Goal: Task Accomplishment & Management: Complete application form

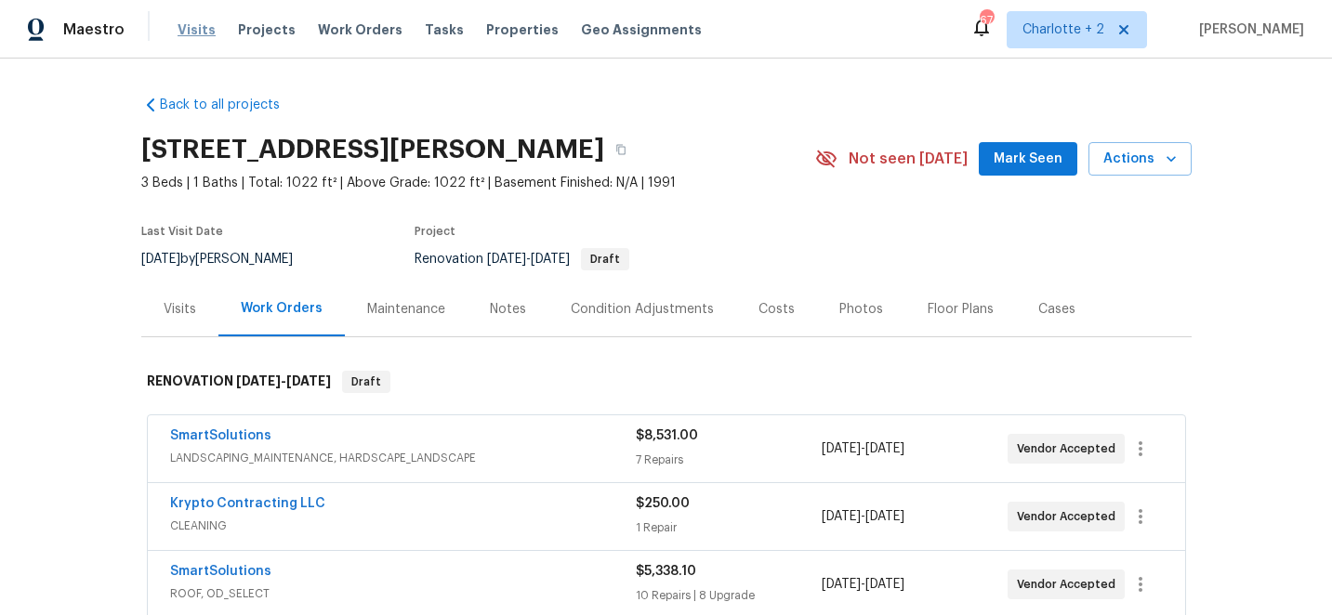
scroll to position [101, 0]
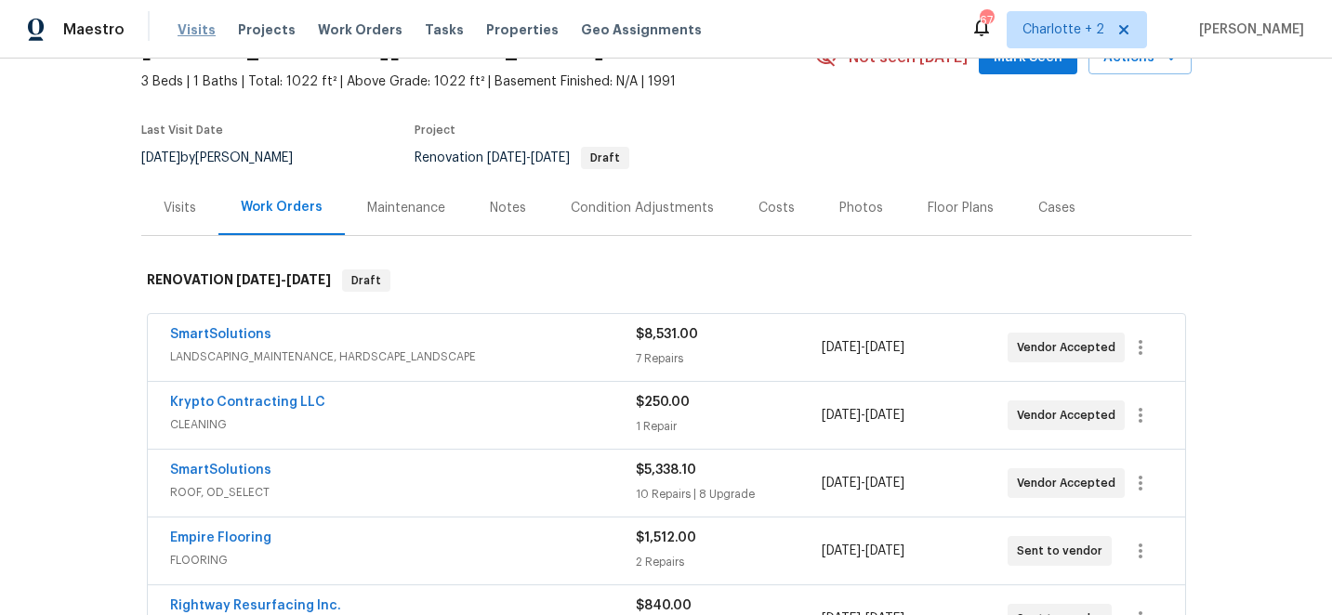
click at [186, 27] on span "Visits" at bounding box center [197, 29] width 38 height 19
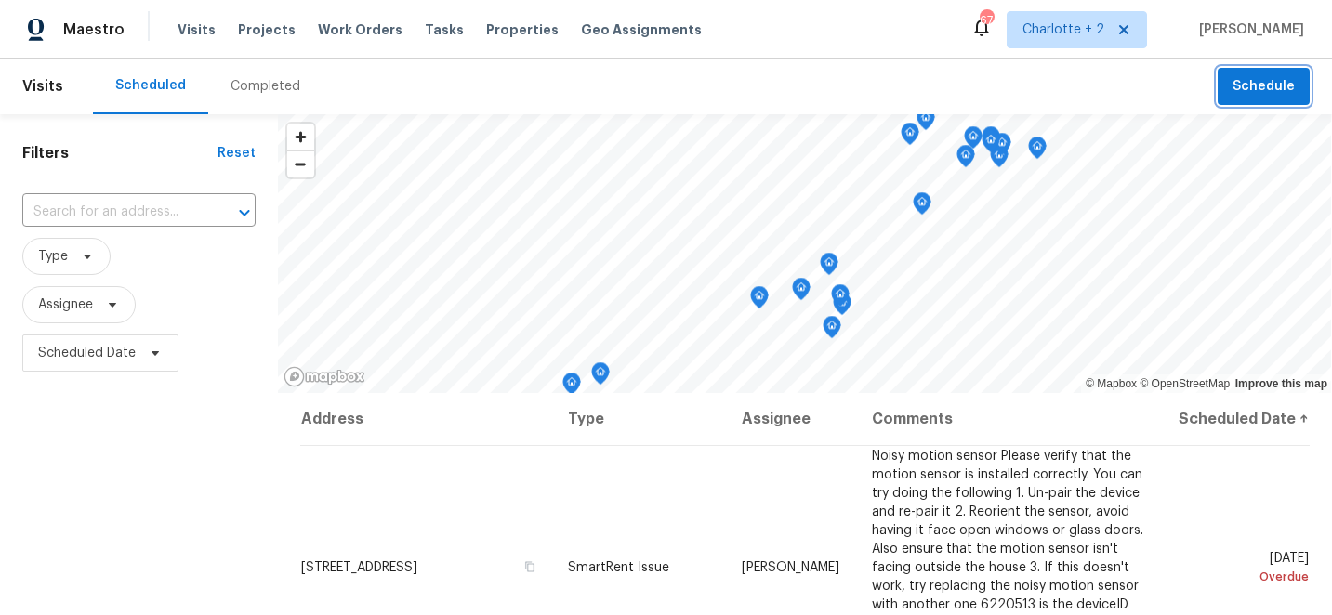
click at [1273, 81] on span "Schedule" at bounding box center [1264, 86] width 62 height 23
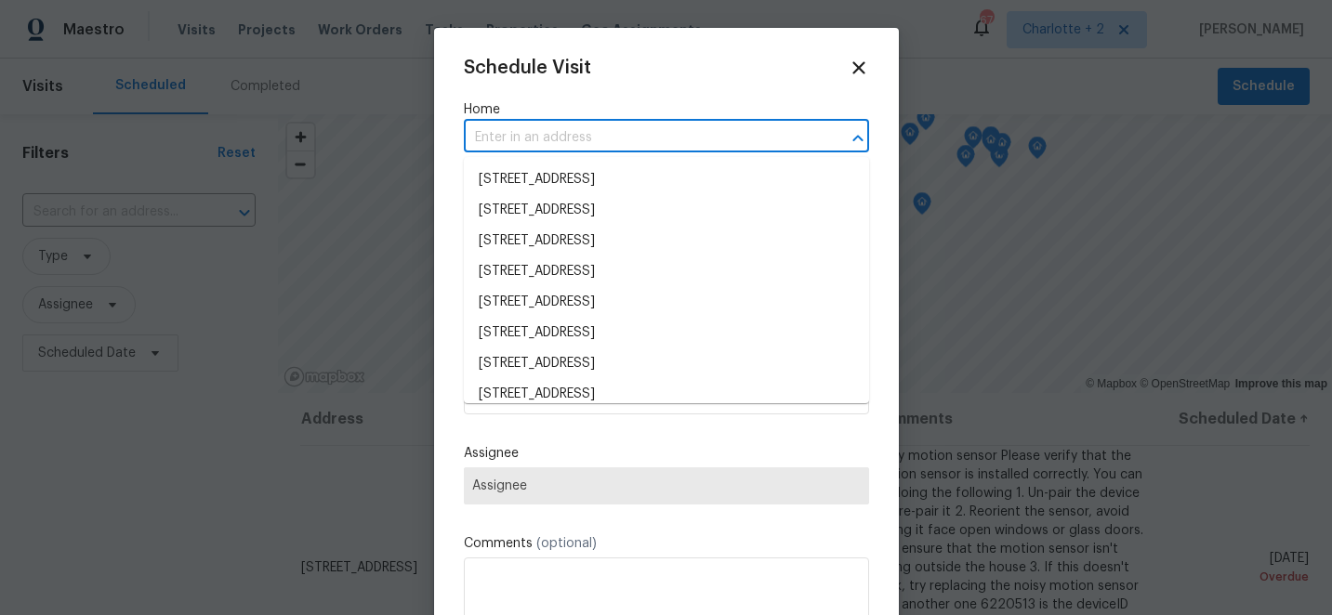
click at [521, 136] on input "text" at bounding box center [640, 138] width 353 height 29
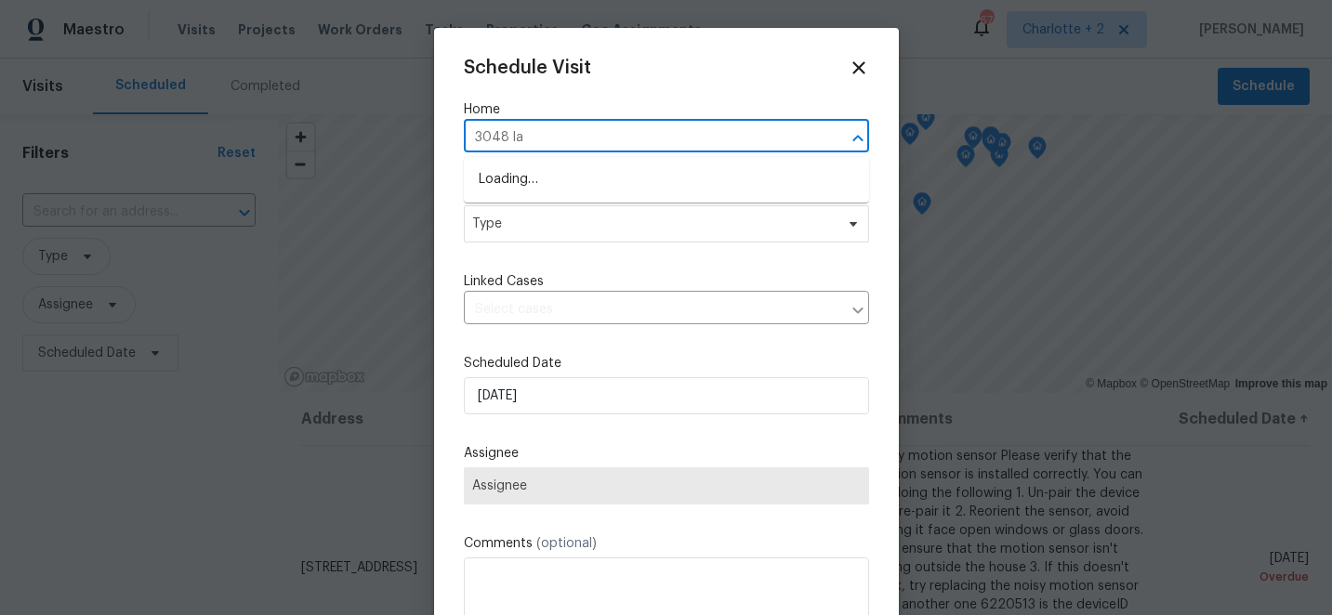
type input "3048 [PERSON_NAME]"
click at [547, 180] on li "[STREET_ADDRESS]" at bounding box center [666, 180] width 405 height 31
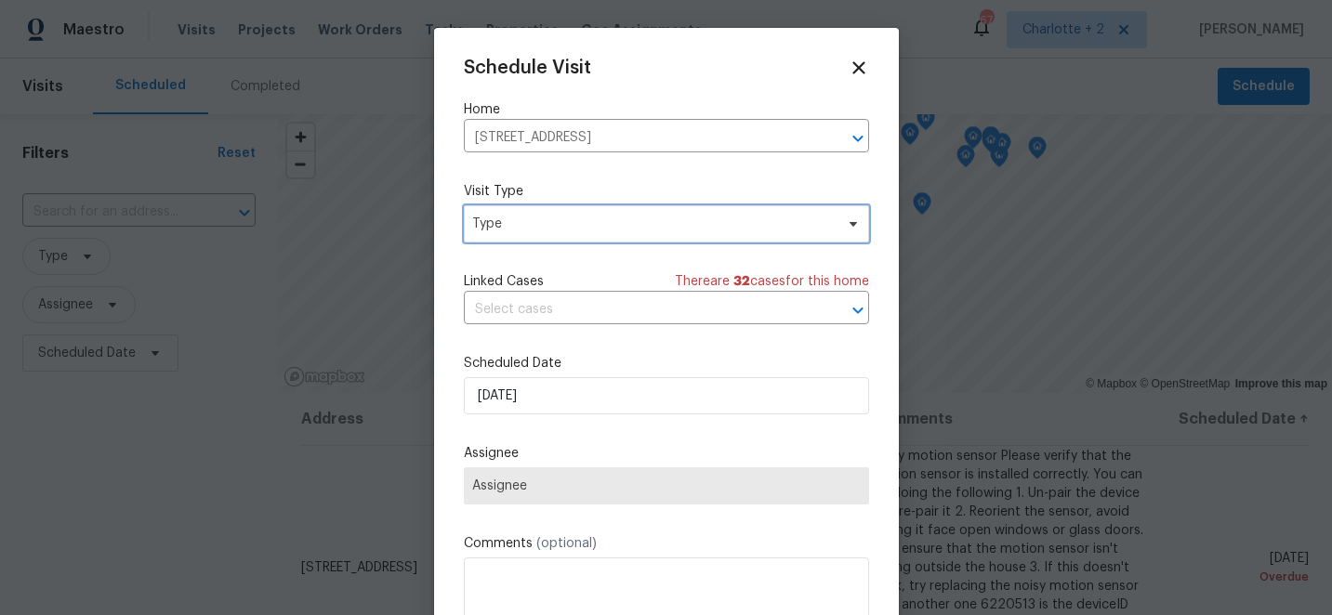
click at [547, 235] on span "Type" at bounding box center [666, 223] width 405 height 37
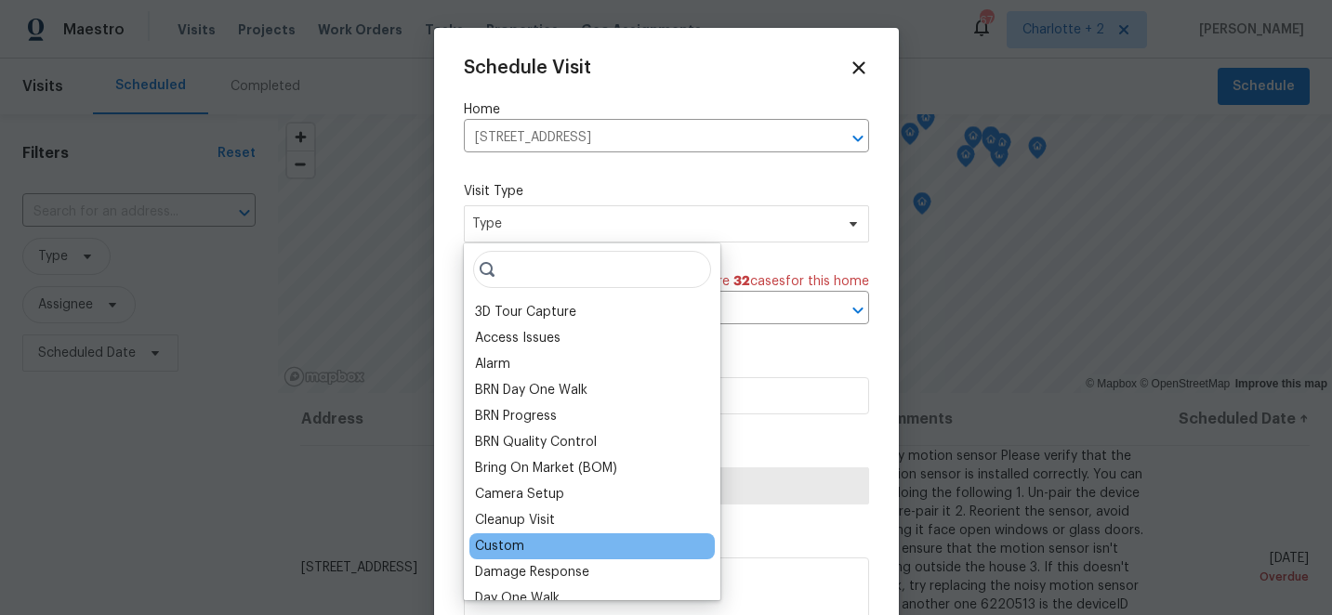
click at [513, 543] on div "Custom" at bounding box center [499, 546] width 49 height 19
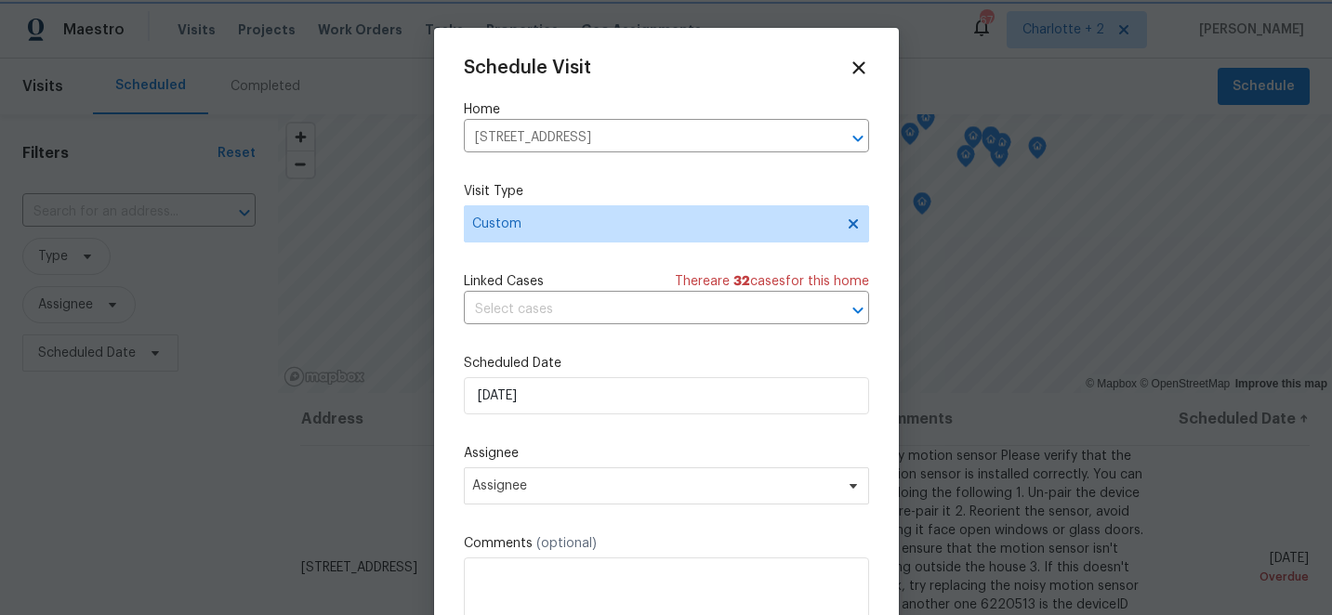
scroll to position [33, 0]
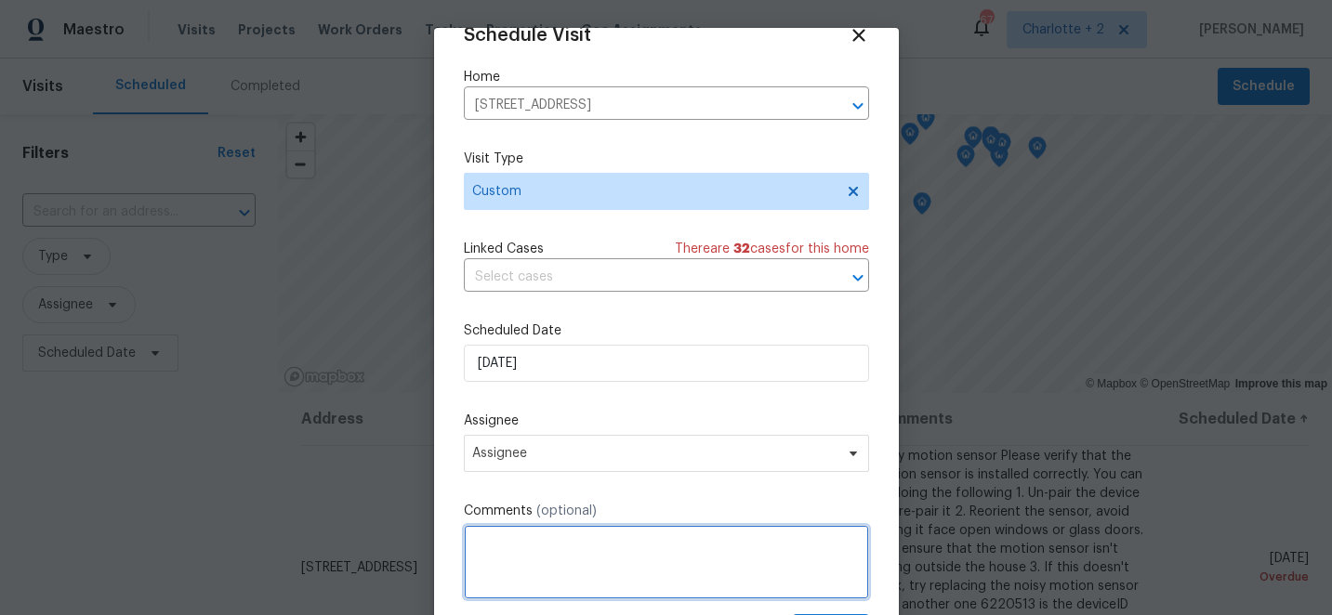
click at [488, 547] on textarea at bounding box center [666, 562] width 405 height 74
paste textarea "Thanks for the visit, notes, and getting those WOs going here @[PERSON_NAME]. A…"
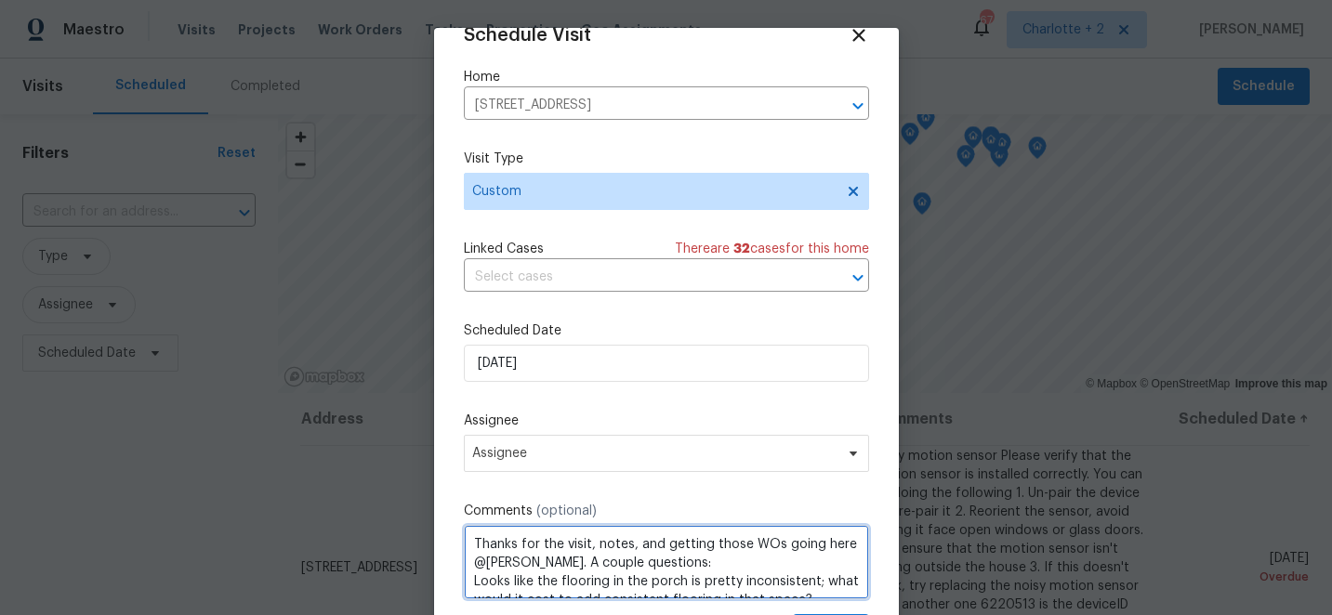
scroll to position [231, 0]
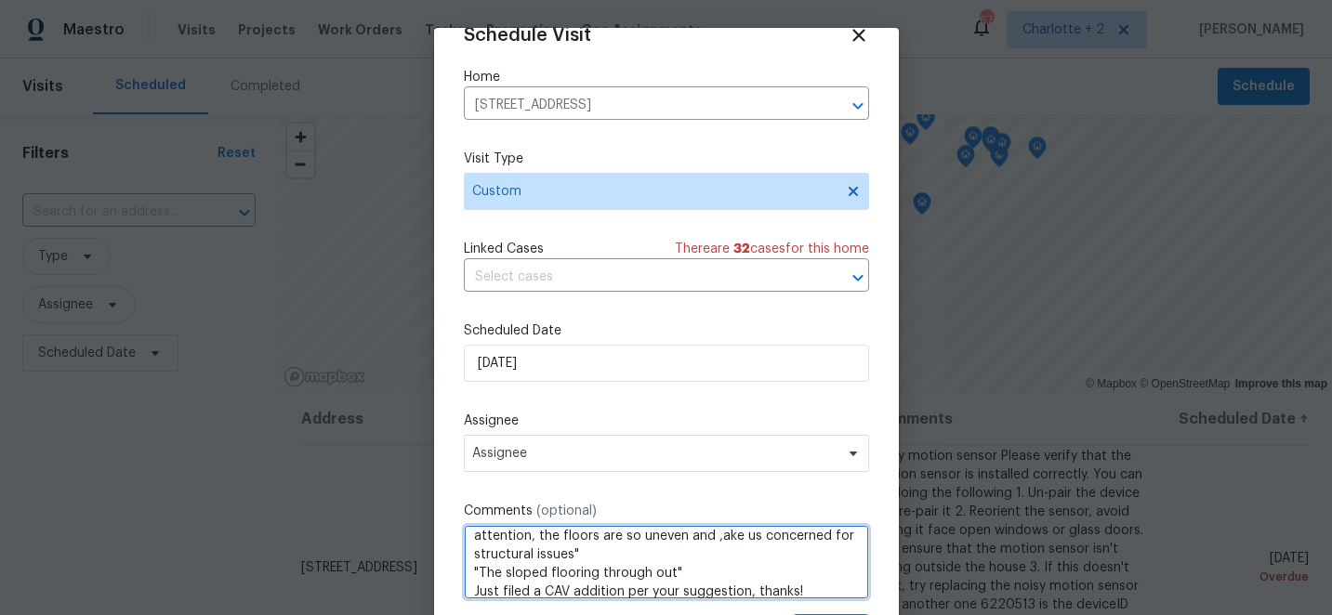
type textarea "Thanks for the visit, notes, and getting those WOs going here @[PERSON_NAME]. A…"
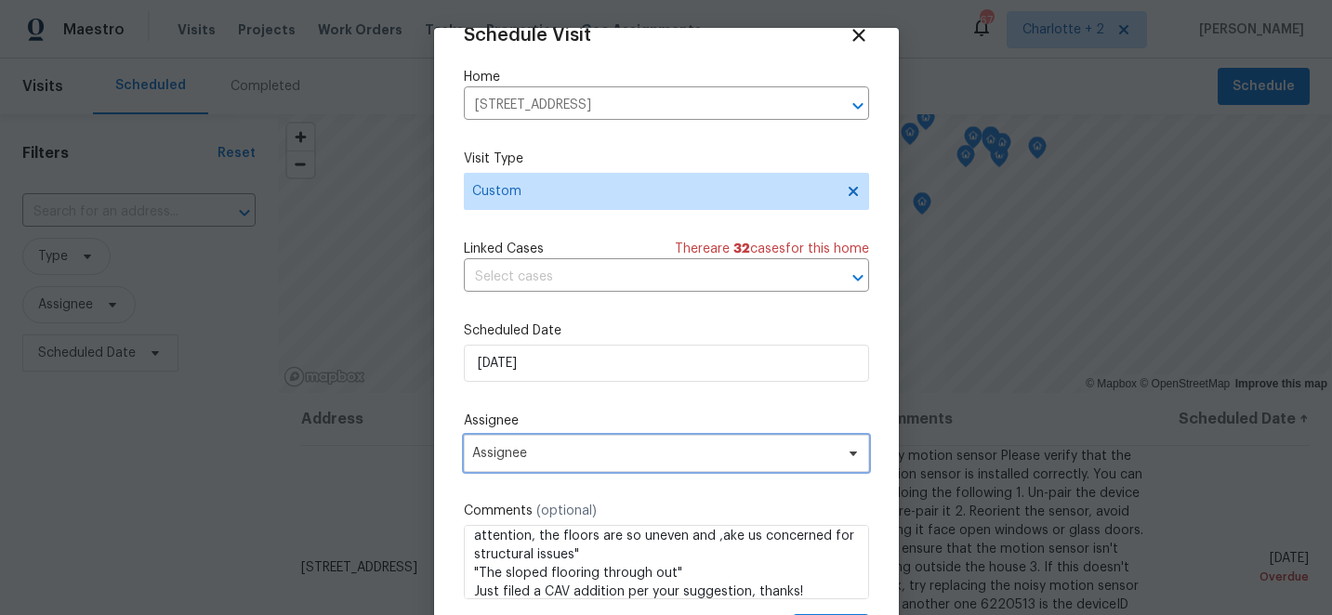
click at [556, 456] on span "Assignee" at bounding box center [654, 453] width 364 height 15
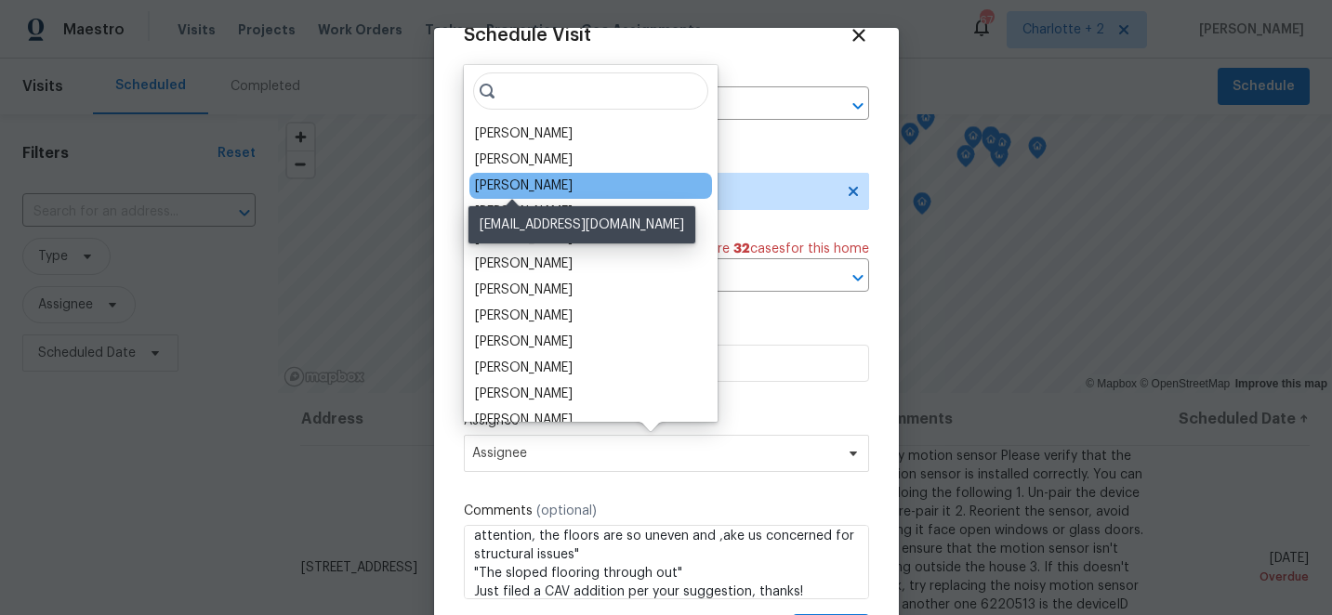
click at [508, 178] on div "[PERSON_NAME]" at bounding box center [524, 186] width 98 height 19
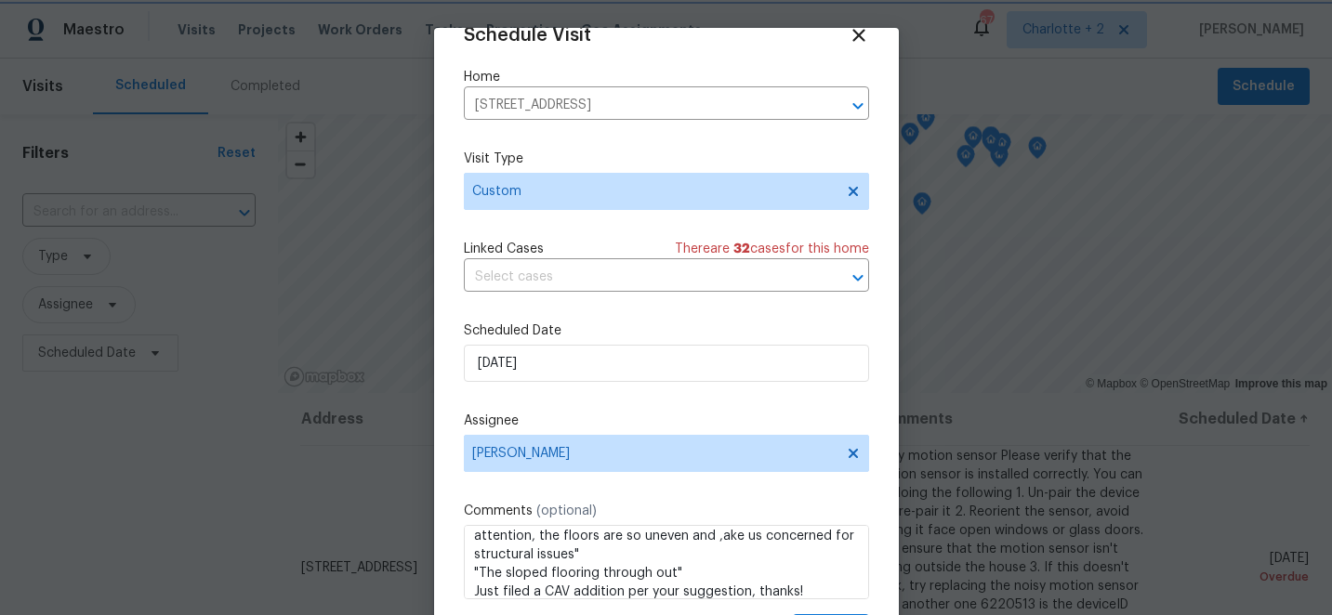
scroll to position [91, 0]
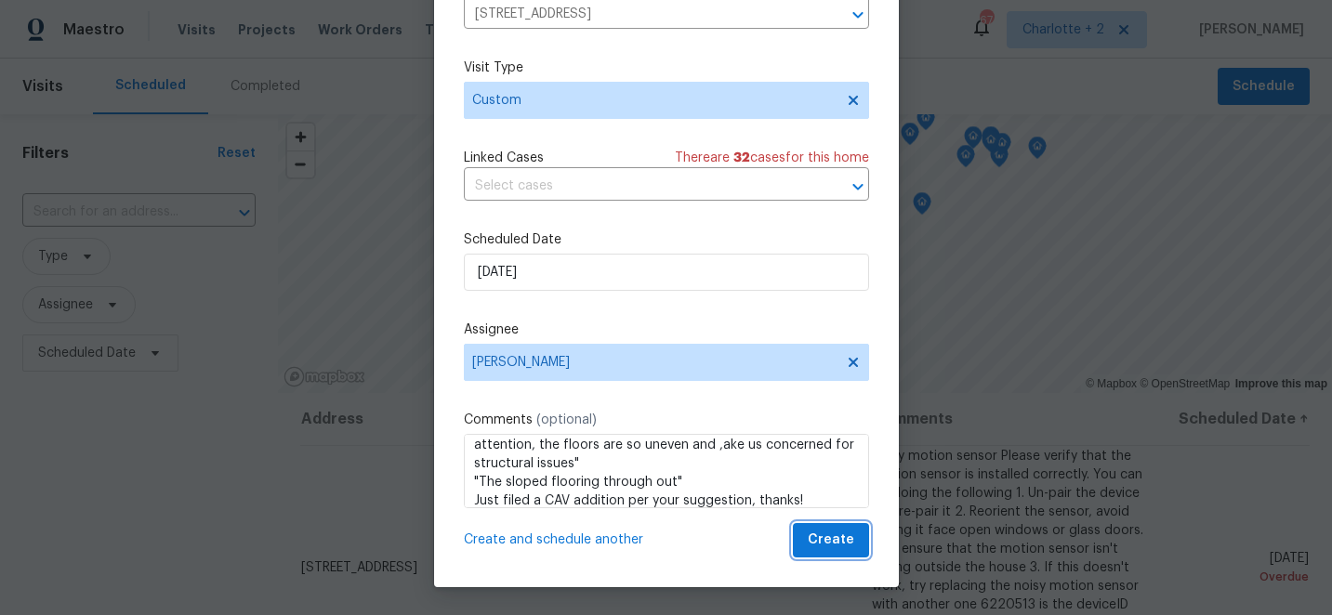
click at [831, 543] on span "Create" at bounding box center [831, 540] width 46 height 23
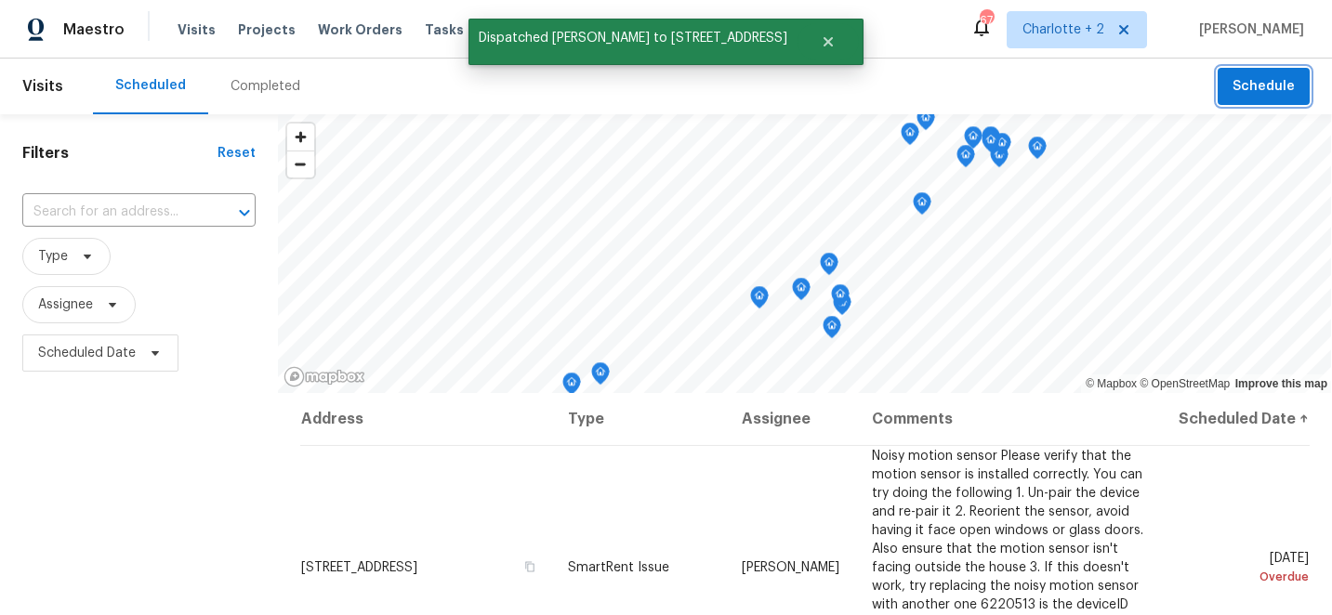
scroll to position [0, 0]
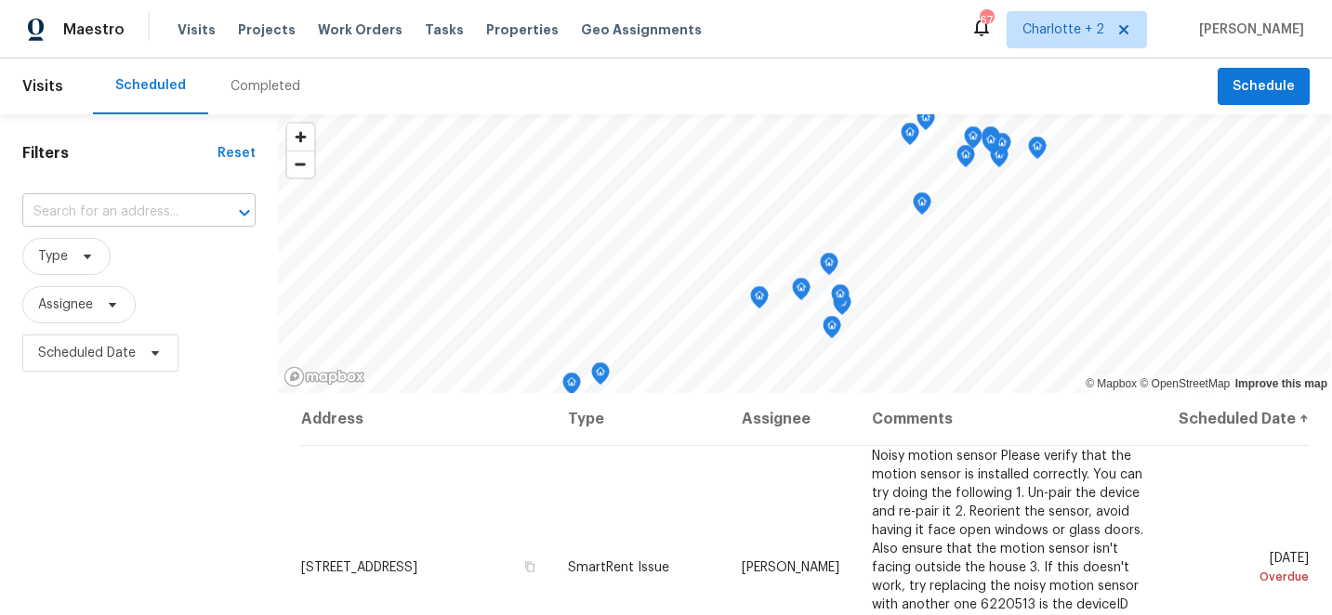
click at [154, 210] on input "text" at bounding box center [112, 212] width 181 height 29
type input "3048 [PERSON_NAME]"
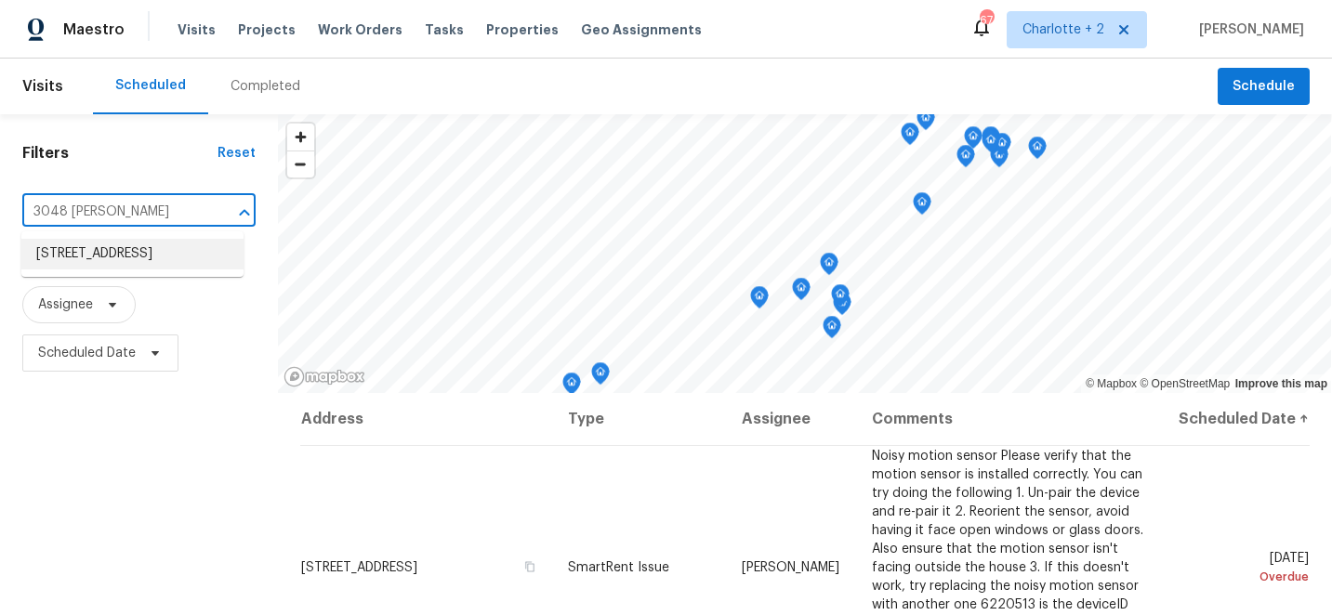
click at [127, 270] on li "[STREET_ADDRESS]" at bounding box center [132, 254] width 222 height 31
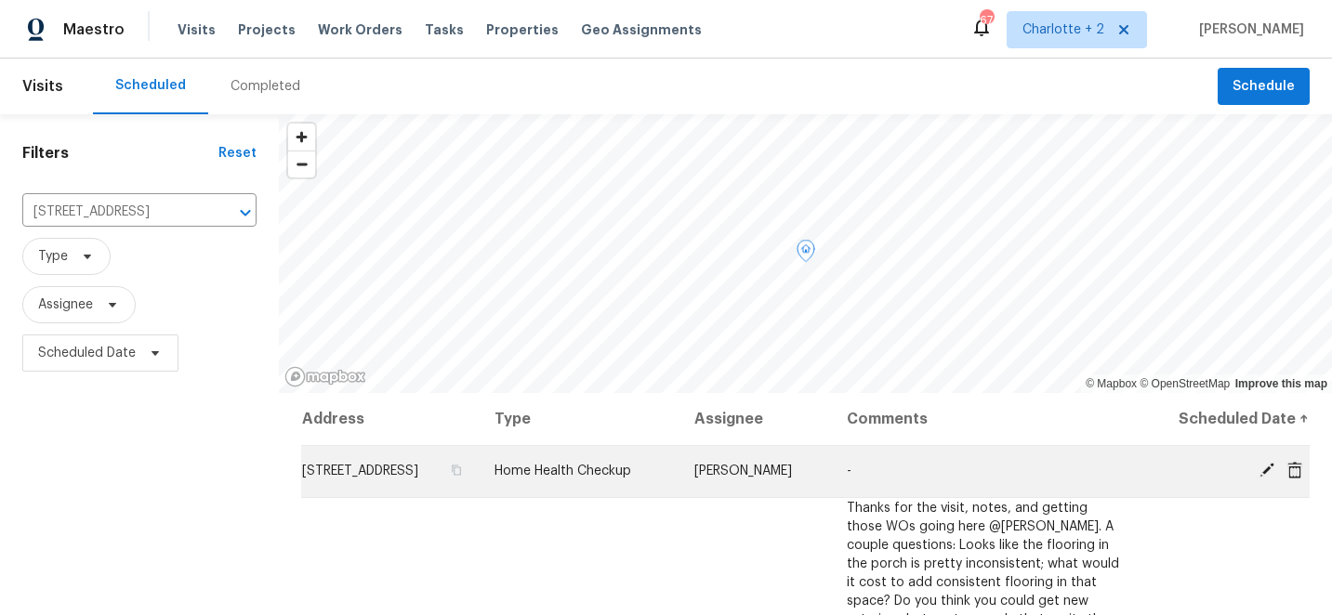
click at [1268, 478] on icon at bounding box center [1267, 470] width 15 height 15
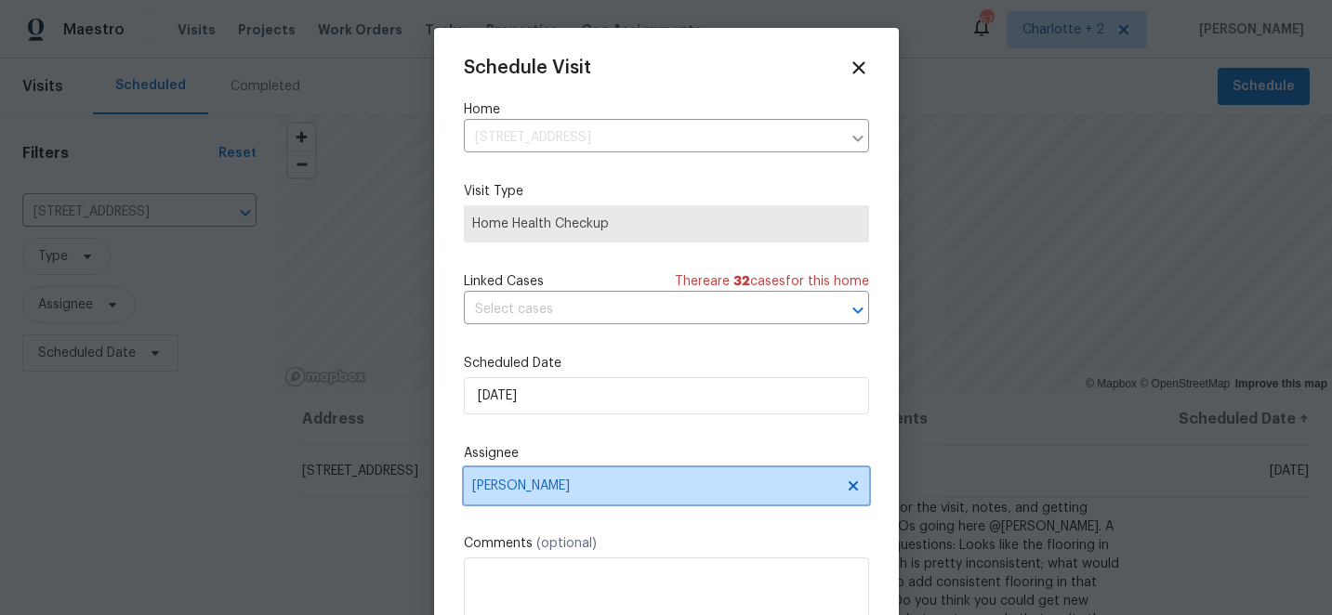
click at [566, 480] on span "[PERSON_NAME]" at bounding box center [654, 486] width 364 height 15
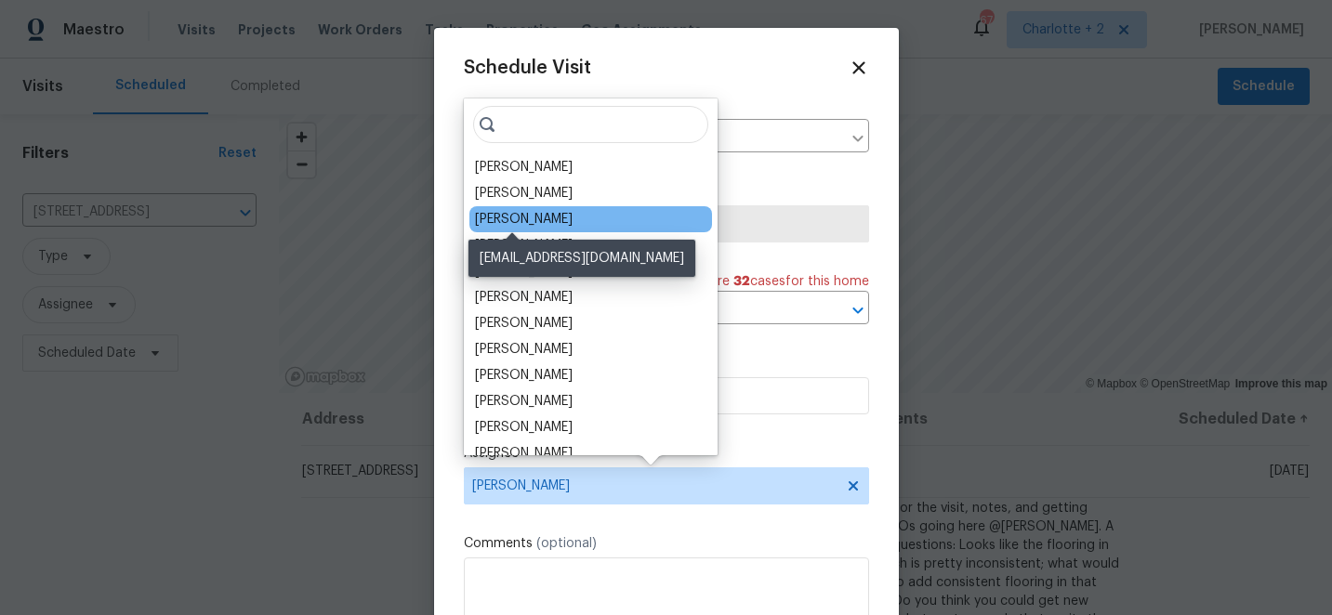
click at [530, 221] on div "[PERSON_NAME]" at bounding box center [524, 219] width 98 height 19
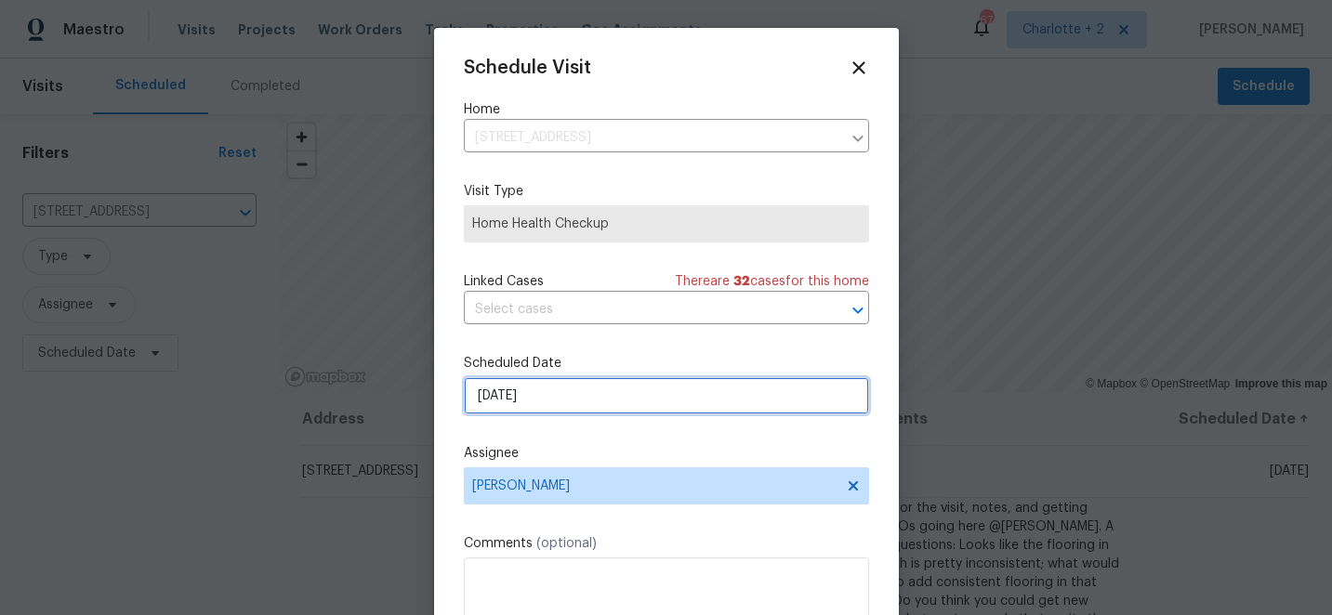
click at [557, 400] on input "[DATE]" at bounding box center [666, 395] width 405 height 37
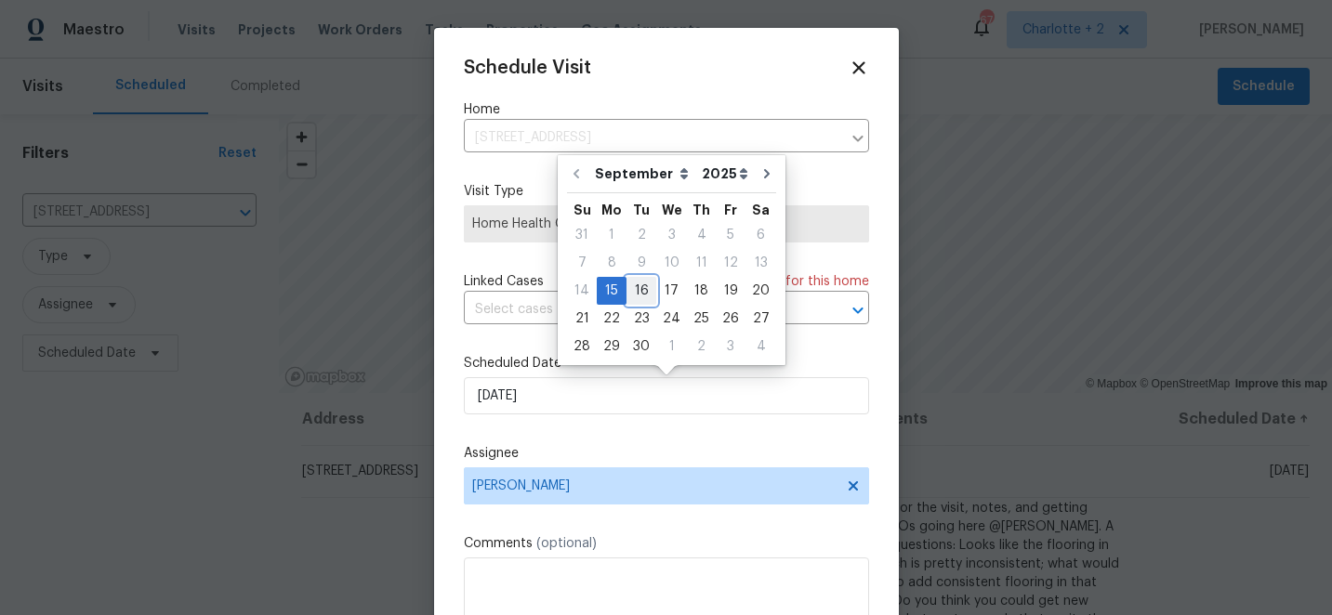
click at [639, 293] on div "16" at bounding box center [641, 291] width 30 height 26
type input "[DATE]"
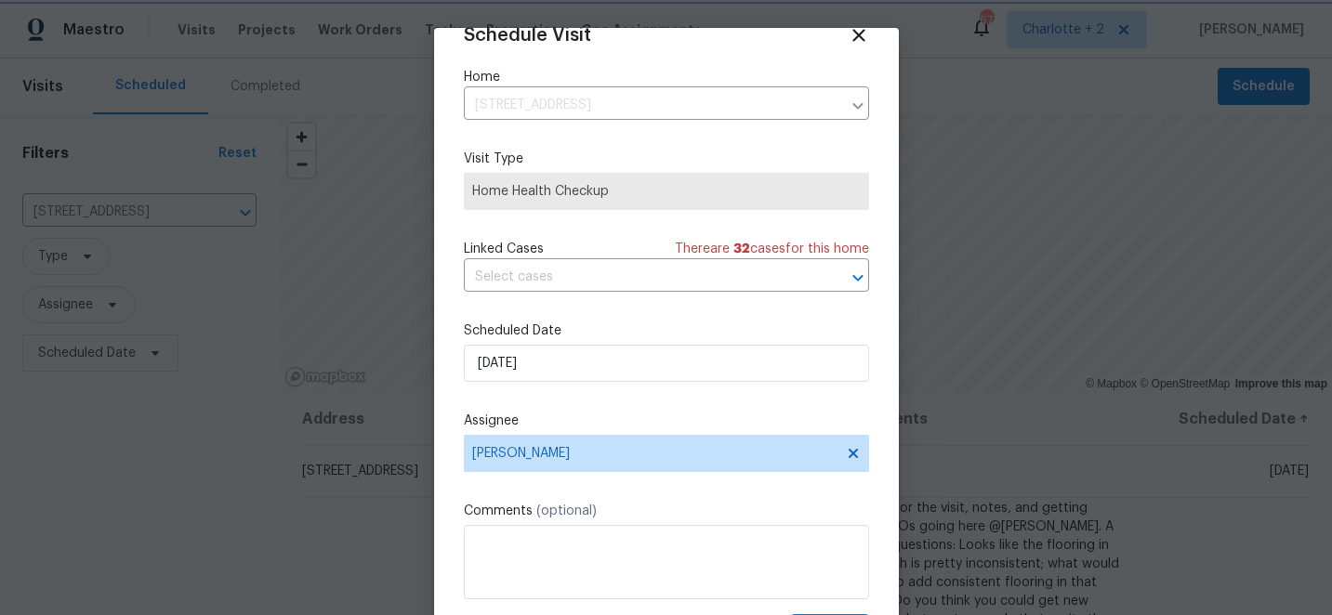
scroll to position [91, 0]
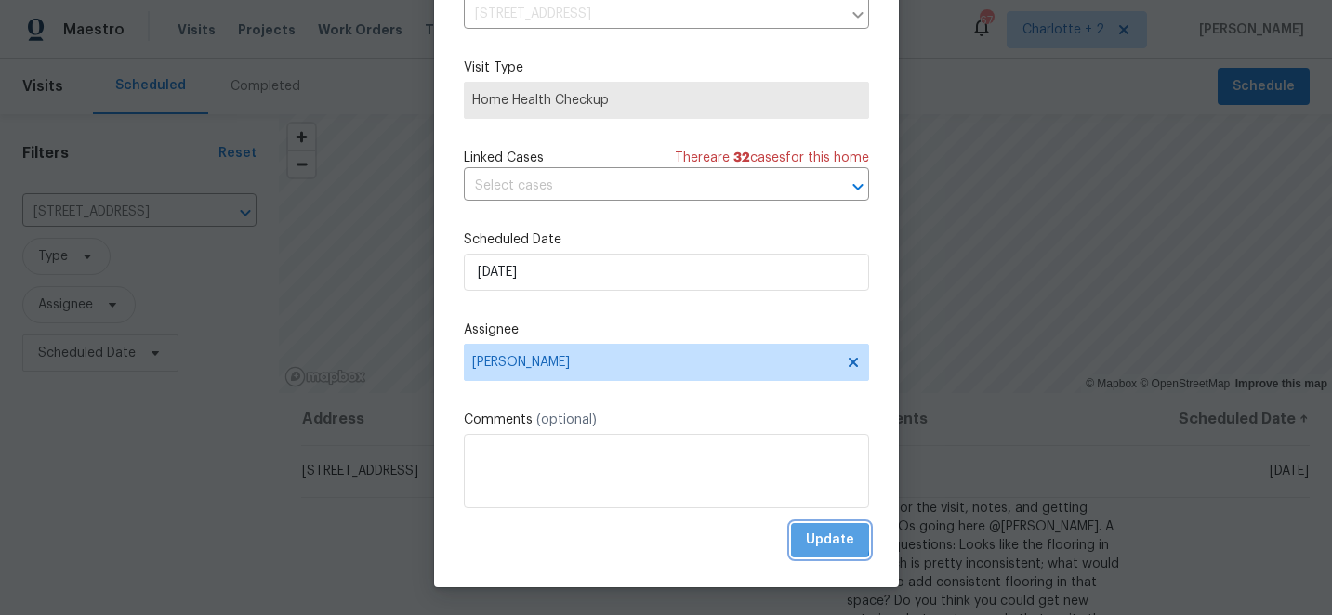
click at [806, 539] on button "Update" at bounding box center [830, 540] width 78 height 34
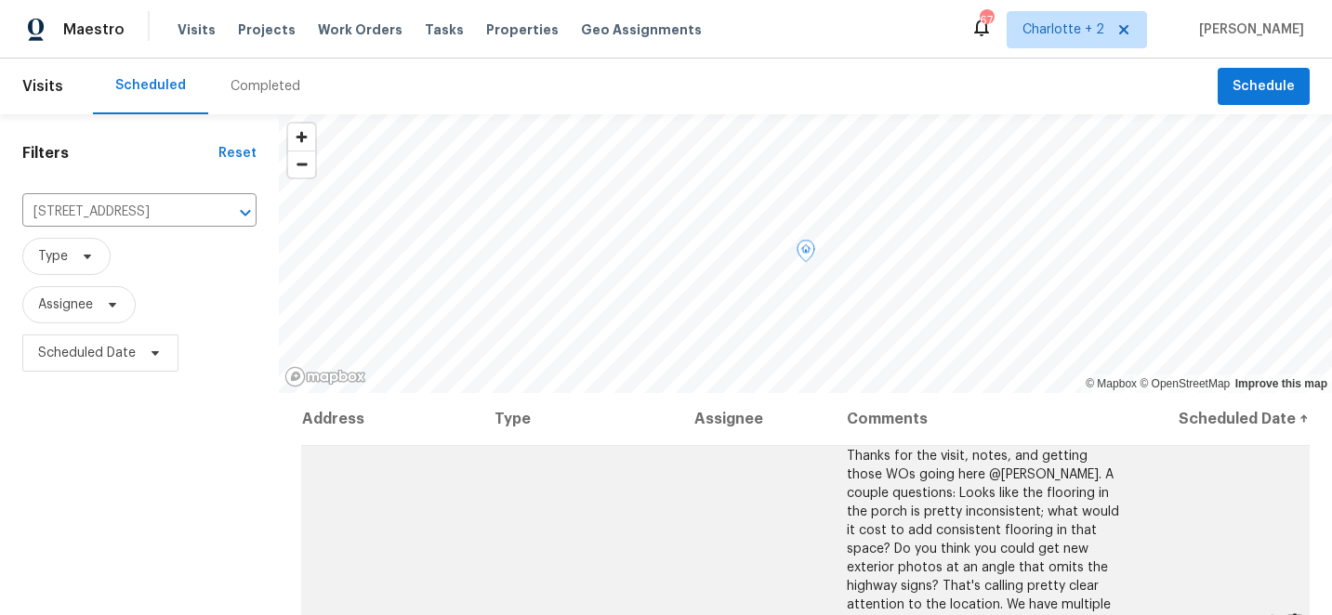
scroll to position [270, 0]
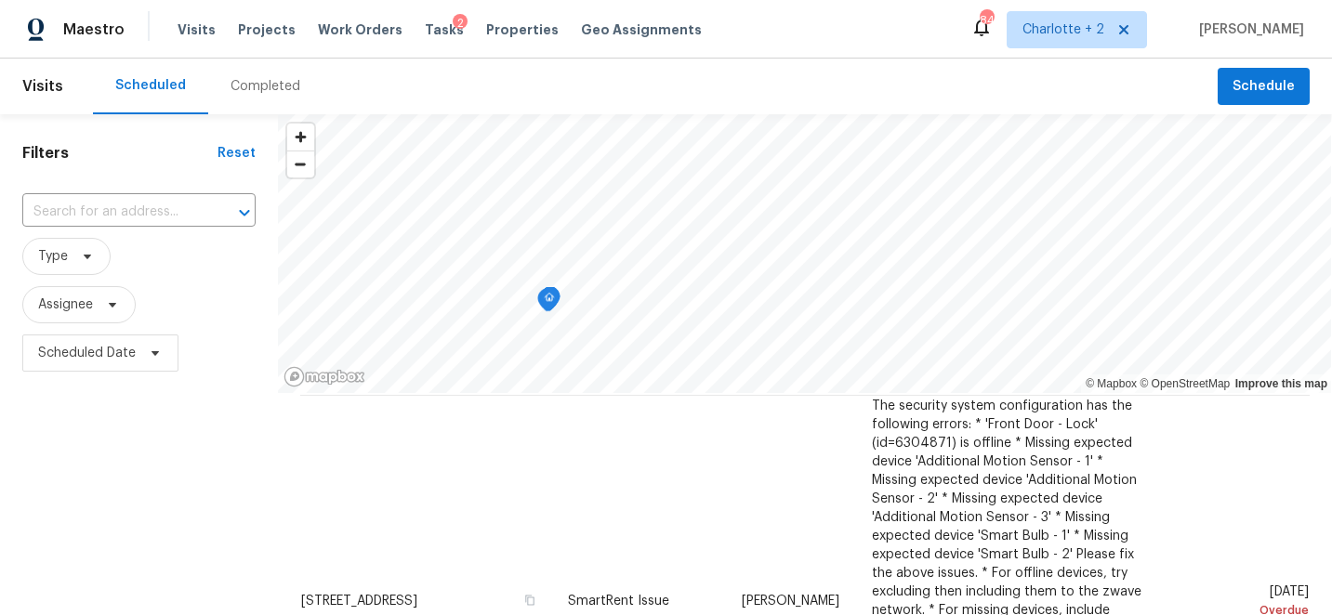
scroll to position [926, 0]
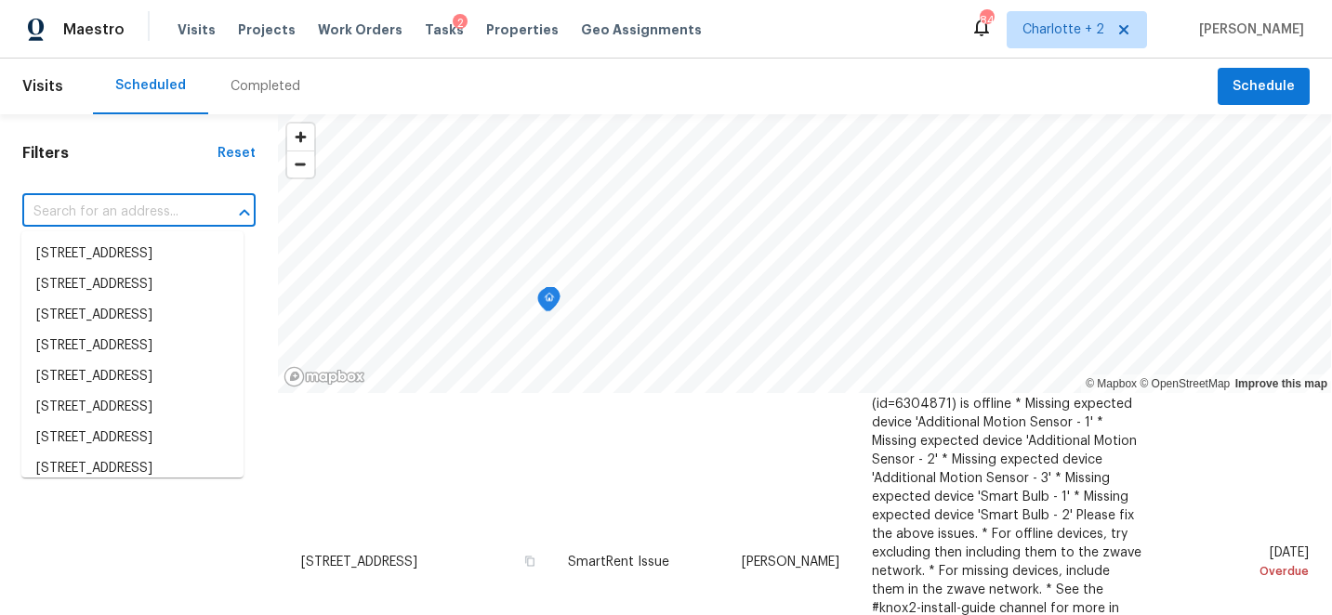
click at [142, 215] on input "text" at bounding box center [112, 212] width 181 height 29
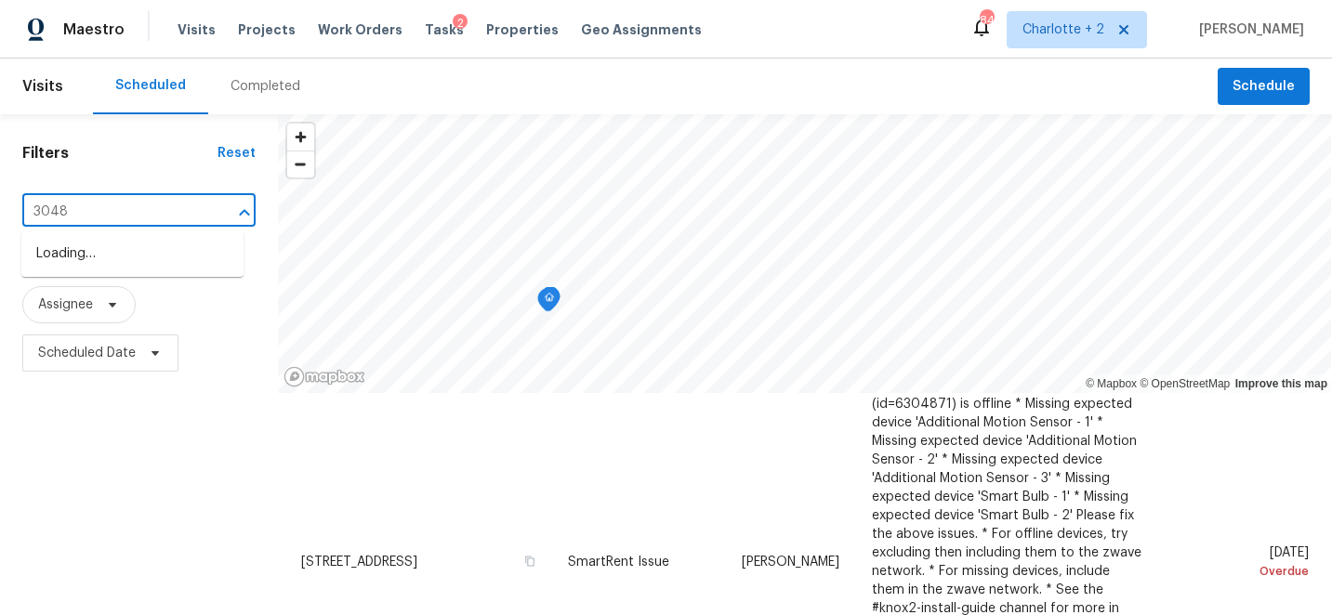
type input "3048 l"
click at [119, 270] on li "[STREET_ADDRESS]" at bounding box center [132, 254] width 222 height 31
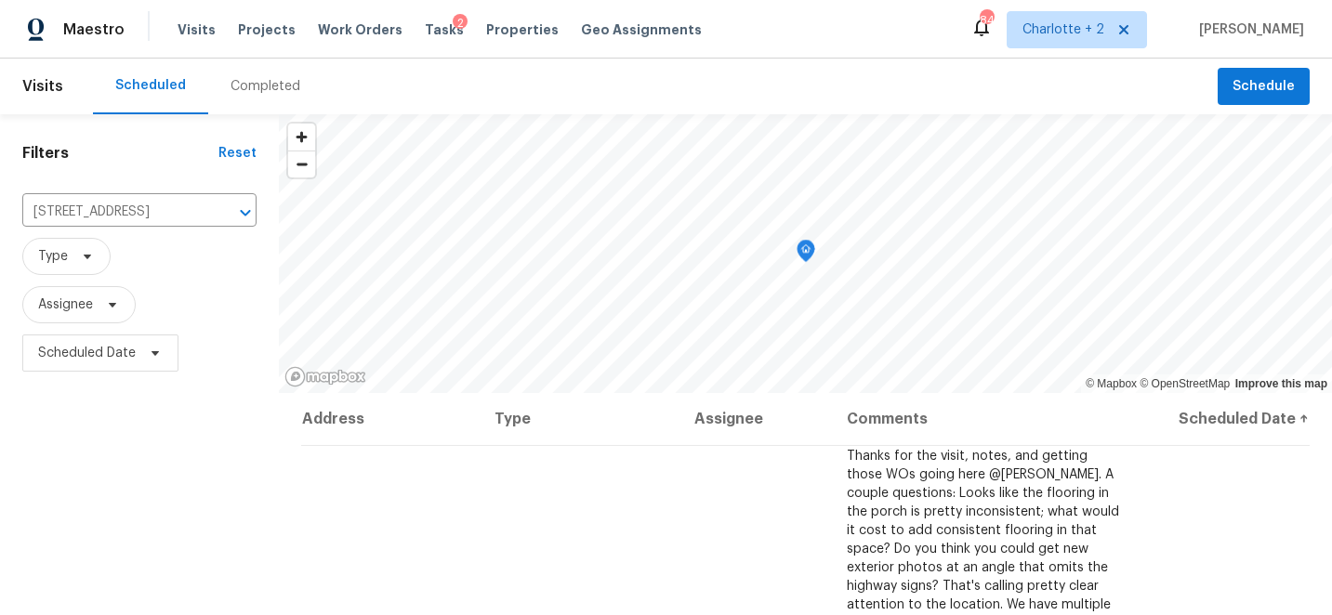
scroll to position [270, 0]
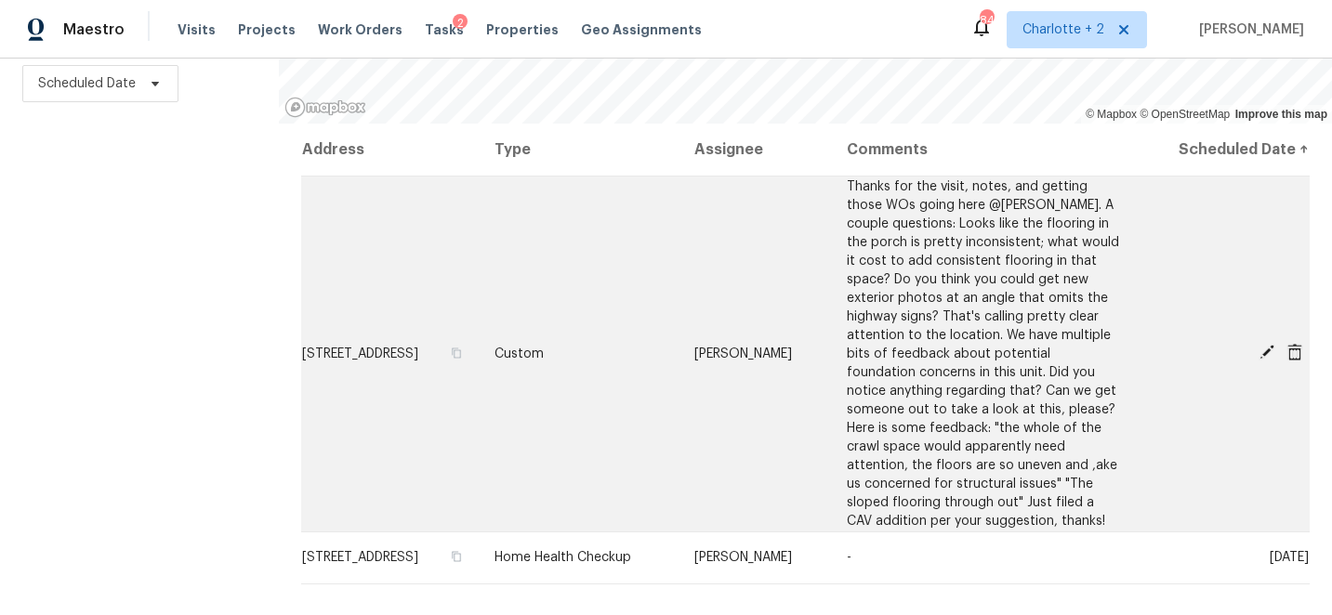
click at [1268, 361] on icon at bounding box center [1267, 352] width 17 height 17
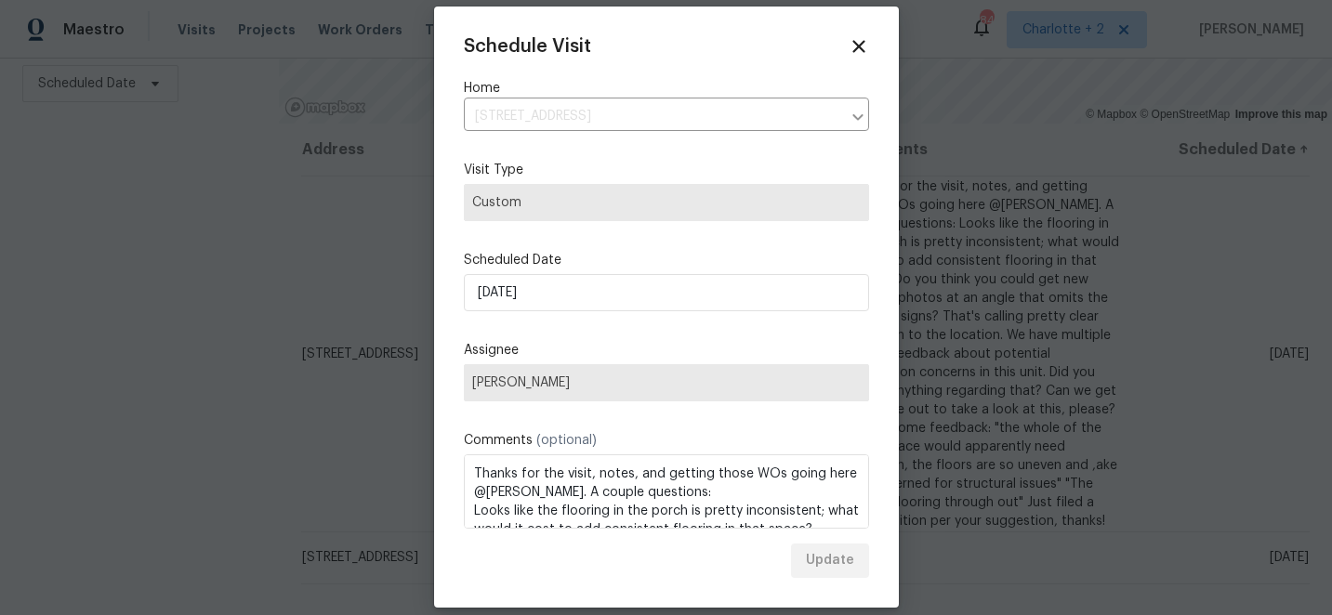
scroll to position [42, 0]
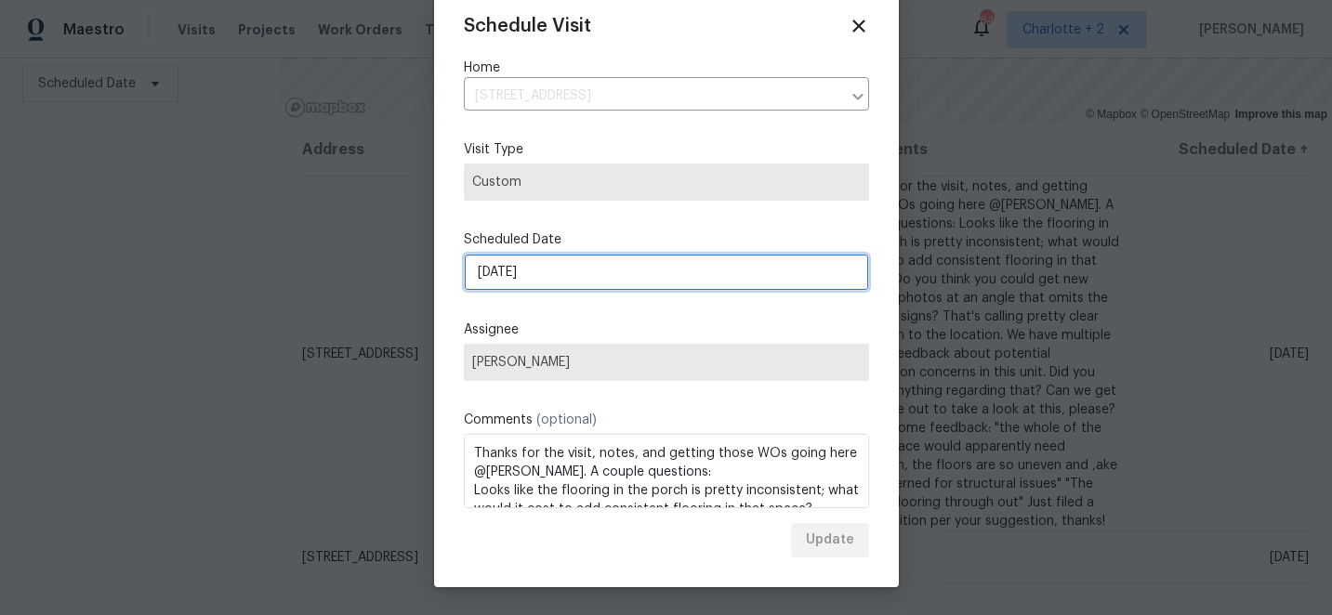
click at [680, 277] on input "[DATE]" at bounding box center [666, 272] width 405 height 37
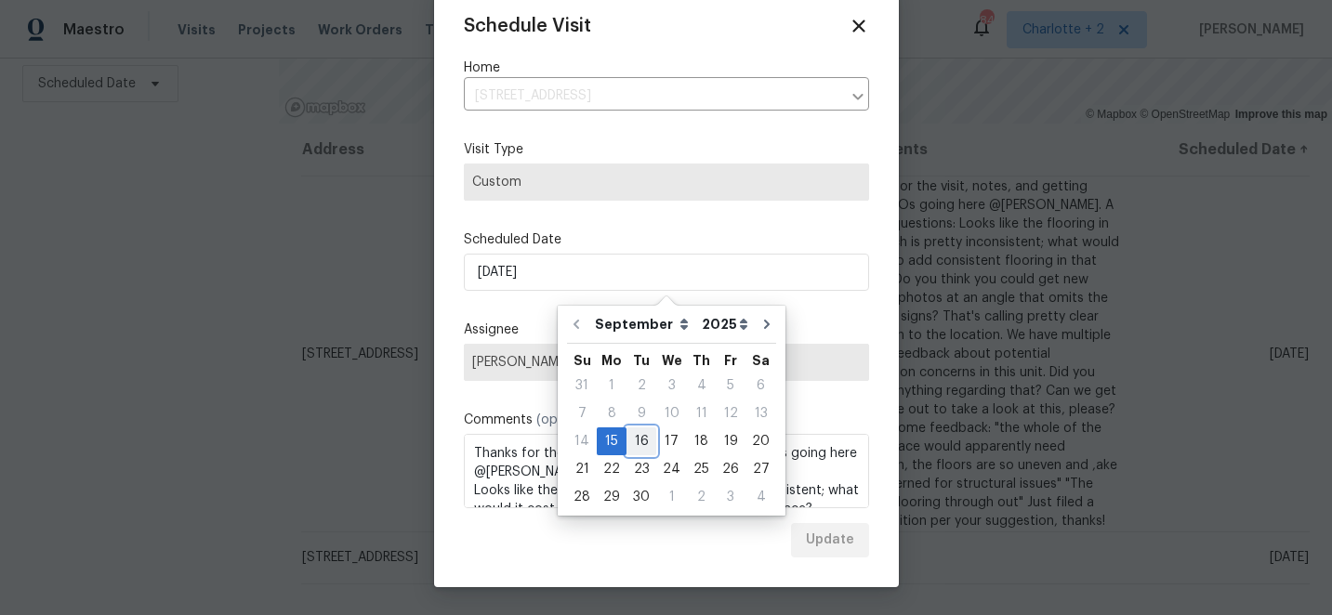
click at [640, 439] on div "16" at bounding box center [641, 442] width 30 height 26
type input "[DATE]"
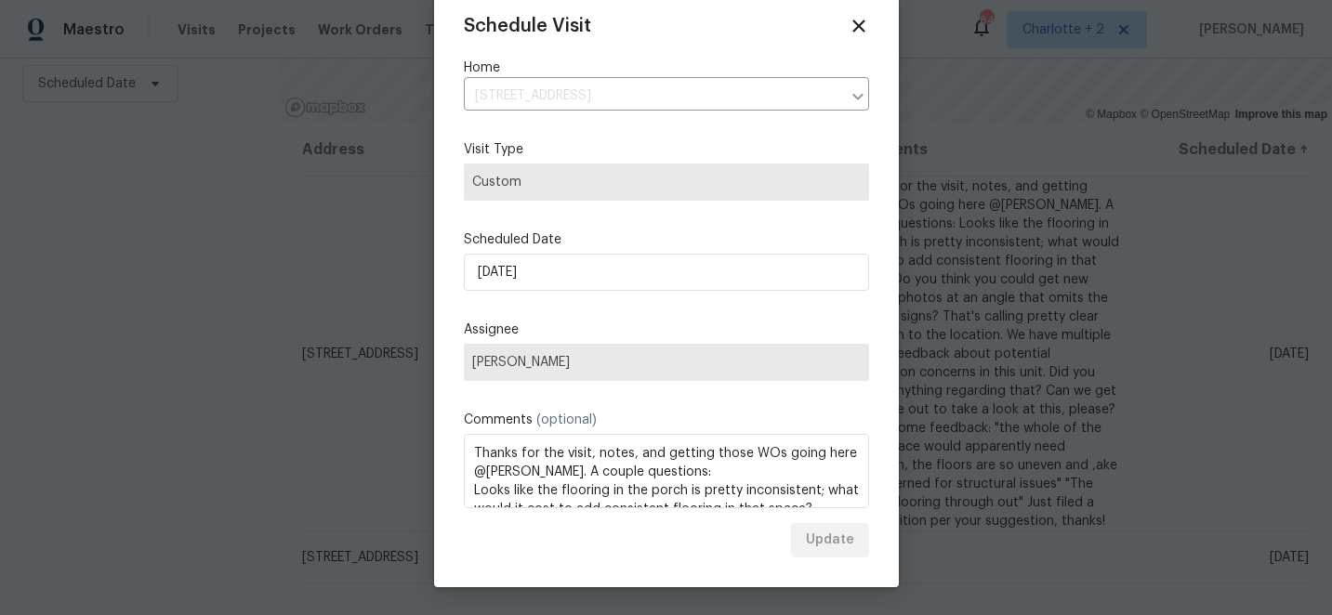
click at [732, 542] on div "Update" at bounding box center [666, 540] width 405 height 34
click at [820, 553] on div "Update" at bounding box center [666, 540] width 405 height 34
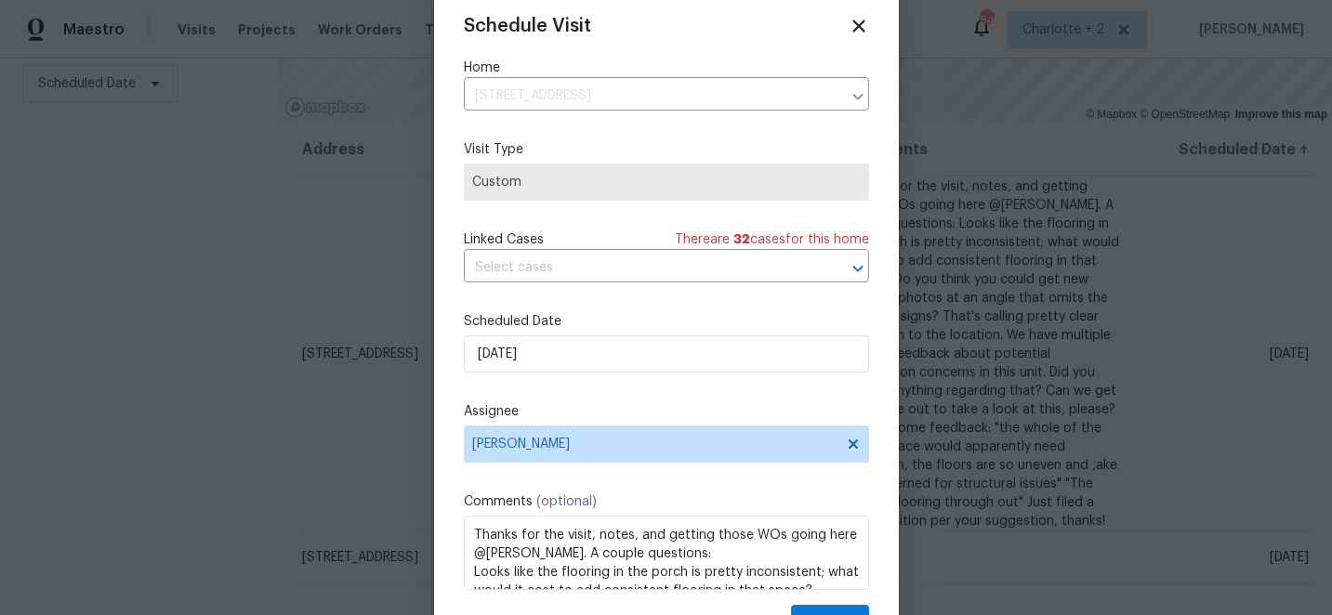
scroll to position [33, 0]
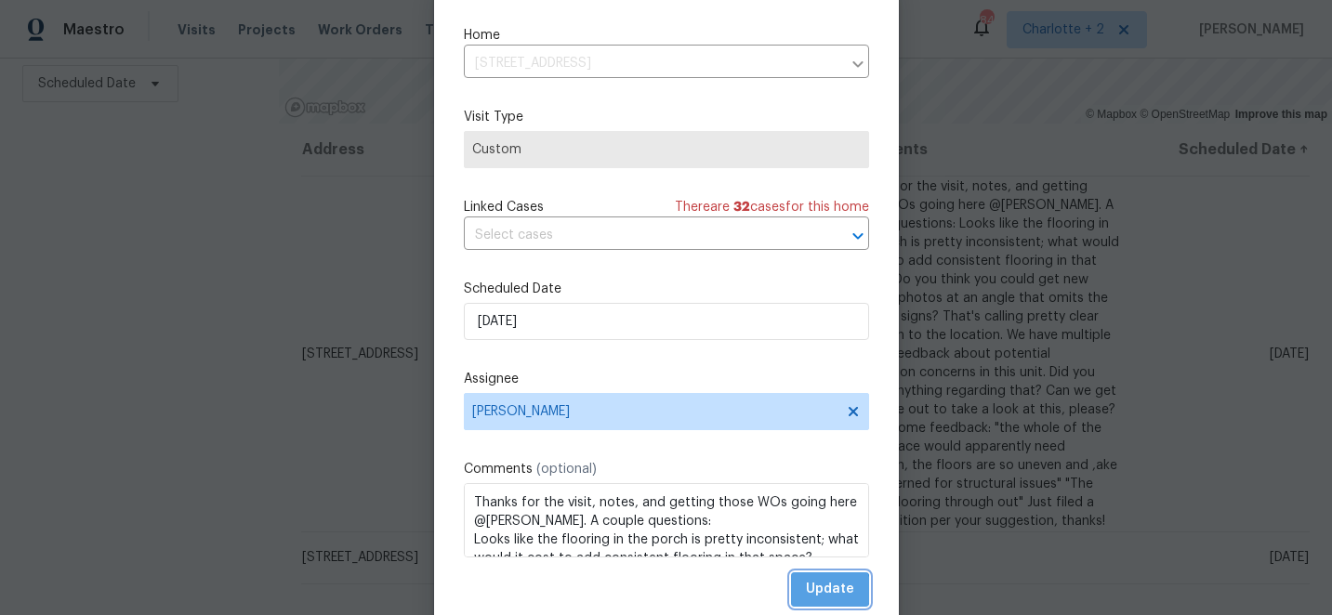
click at [827, 590] on span "Update" at bounding box center [830, 589] width 48 height 23
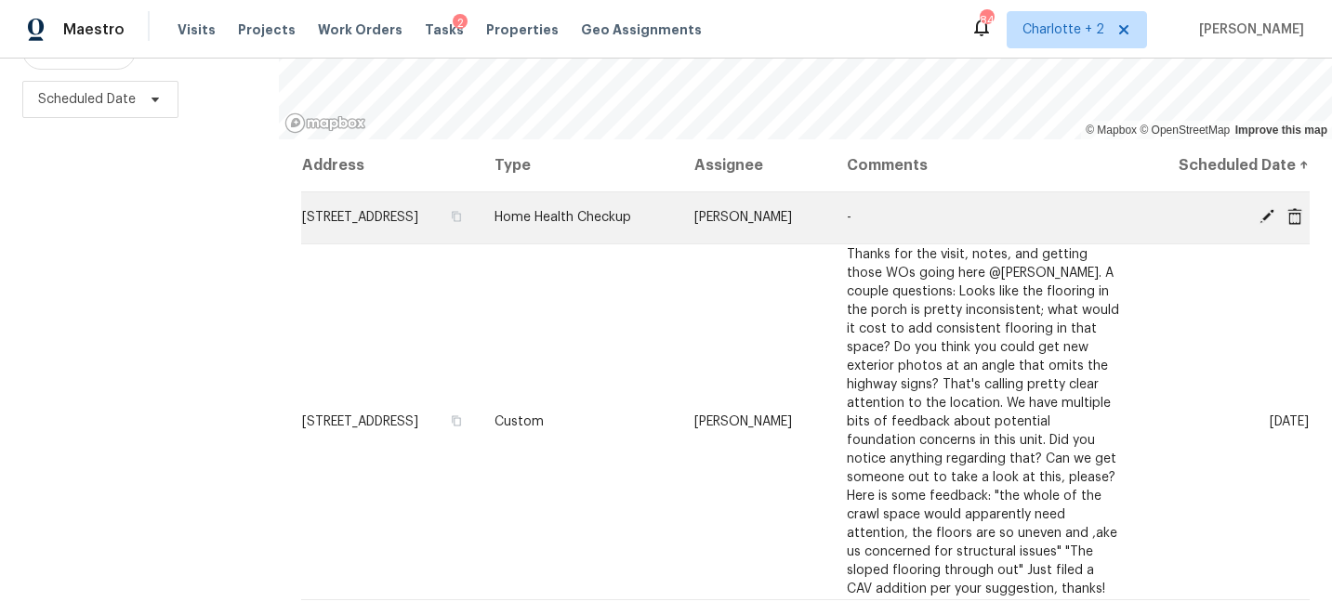
scroll to position [0, 0]
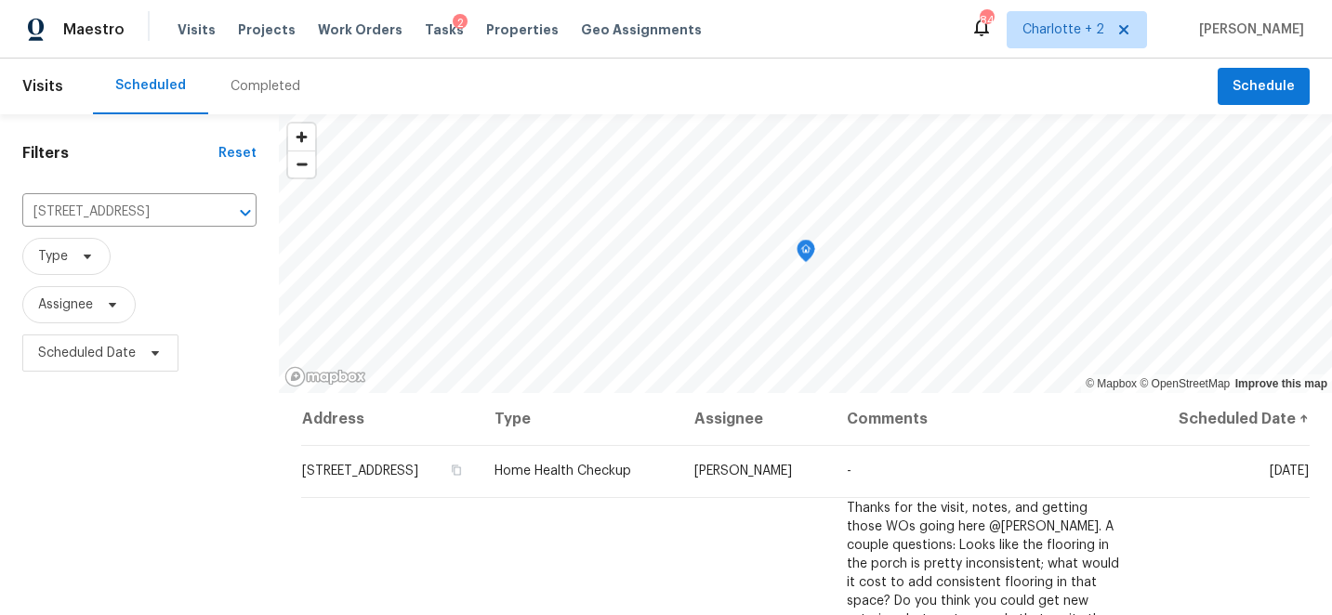
click at [255, 80] on div "Completed" at bounding box center [266, 86] width 70 height 19
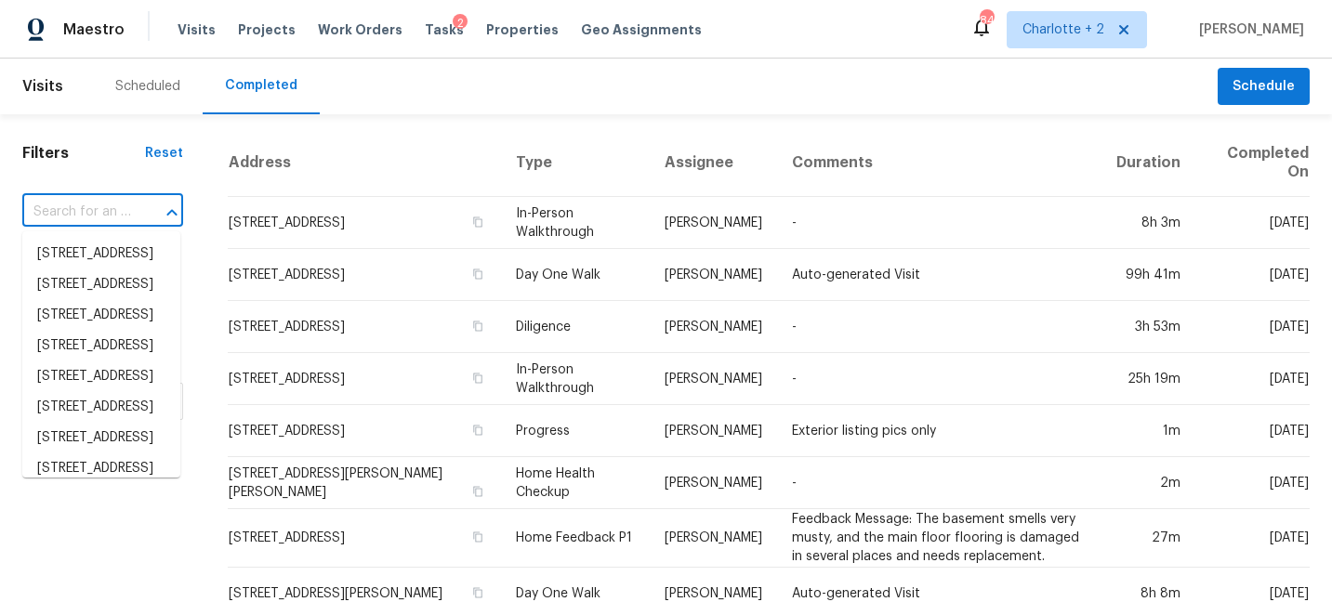
click at [118, 211] on input "text" at bounding box center [76, 212] width 109 height 29
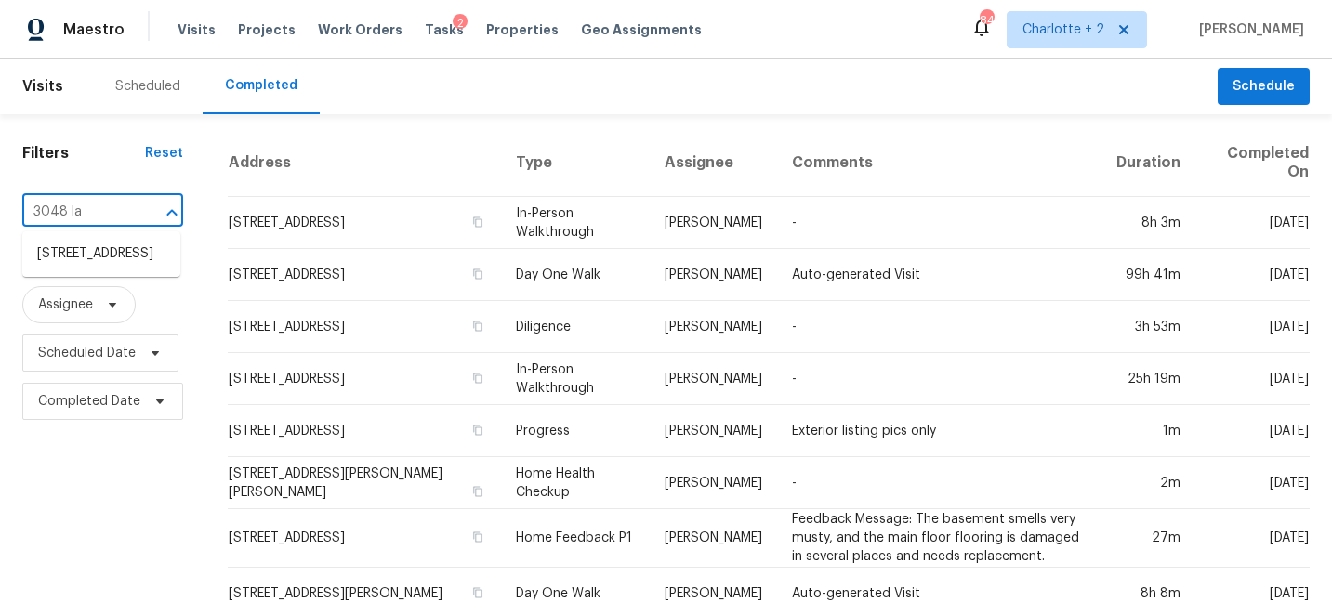
type input "3048 [PERSON_NAME]"
click at [111, 248] on li "[STREET_ADDRESS]" at bounding box center [101, 254] width 158 height 31
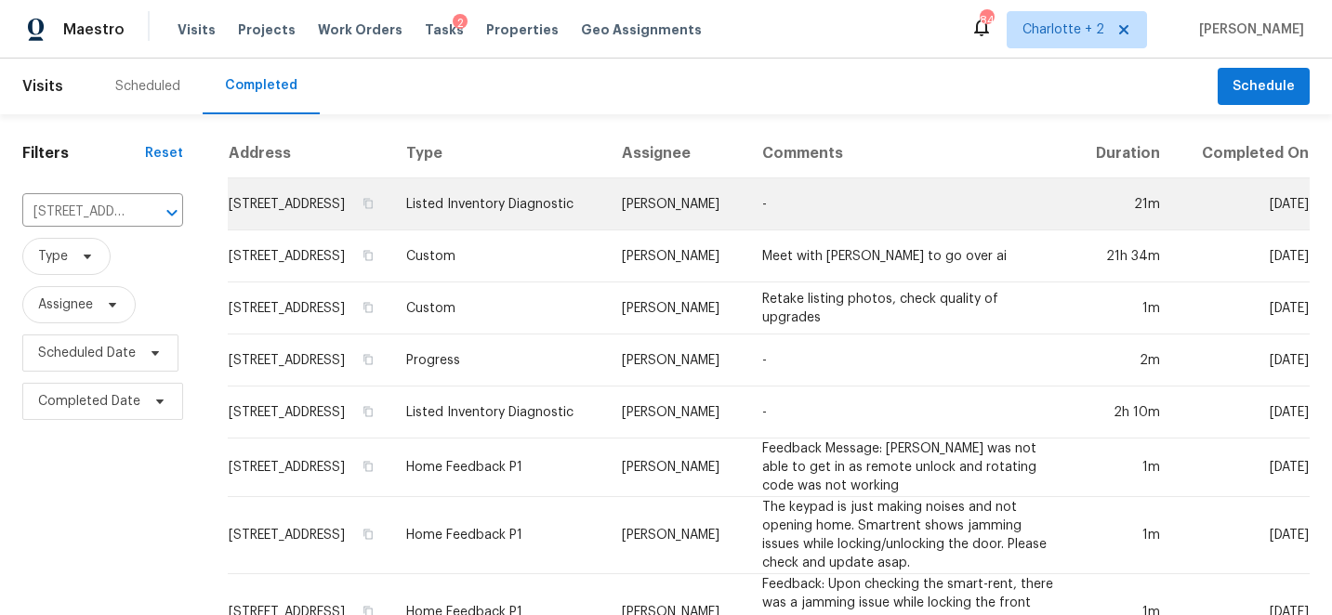
click at [755, 216] on td "-" at bounding box center [909, 204] width 324 height 52
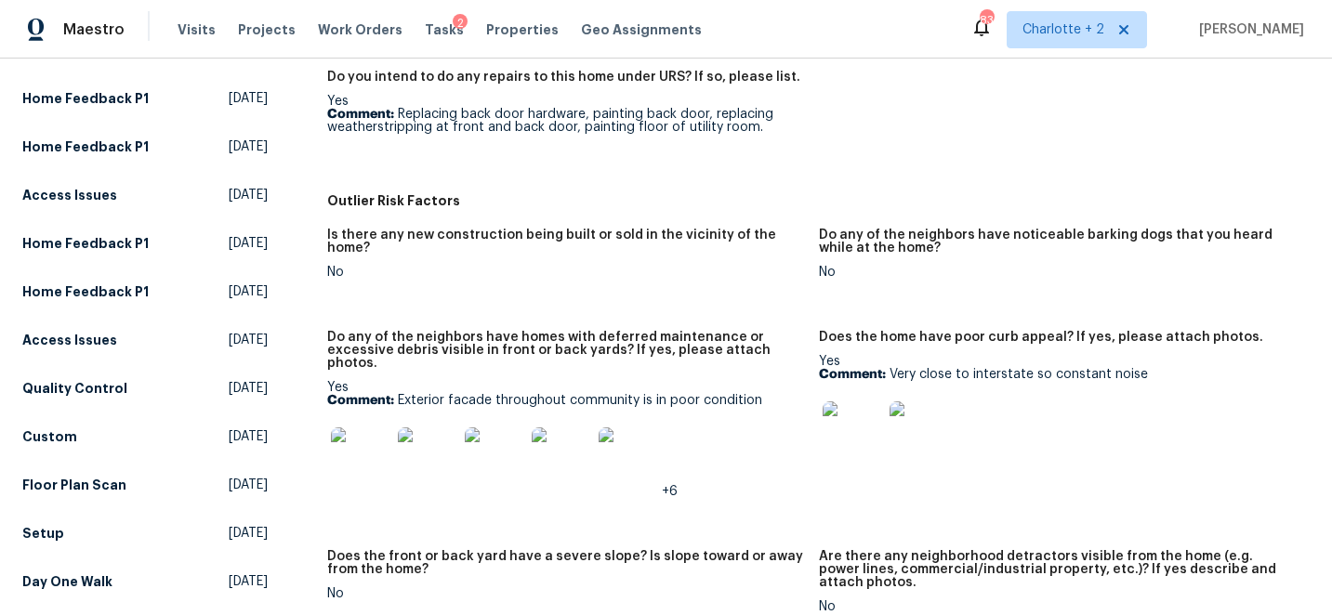
scroll to position [732, 0]
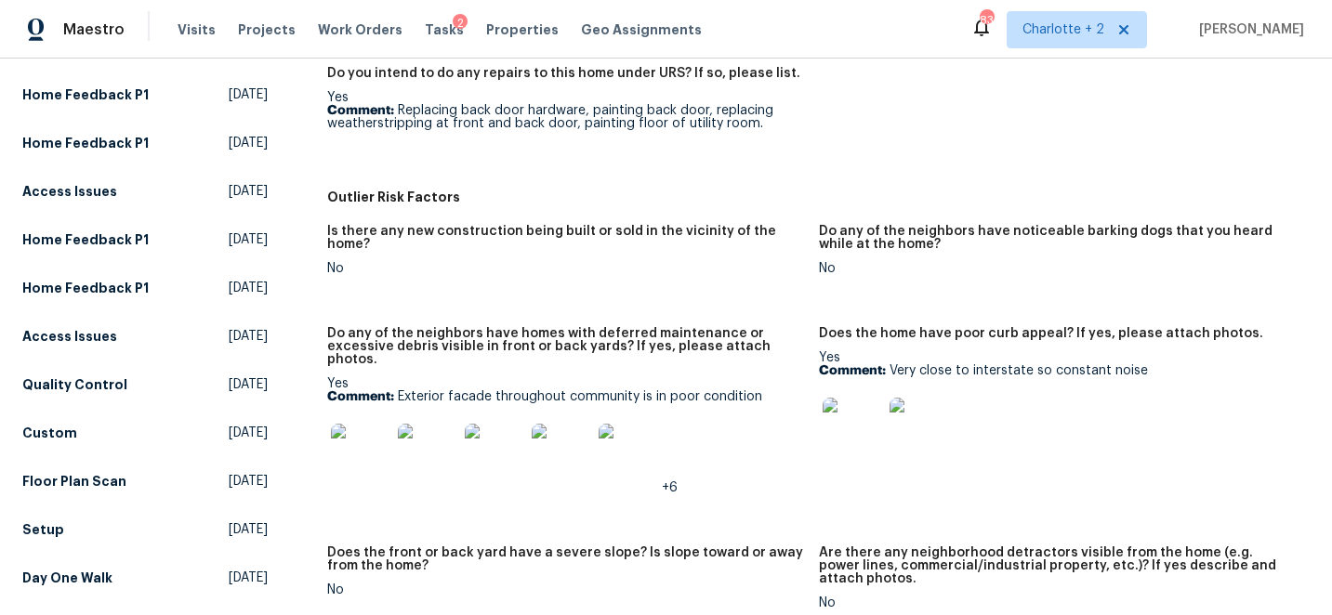
click at [860, 432] on img at bounding box center [852, 427] width 59 height 59
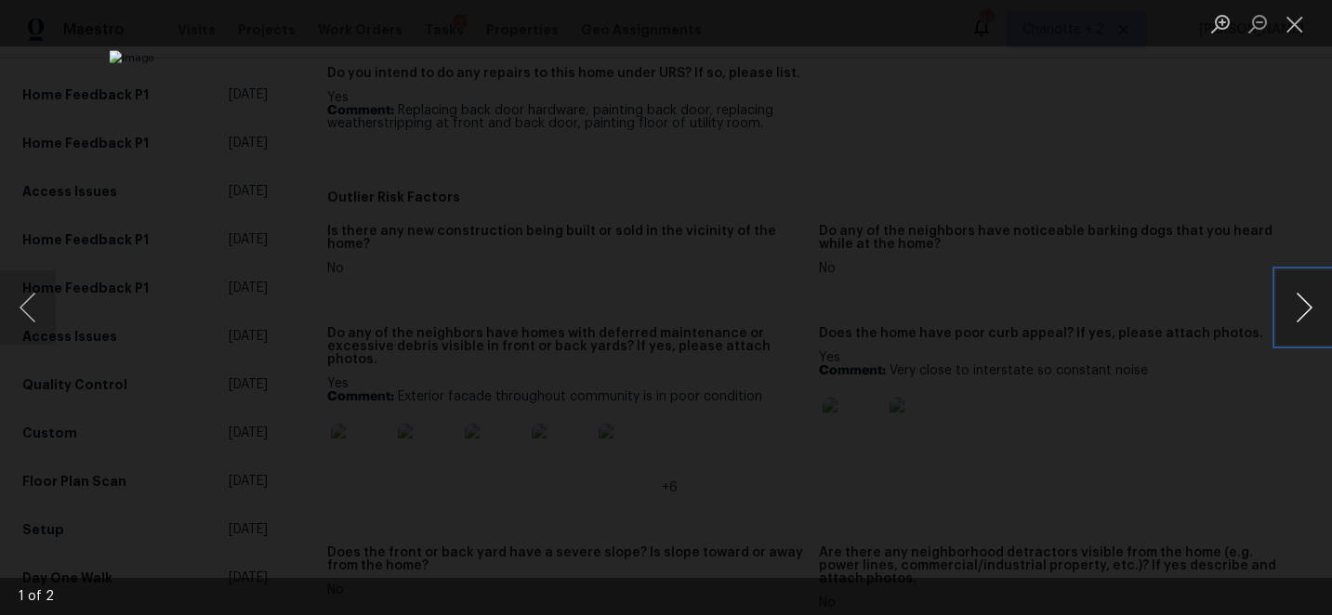
click at [1302, 311] on button "Next image" at bounding box center [1304, 307] width 56 height 74
click at [1293, 32] on button "Close lightbox" at bounding box center [1294, 23] width 37 height 33
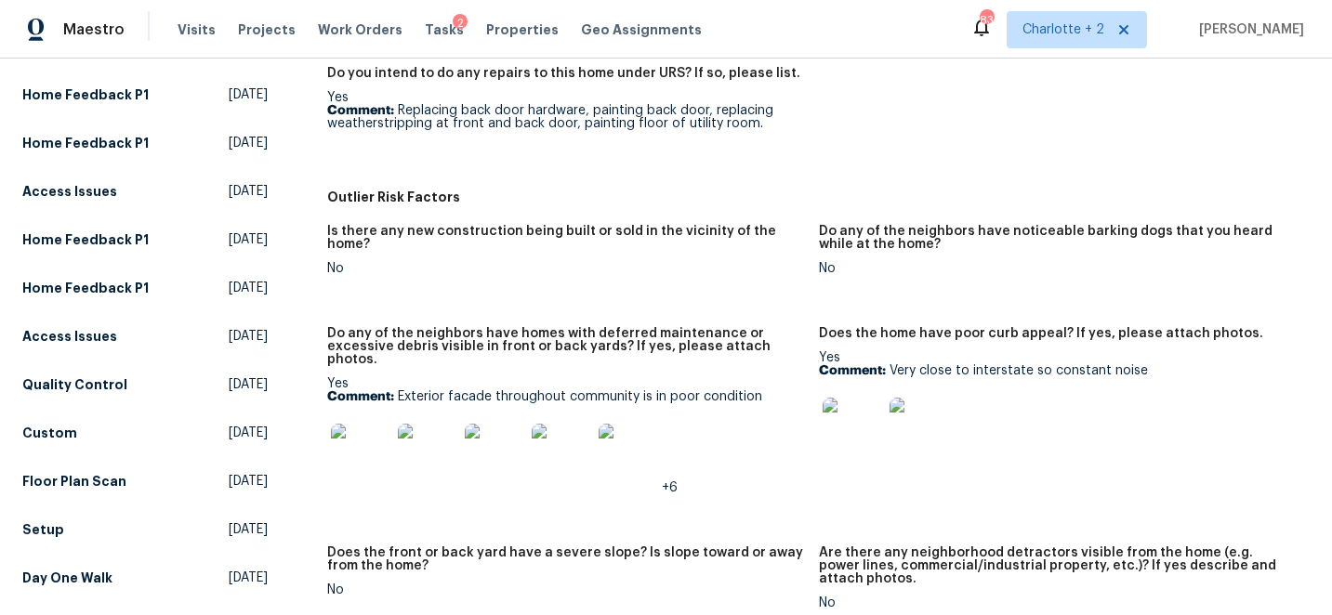
click at [374, 427] on img at bounding box center [360, 453] width 59 height 59
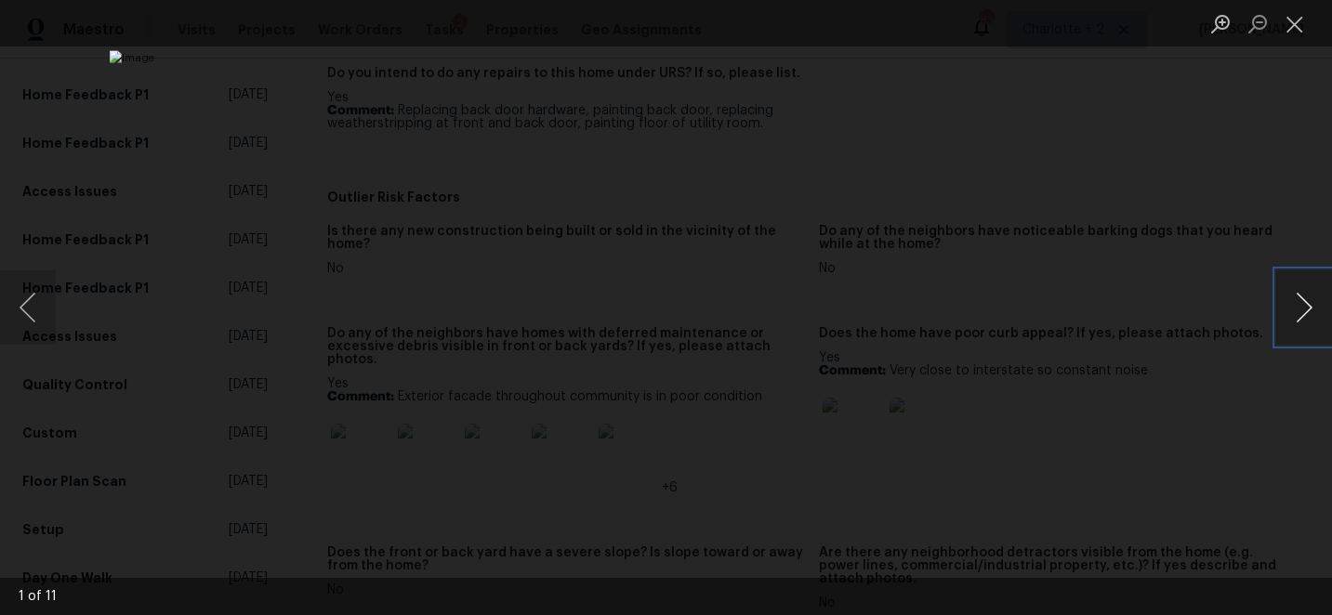
click at [1305, 312] on button "Next image" at bounding box center [1304, 307] width 56 height 74
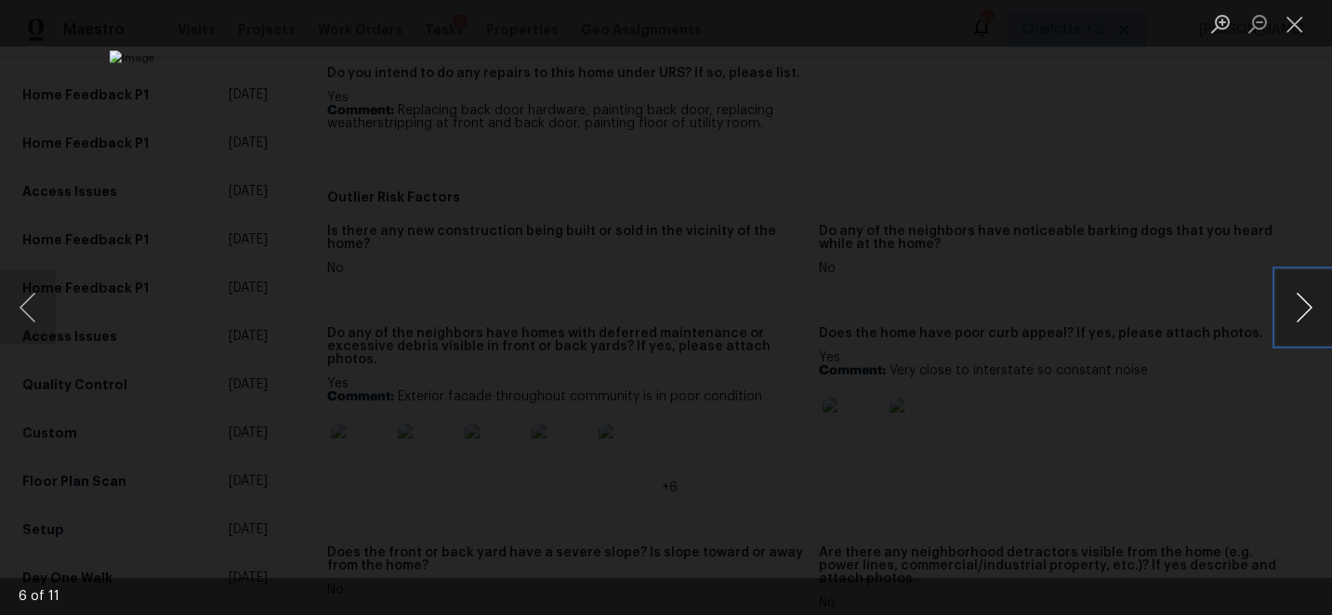
click at [1305, 312] on button "Next image" at bounding box center [1304, 307] width 56 height 74
click at [1301, 319] on button "Next image" at bounding box center [1304, 307] width 56 height 74
click at [1294, 22] on button "Close lightbox" at bounding box center [1294, 23] width 37 height 33
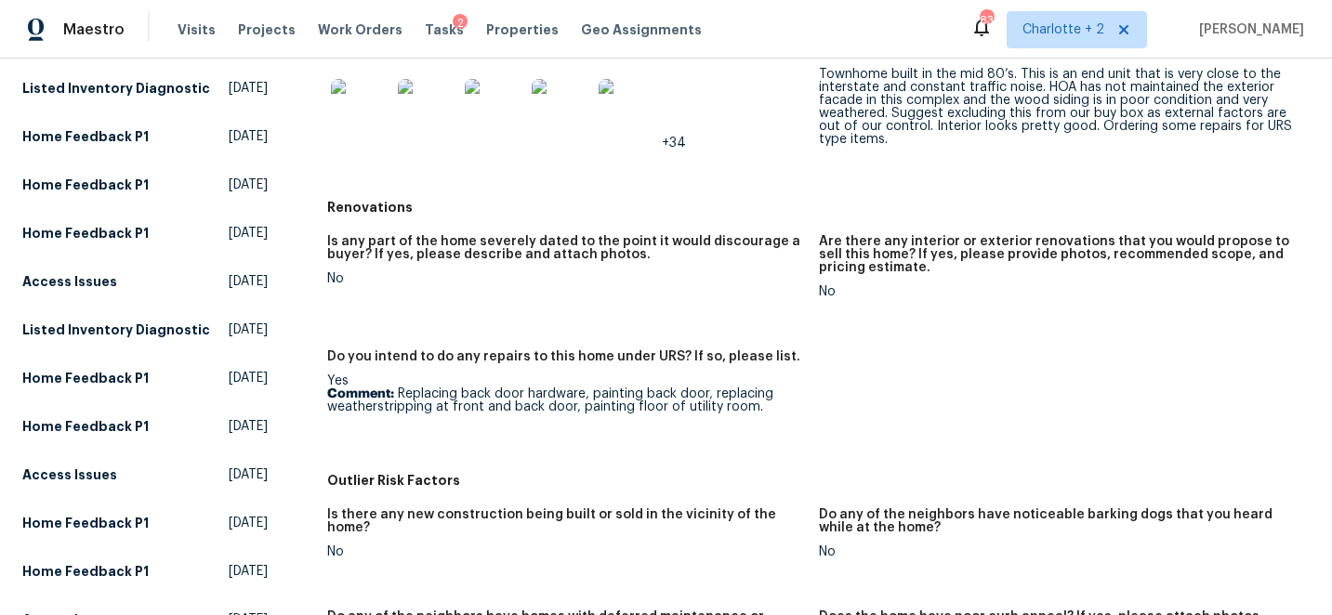
scroll to position [445, 0]
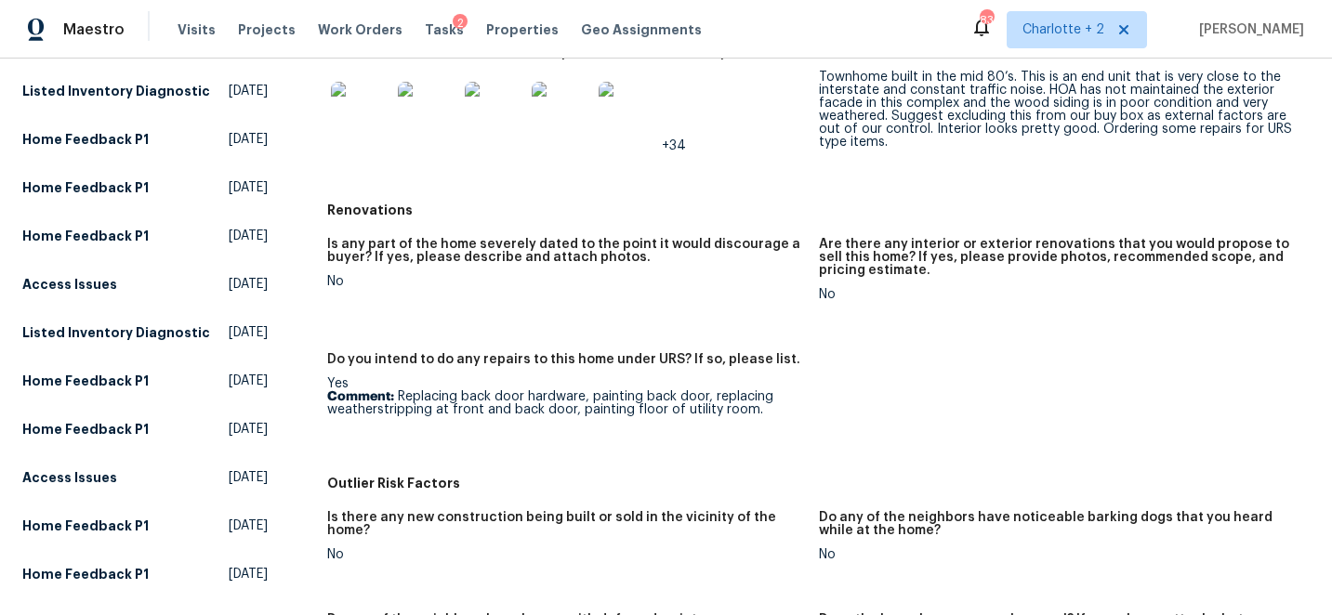
click at [383, 112] on img at bounding box center [360, 111] width 59 height 59
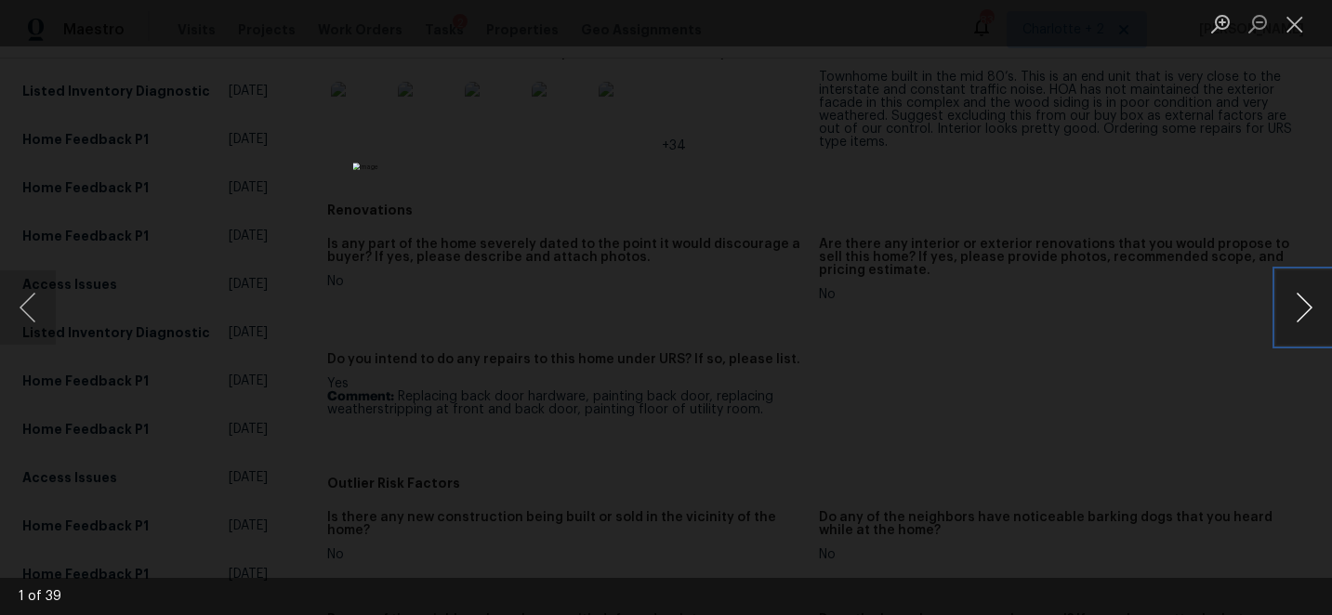
click at [1302, 310] on button "Next image" at bounding box center [1304, 307] width 56 height 74
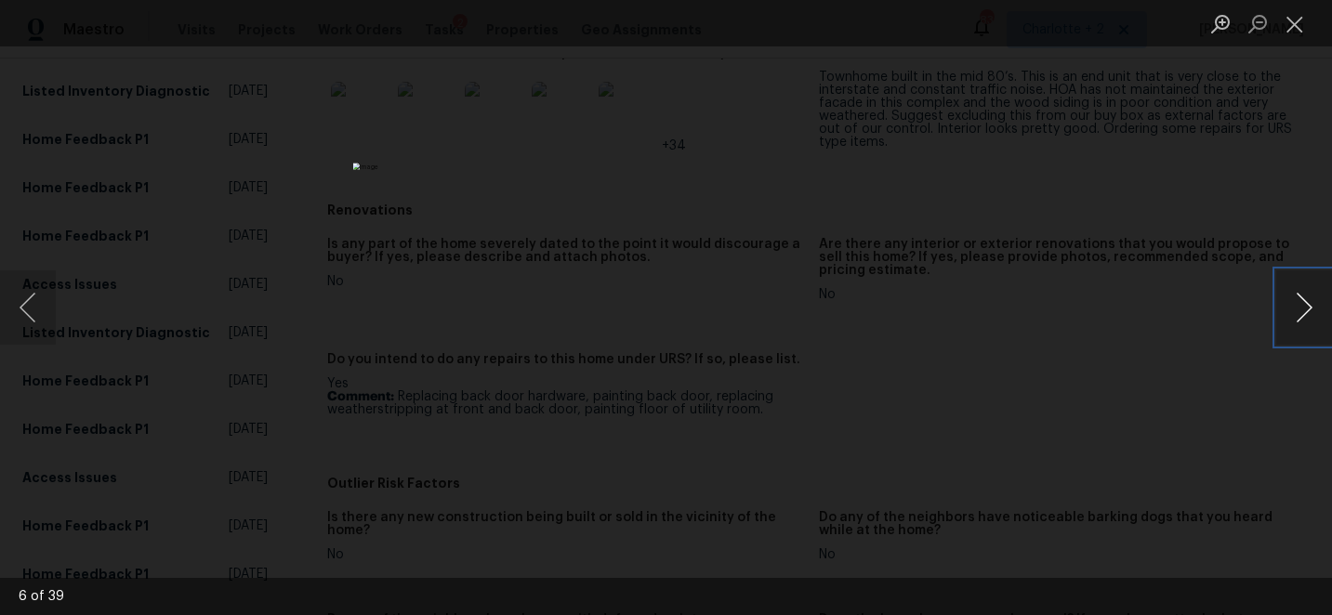
click at [1302, 310] on button "Next image" at bounding box center [1304, 307] width 56 height 74
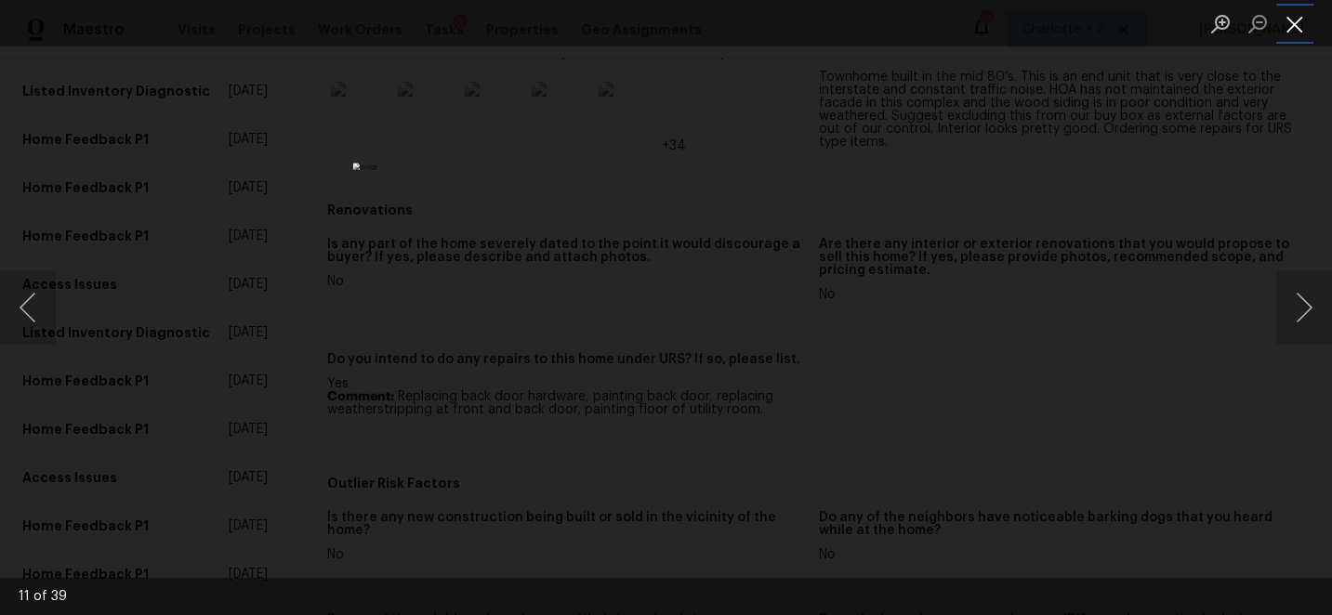
click at [1293, 25] on button "Close lightbox" at bounding box center [1294, 23] width 37 height 33
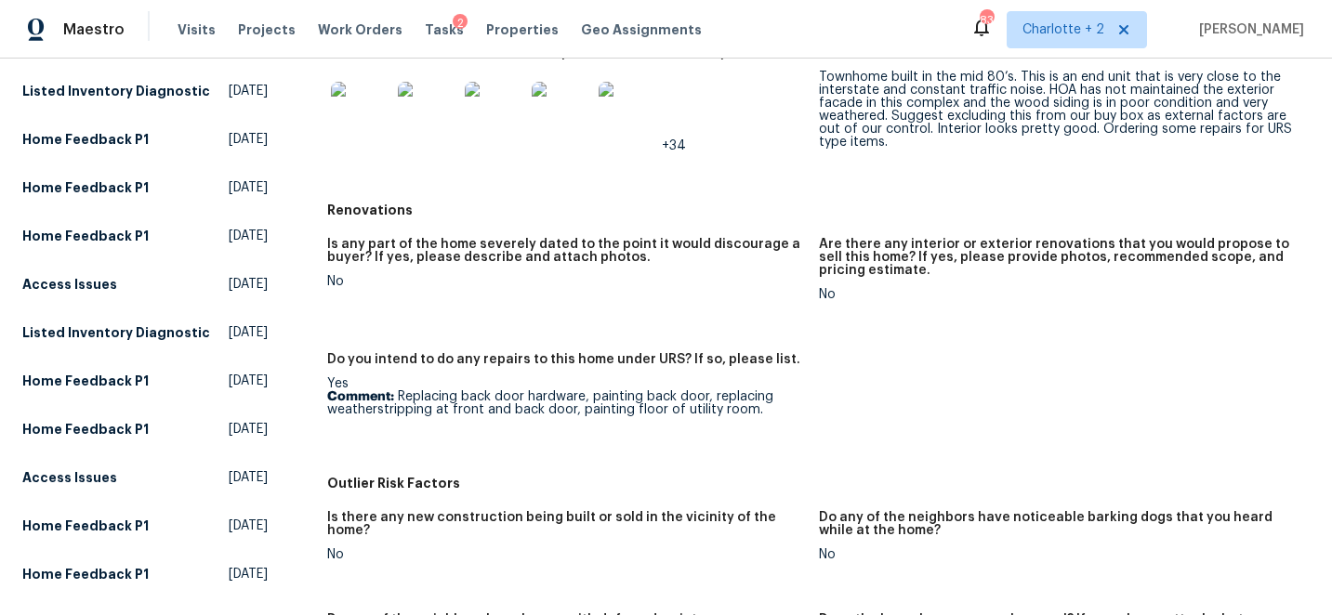
scroll to position [0, 0]
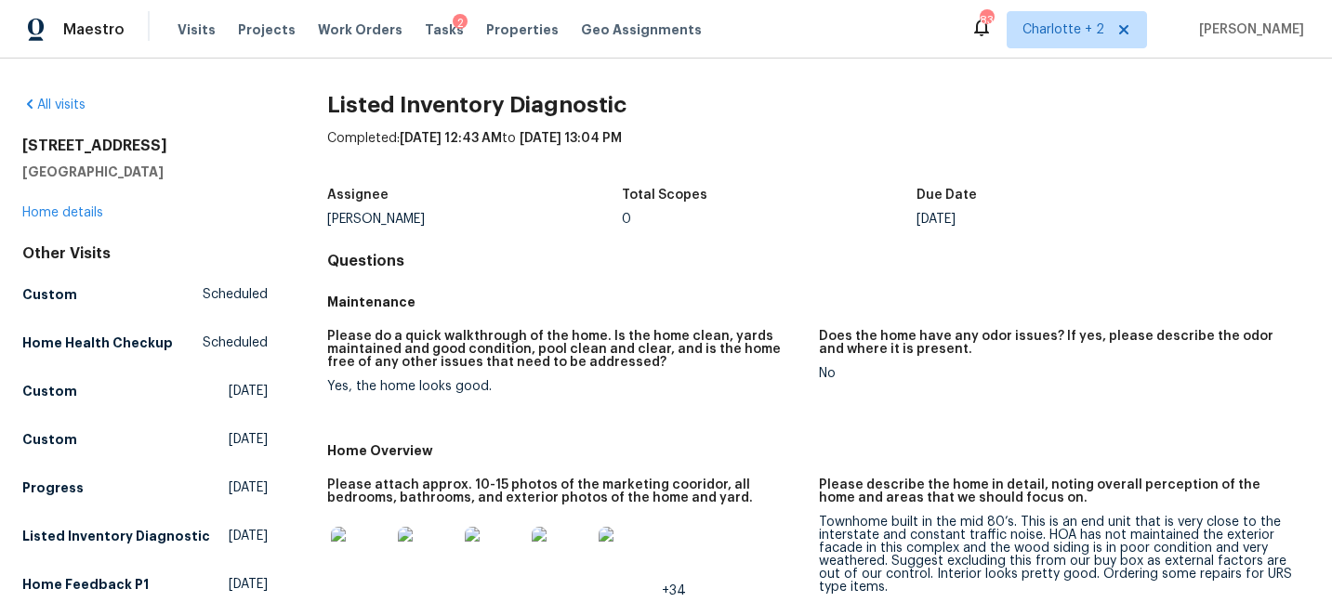
drag, startPoint x: 198, startPoint y: 147, endPoint x: 20, endPoint y: 150, distance: 177.6
click at [20, 150] on div "All visits 3048 Laurel Springs Dr Greensboro, NC 27410 Home details Other Visit…" at bounding box center [666, 337] width 1332 height 557
copy h2 "3048 Laurel Springs Dr"
click at [262, 28] on span "Projects" at bounding box center [267, 29] width 58 height 19
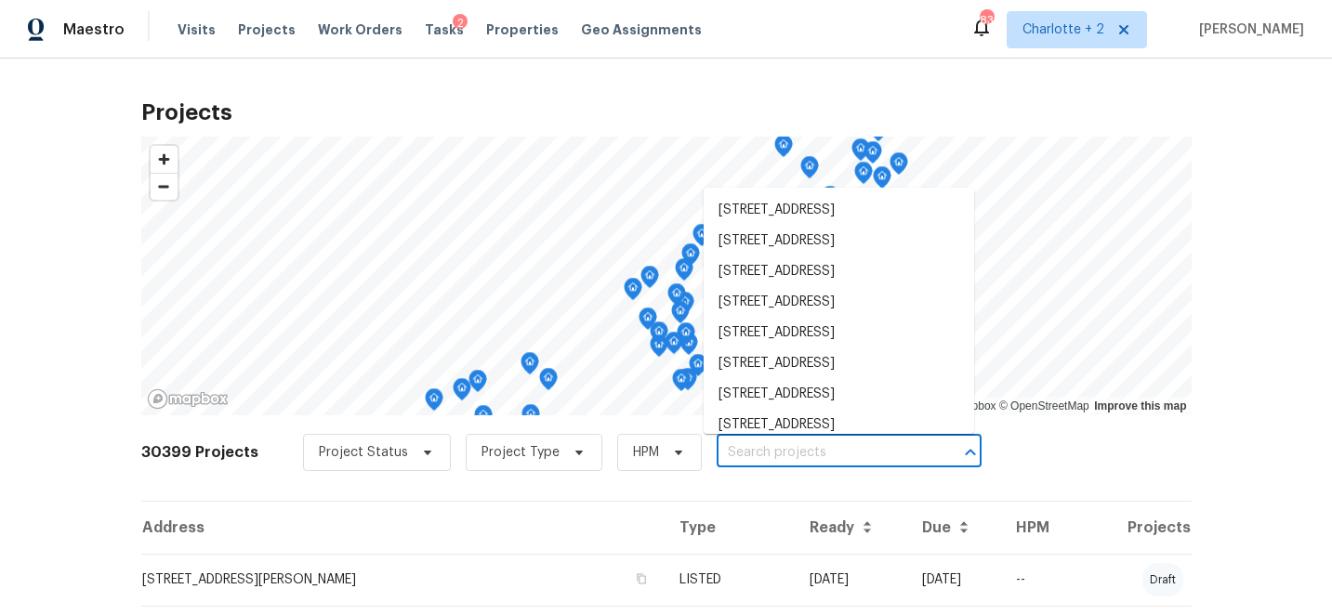
click at [787, 446] on input "text" at bounding box center [823, 453] width 213 height 29
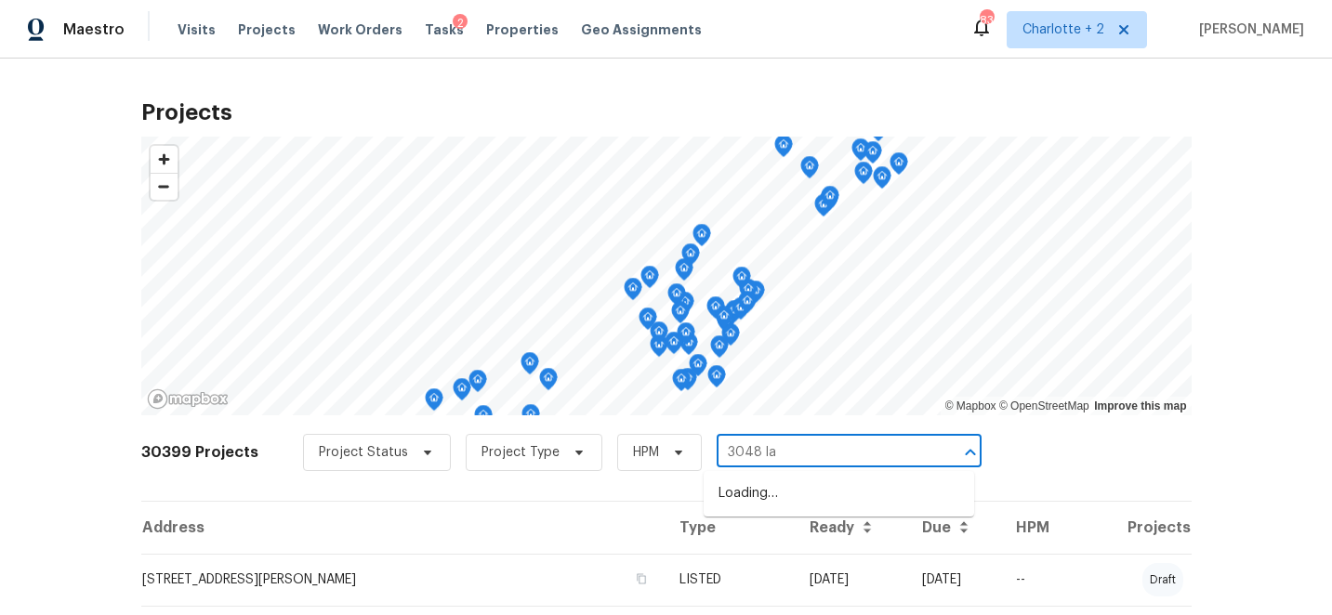
type input "3048 [PERSON_NAME]"
click at [795, 490] on li "[STREET_ADDRESS]" at bounding box center [839, 494] width 270 height 31
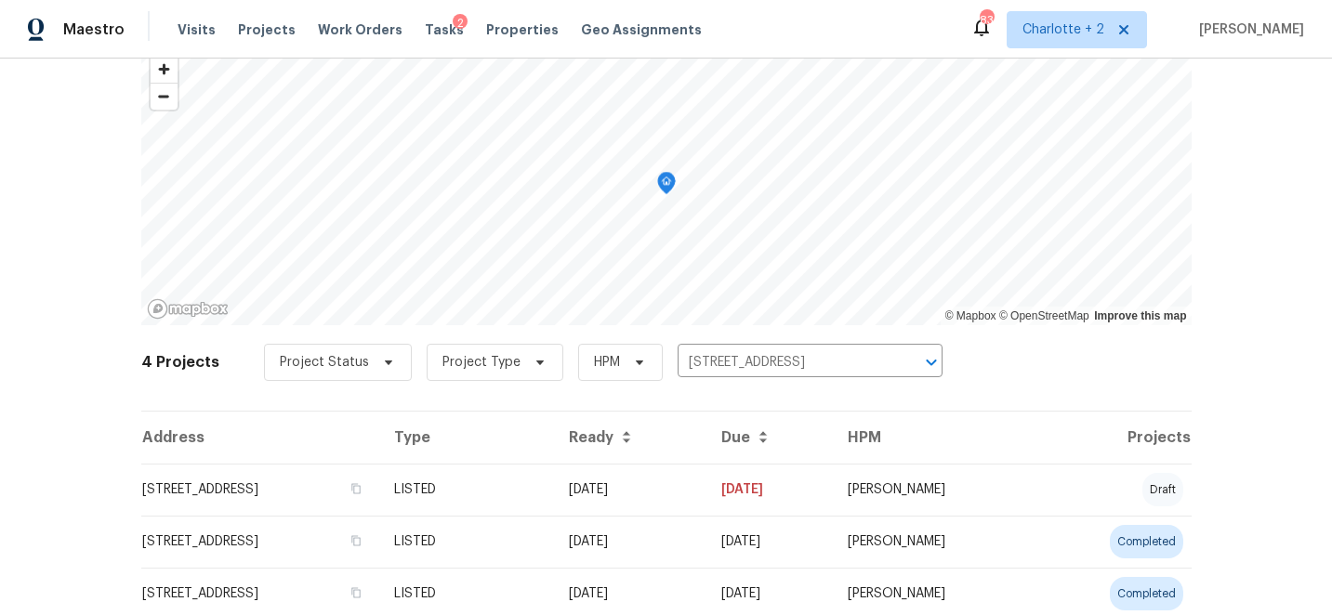
scroll to position [109, 0]
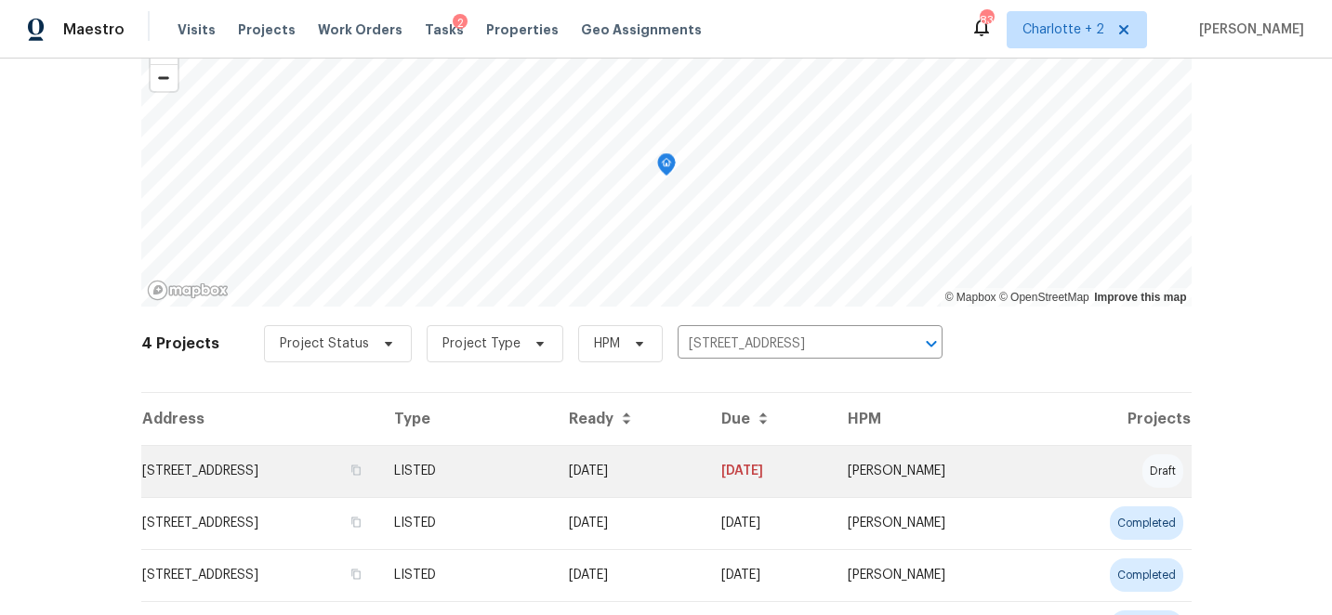
click at [555, 465] on td "LISTED" at bounding box center [467, 471] width 176 height 52
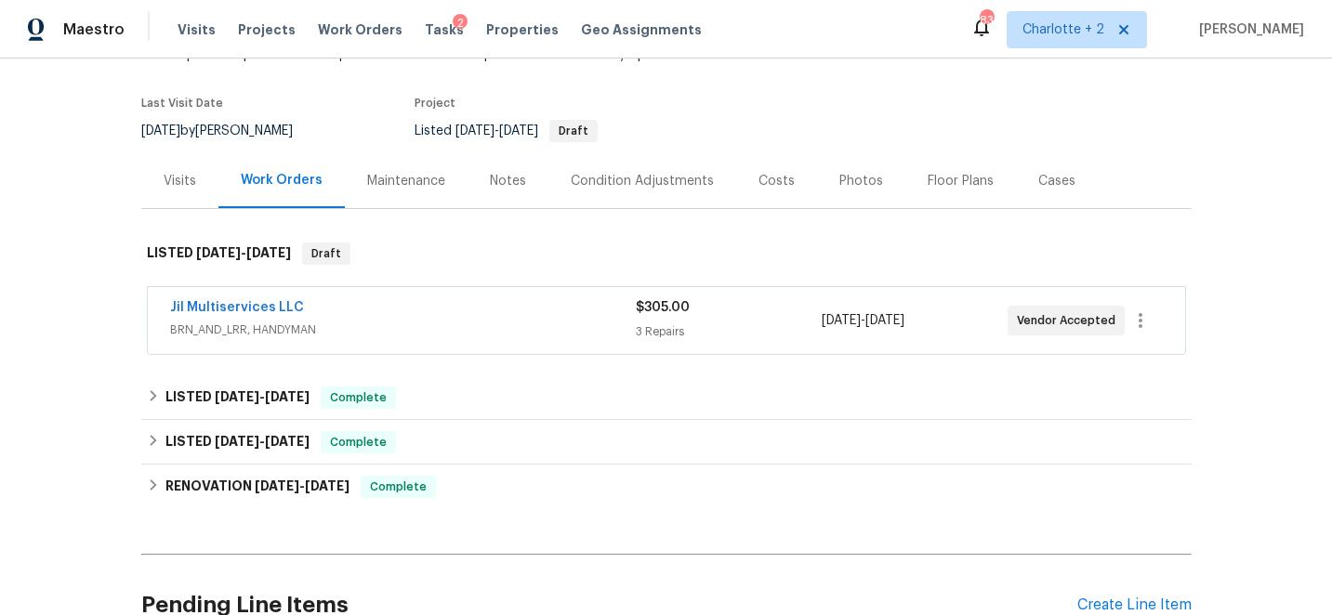
scroll to position [145, 0]
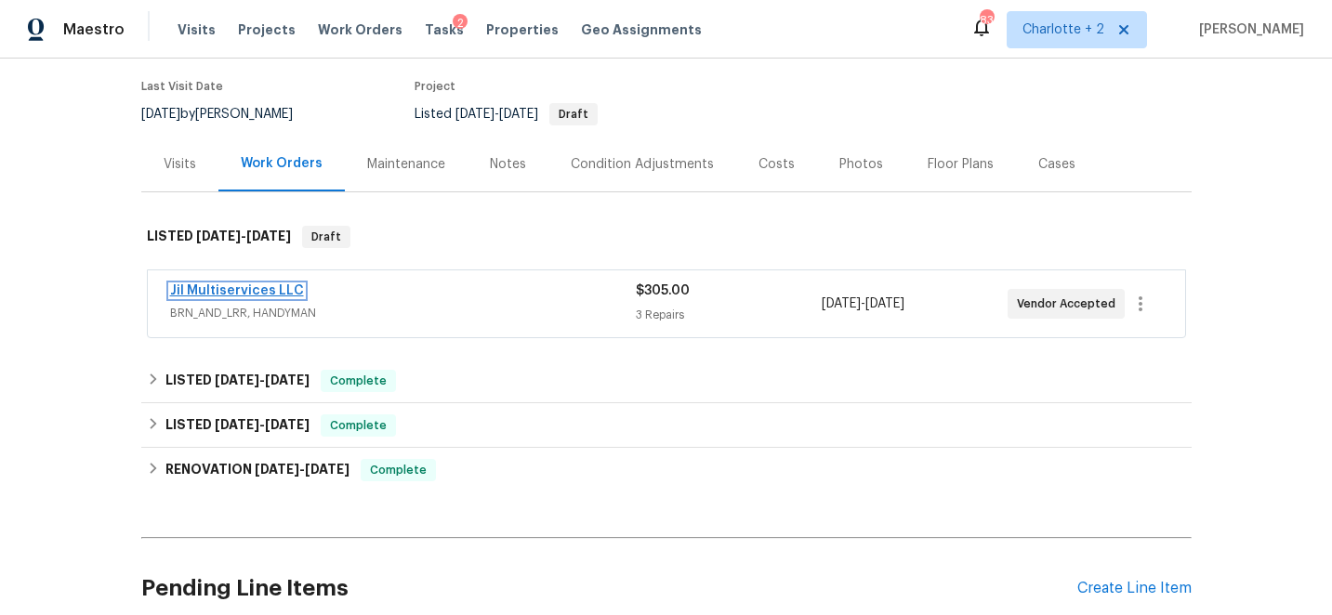
click at [214, 290] on link "Jil Multiservices LLC" at bounding box center [237, 290] width 134 height 13
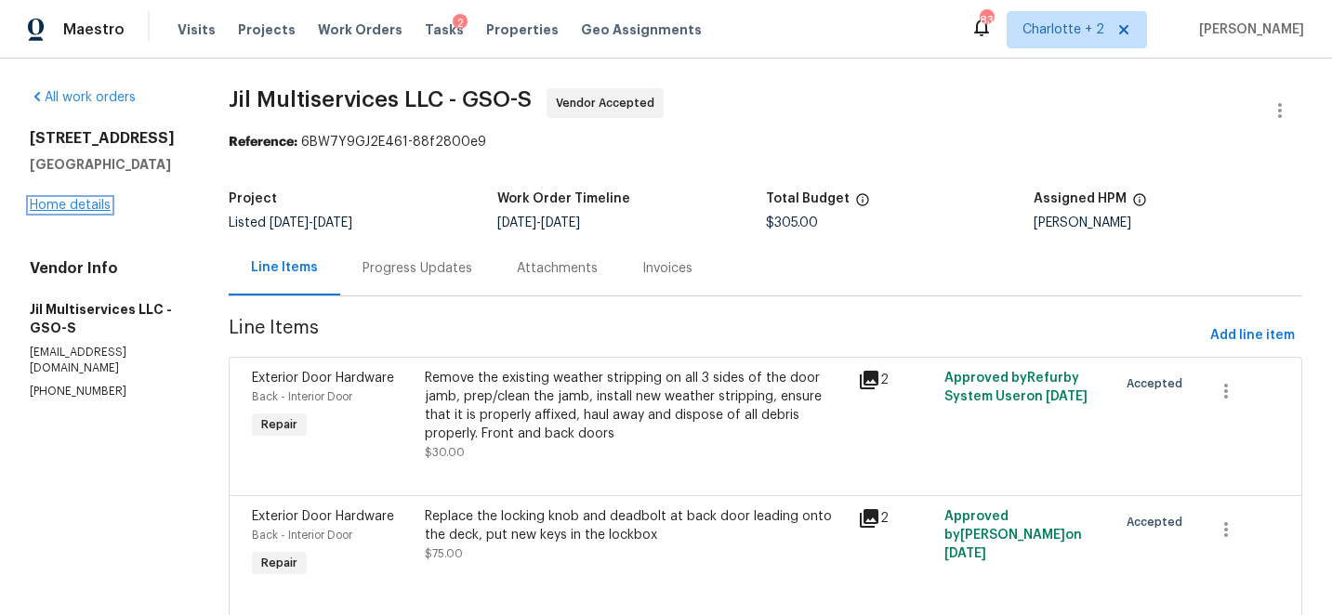
click at [61, 212] on link "Home details" at bounding box center [70, 205] width 81 height 13
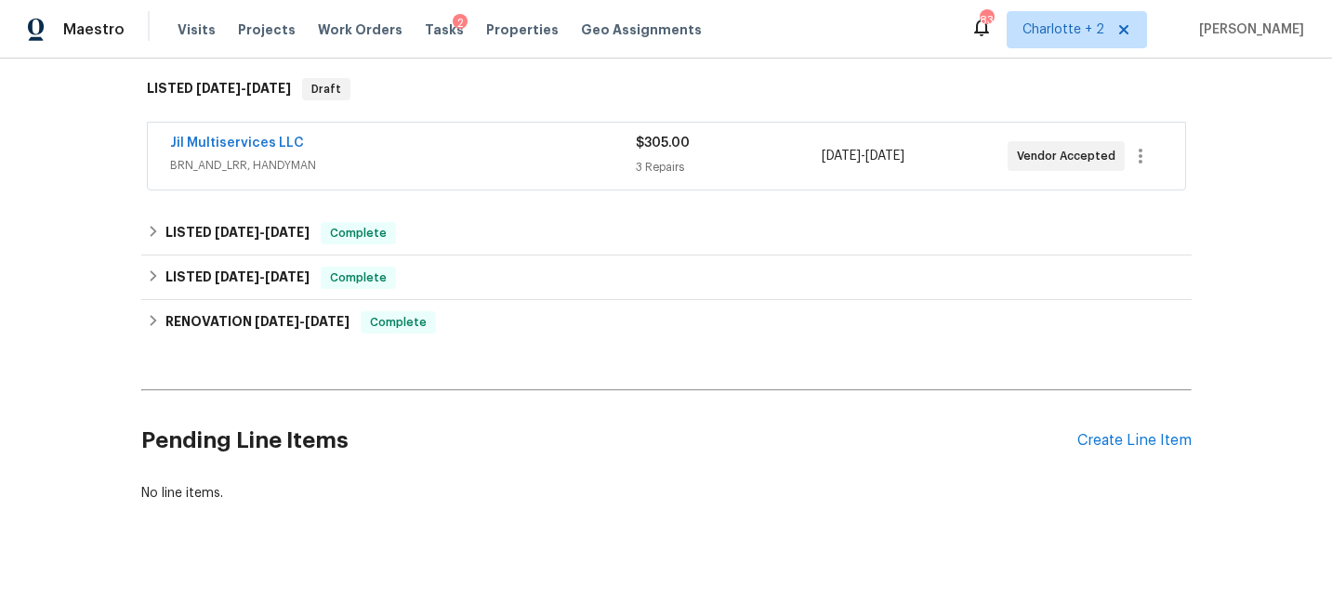
scroll to position [307, 0]
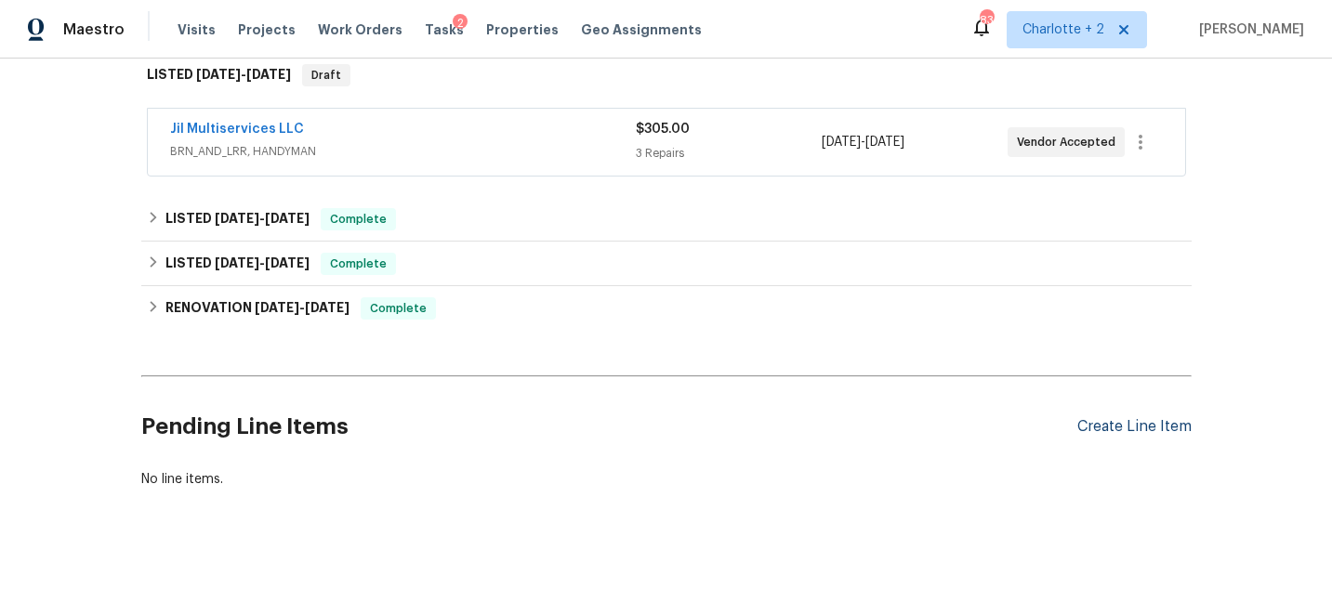
click at [1147, 425] on div "Create Line Item" at bounding box center [1134, 427] width 114 height 18
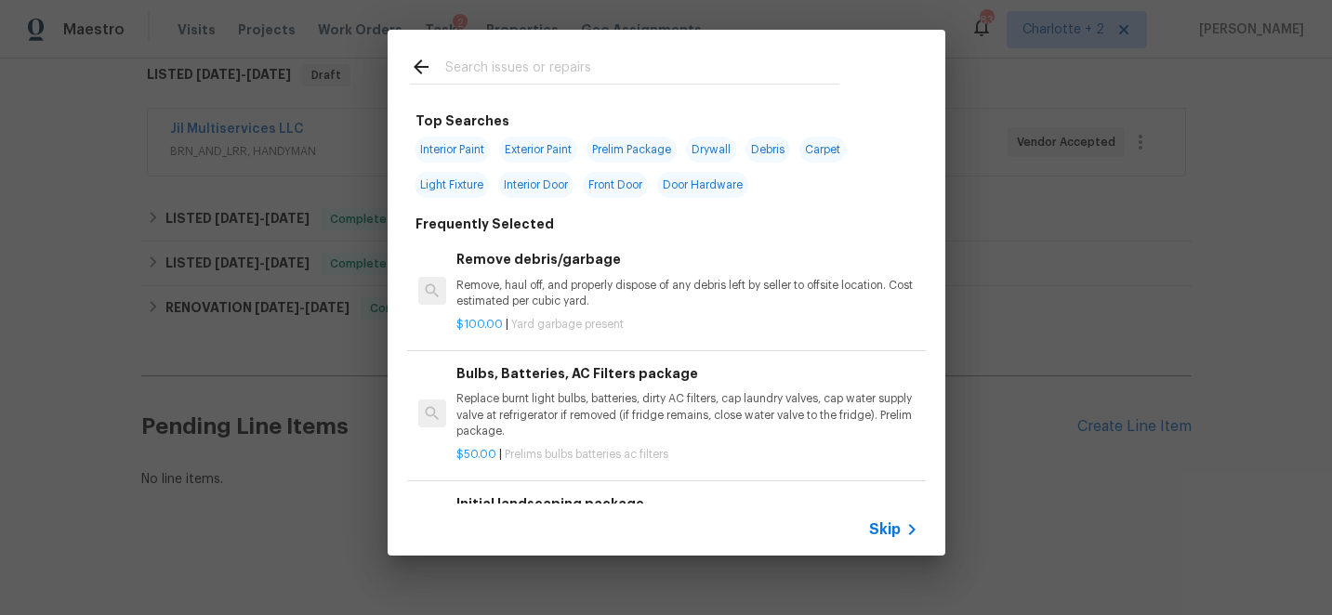
click at [481, 69] on input "text" at bounding box center [642, 70] width 394 height 28
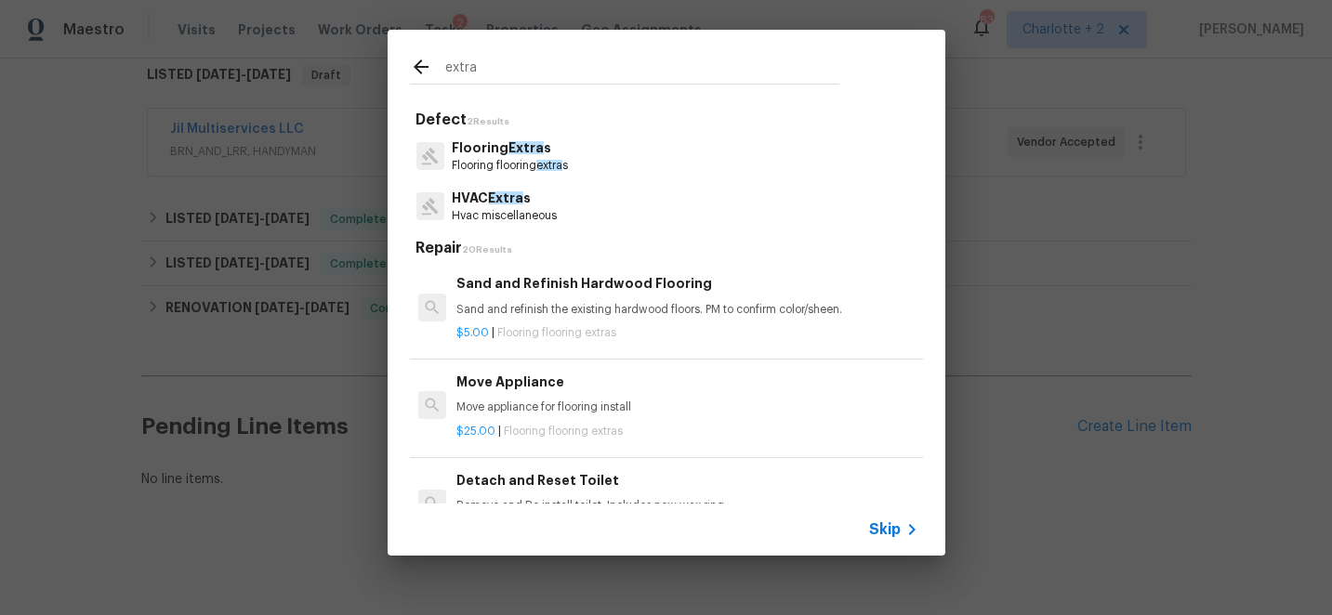
type input "extra"
click at [505, 155] on p "Flooring Extra s" at bounding box center [510, 148] width 116 height 20
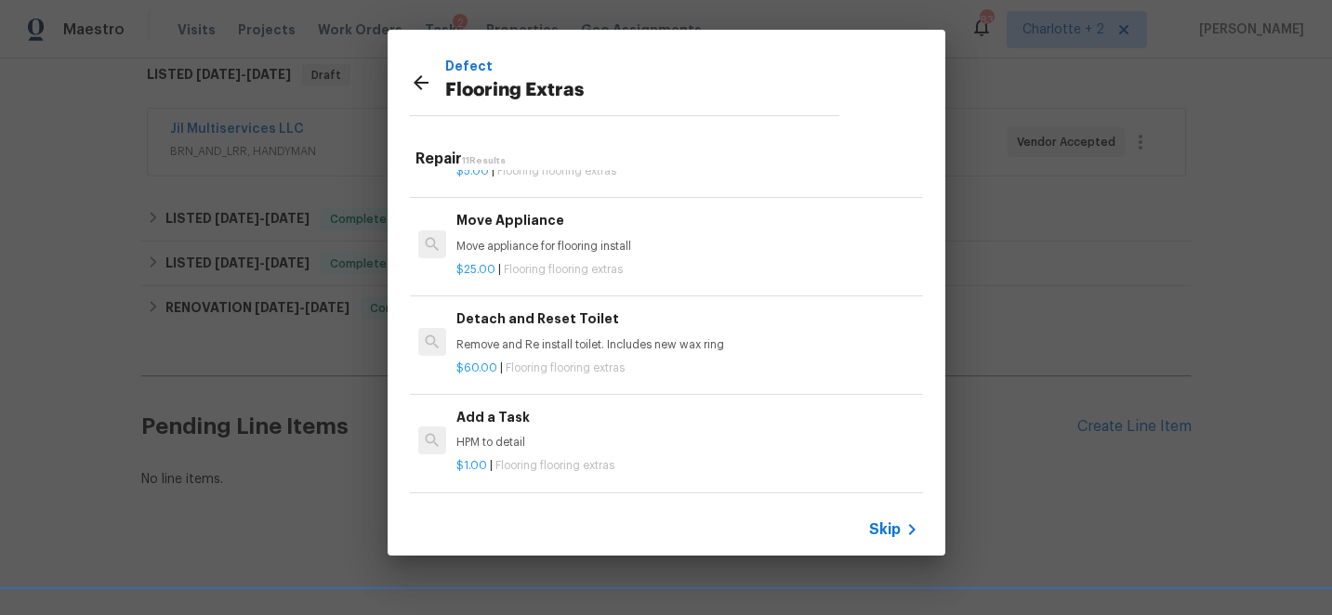
scroll to position [129, 0]
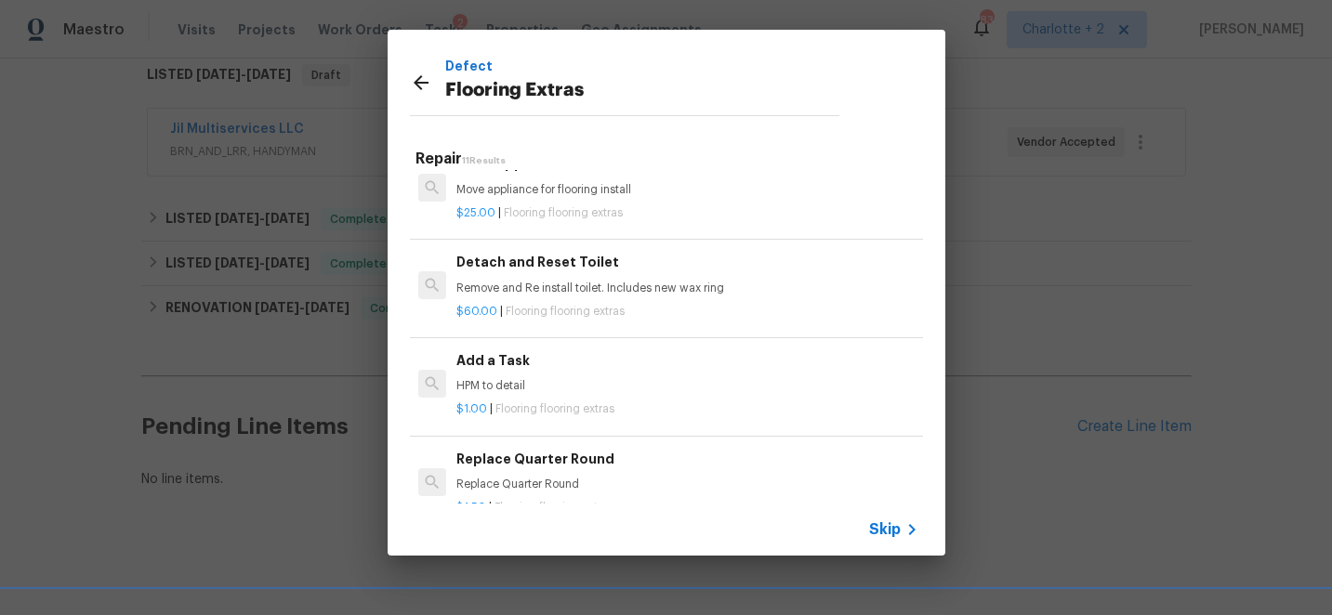
click at [519, 373] on div "Add a Task HPM to detail" at bounding box center [686, 372] width 461 height 45
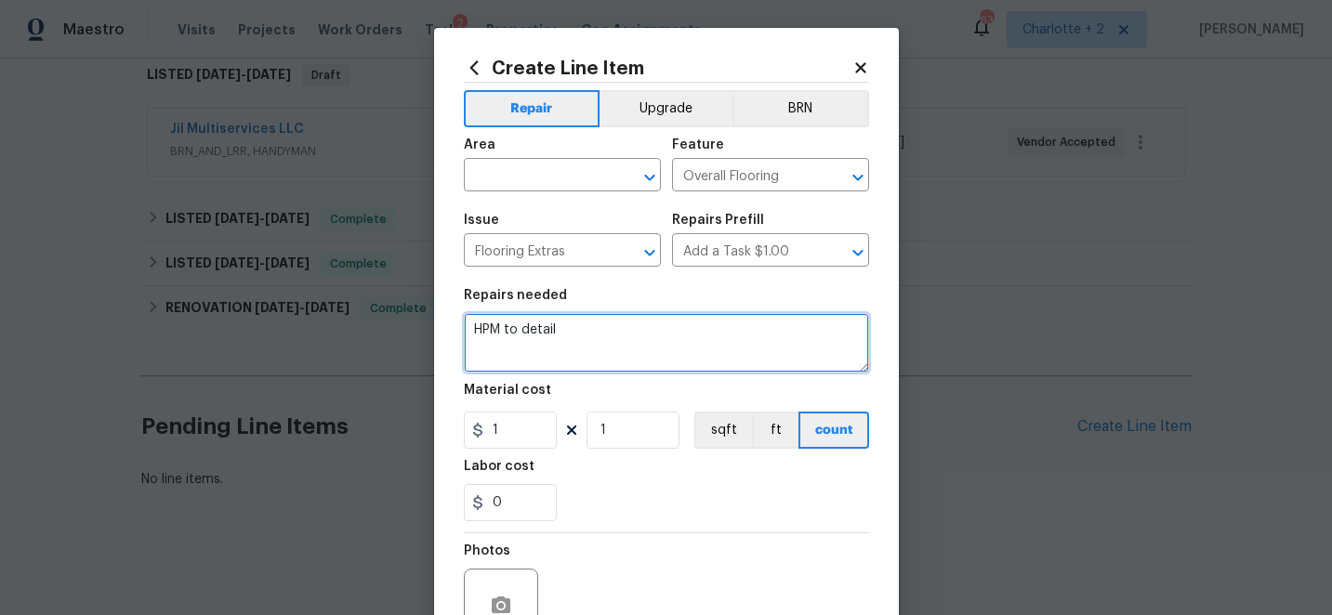
click at [572, 325] on textarea "HPM to detail" at bounding box center [666, 342] width 405 height 59
type textarea "H"
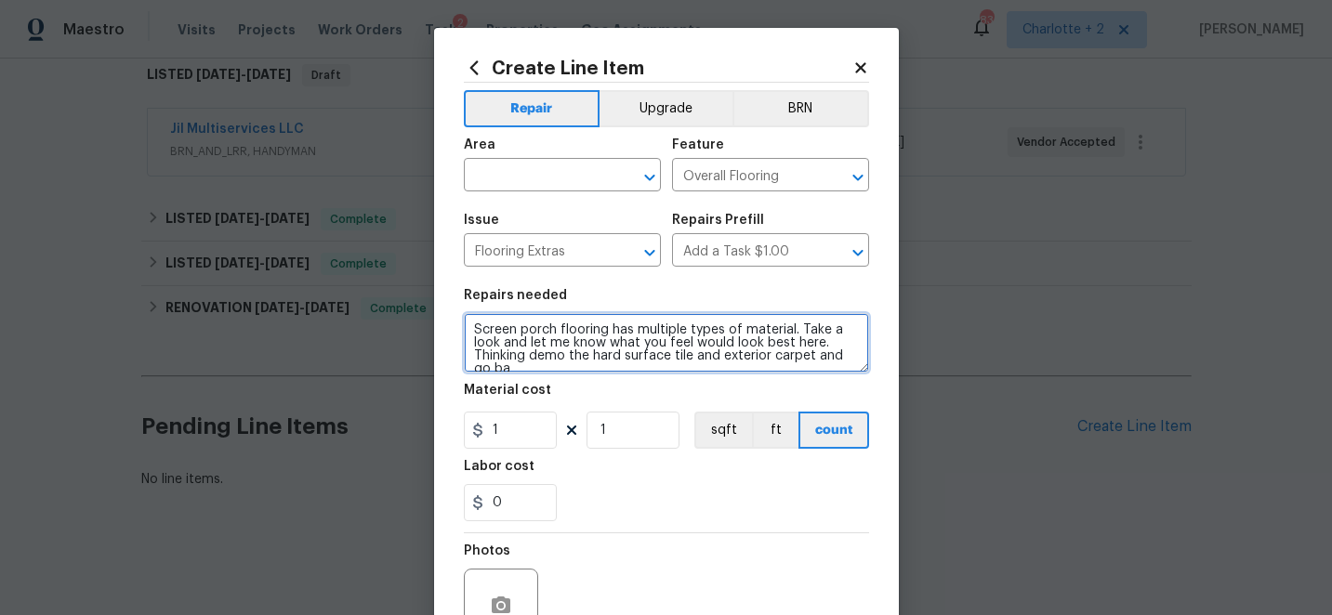
scroll to position [4, 0]
type textarea "Screen porch flooring has multiple types of material. Take a look and let me kn…"
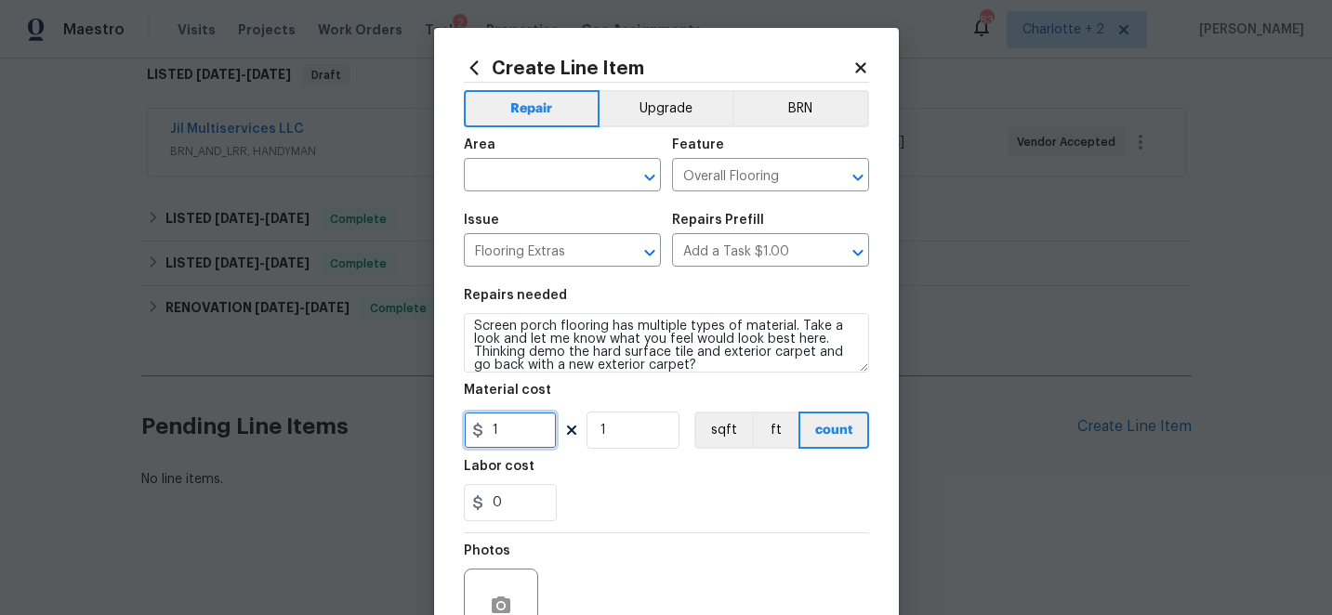
click at [511, 436] on input "1" at bounding box center [510, 430] width 93 height 37
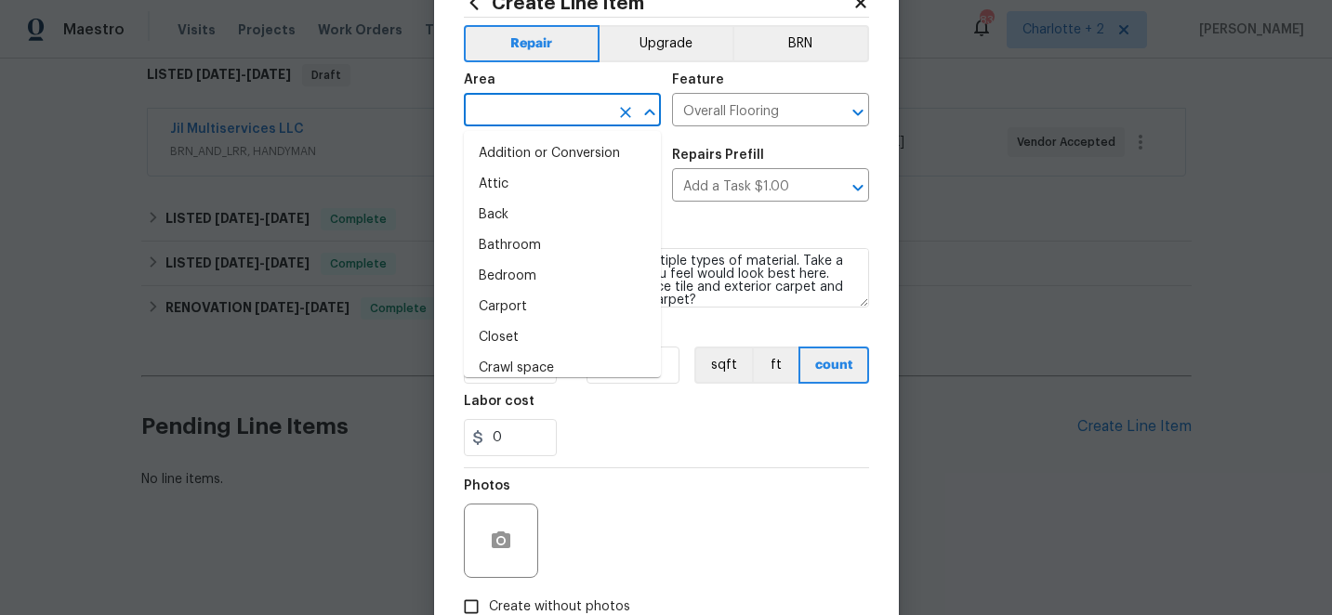
click at [522, 108] on input "text" at bounding box center [536, 112] width 145 height 29
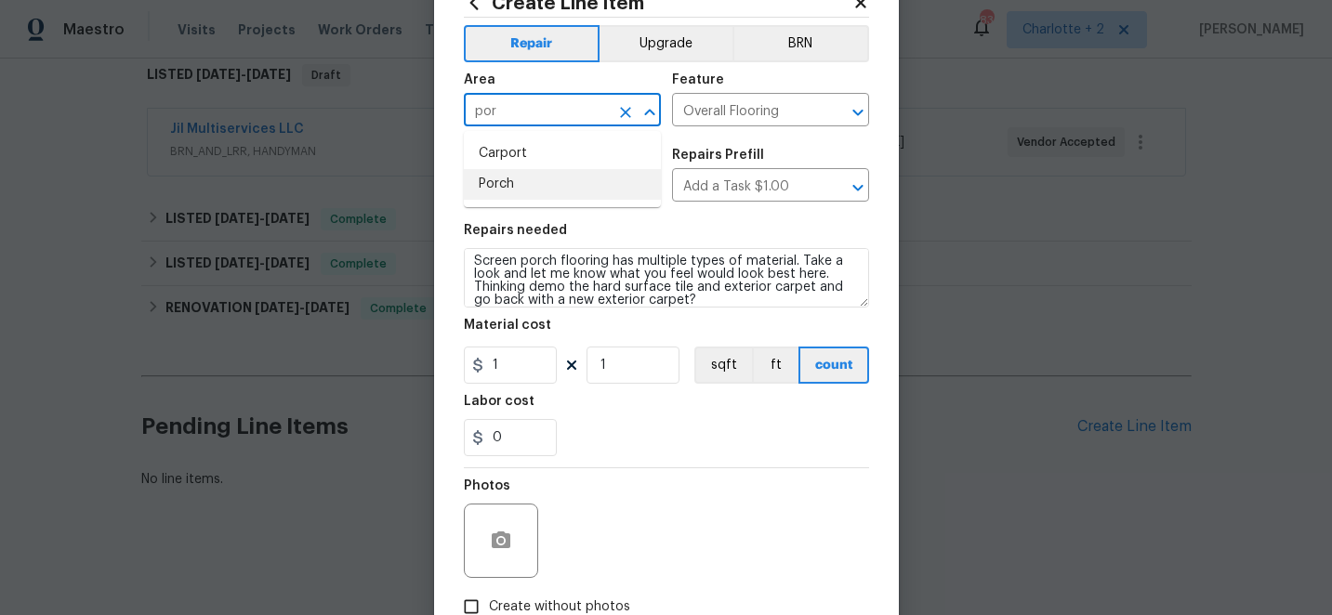
click at [499, 179] on li "Porch" at bounding box center [562, 184] width 197 height 31
type input "Porch"
click at [469, 606] on input "Create without photos" at bounding box center [471, 606] width 35 height 35
checkbox input "true"
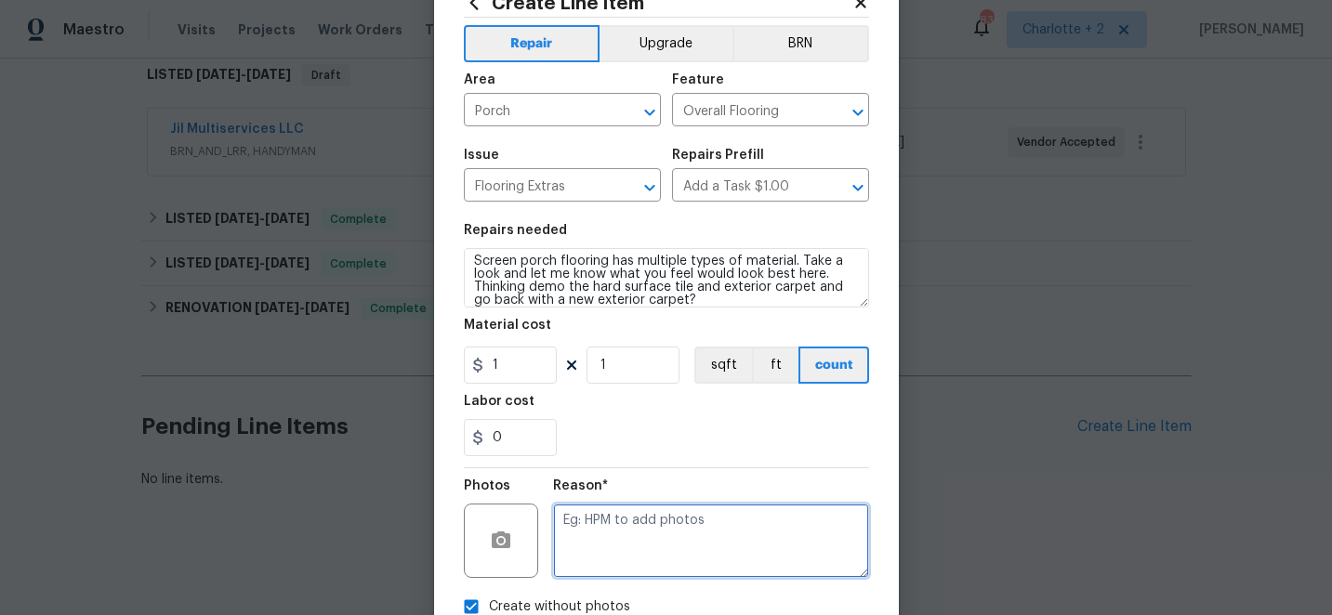
click at [692, 543] on textarea at bounding box center [711, 541] width 316 height 74
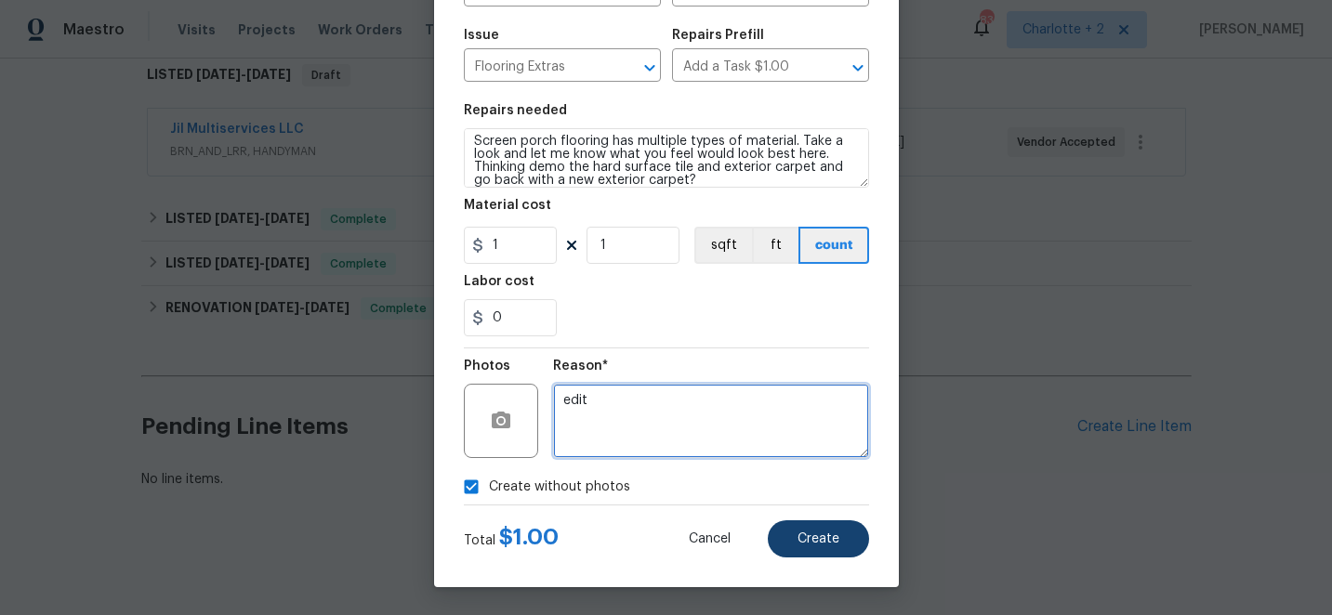
type textarea "edit"
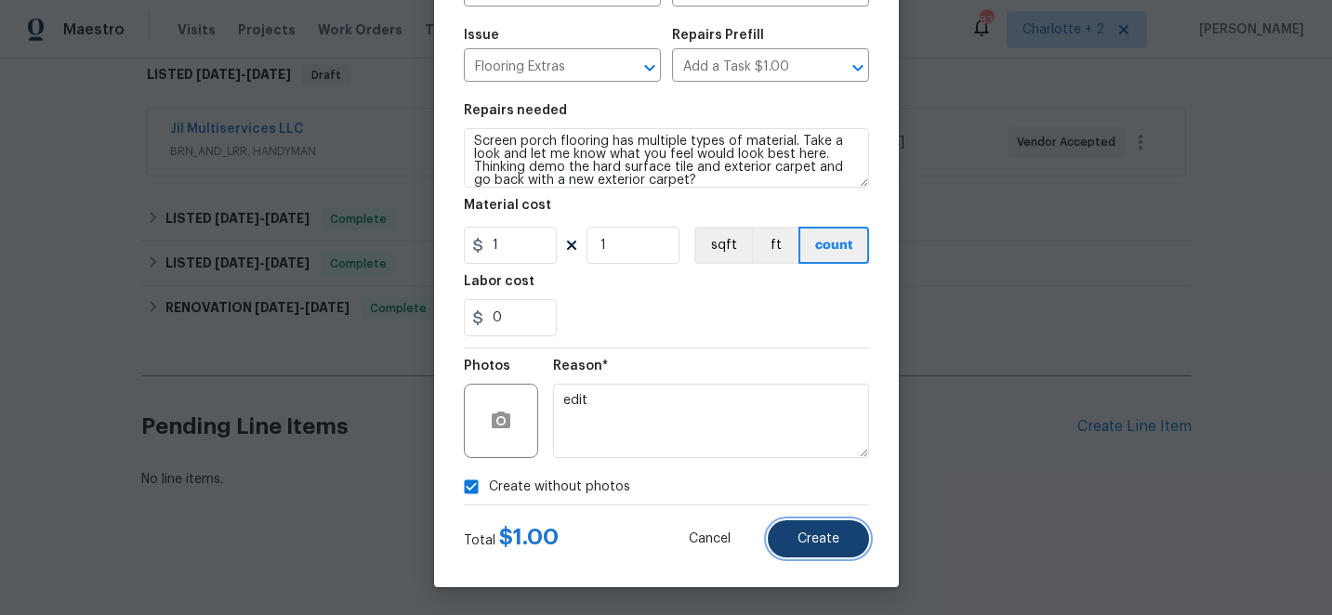
click at [830, 543] on span "Create" at bounding box center [819, 540] width 42 height 14
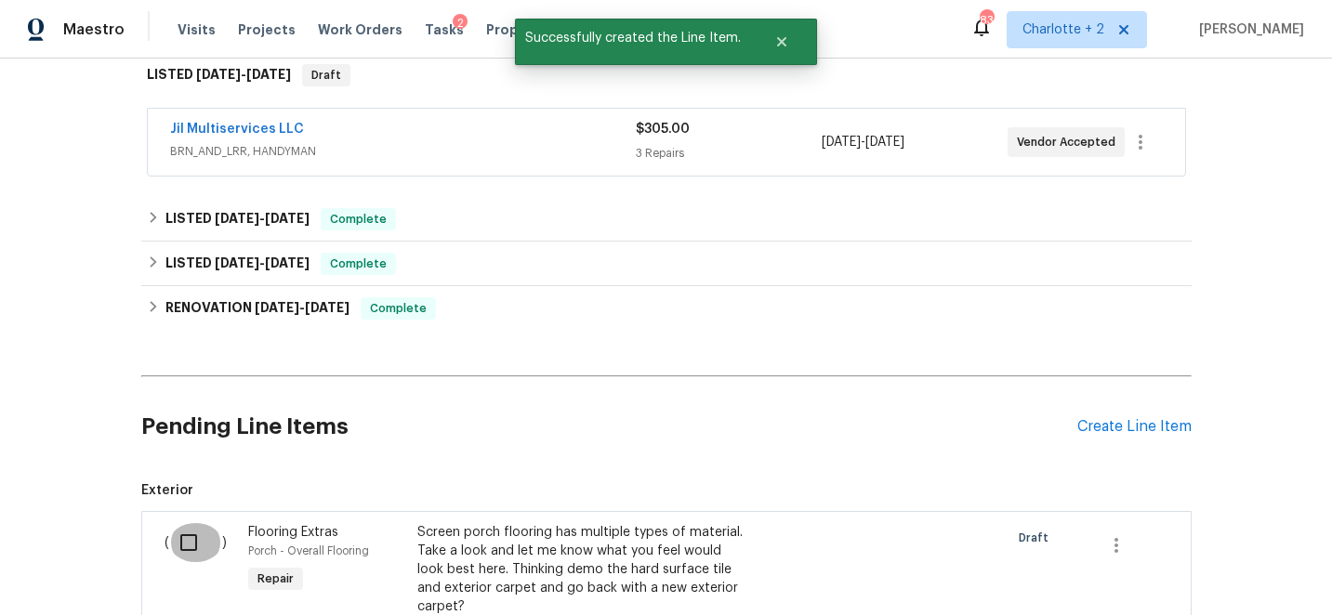
click at [188, 550] on input "checkbox" at bounding box center [195, 542] width 53 height 39
checkbox input "true"
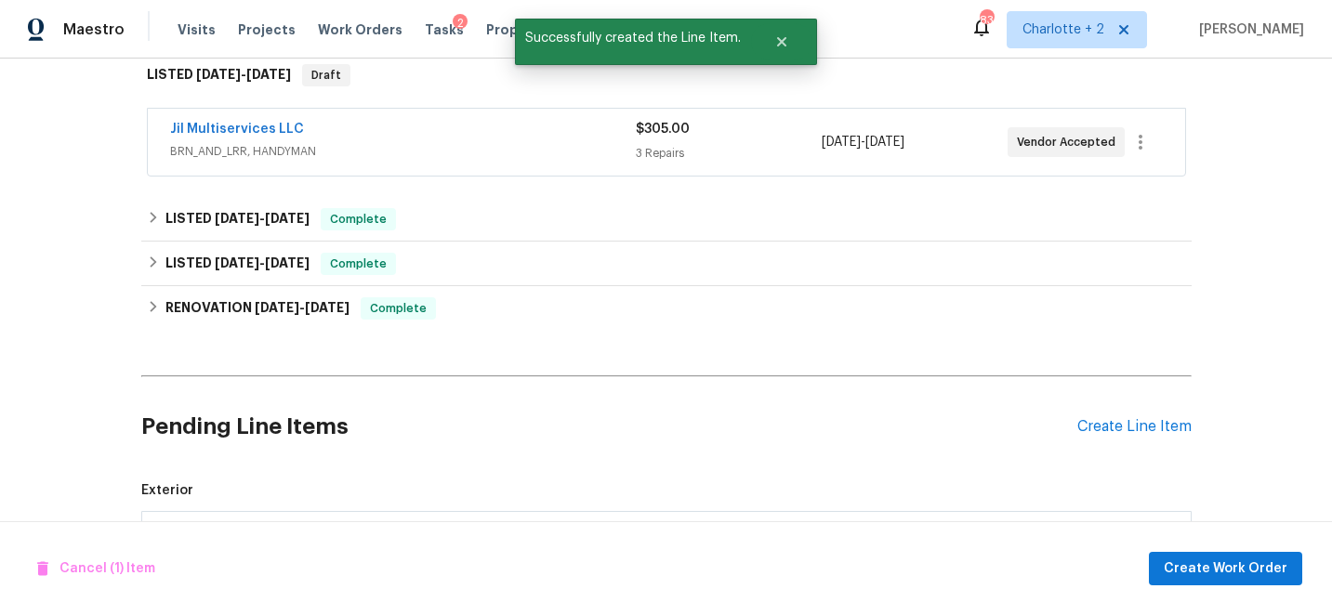
scroll to position [574, 0]
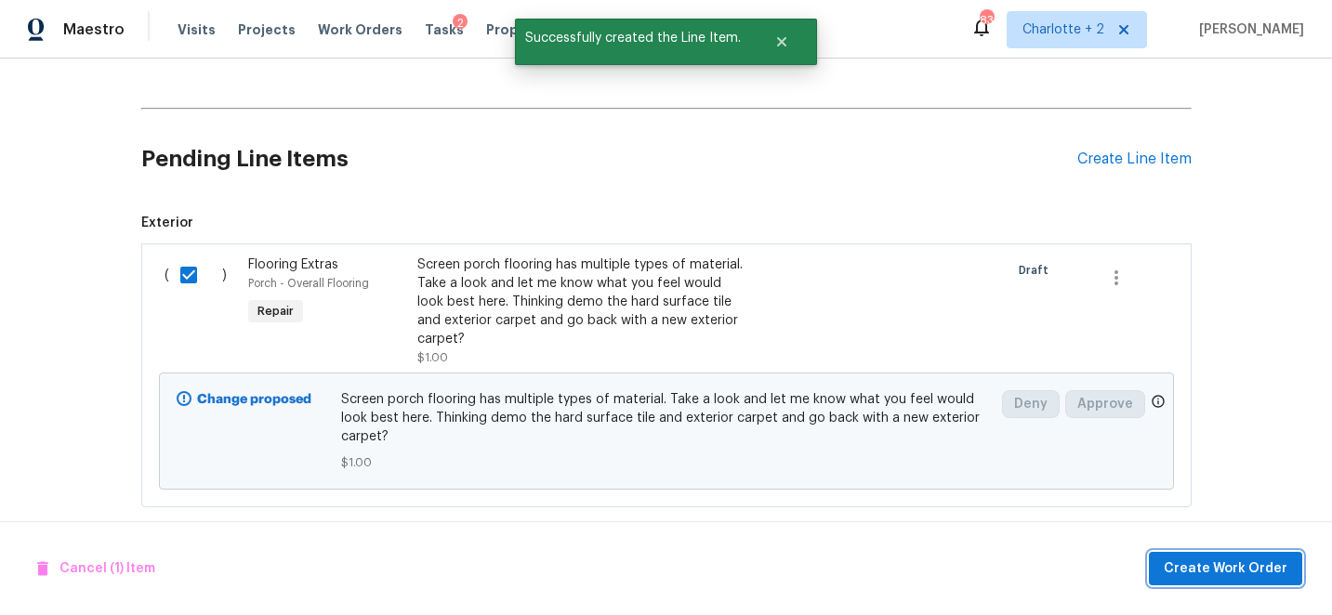
click at [1241, 563] on span "Create Work Order" at bounding box center [1226, 569] width 124 height 23
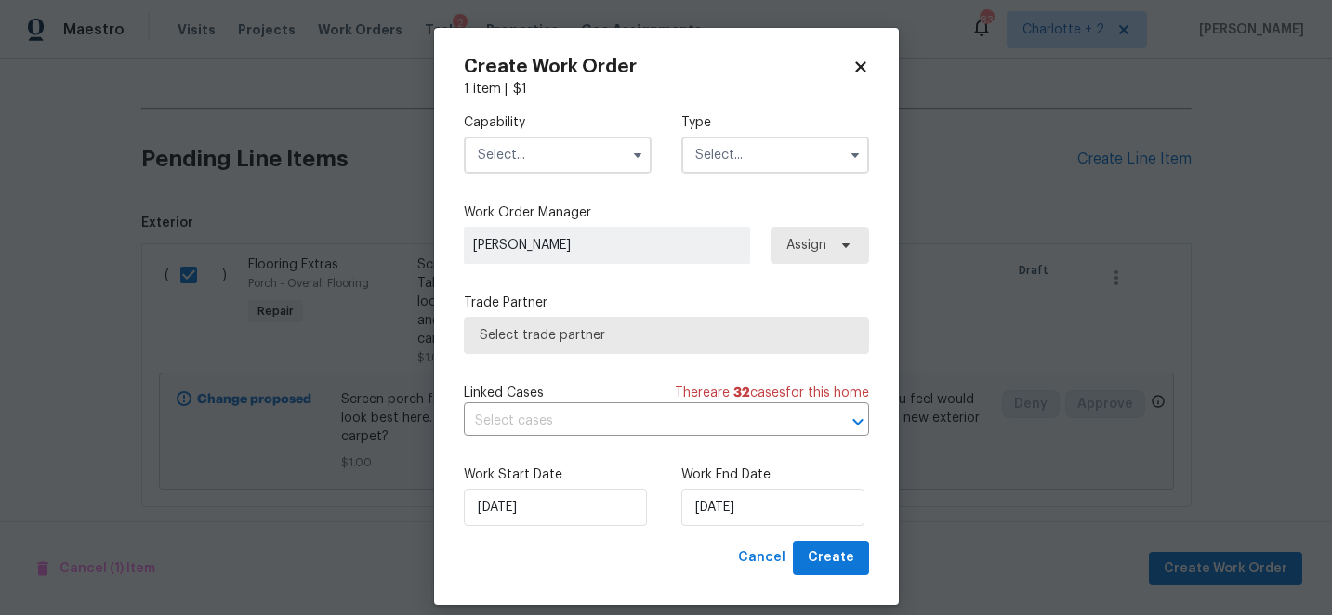
click at [516, 152] on input "text" at bounding box center [558, 155] width 188 height 37
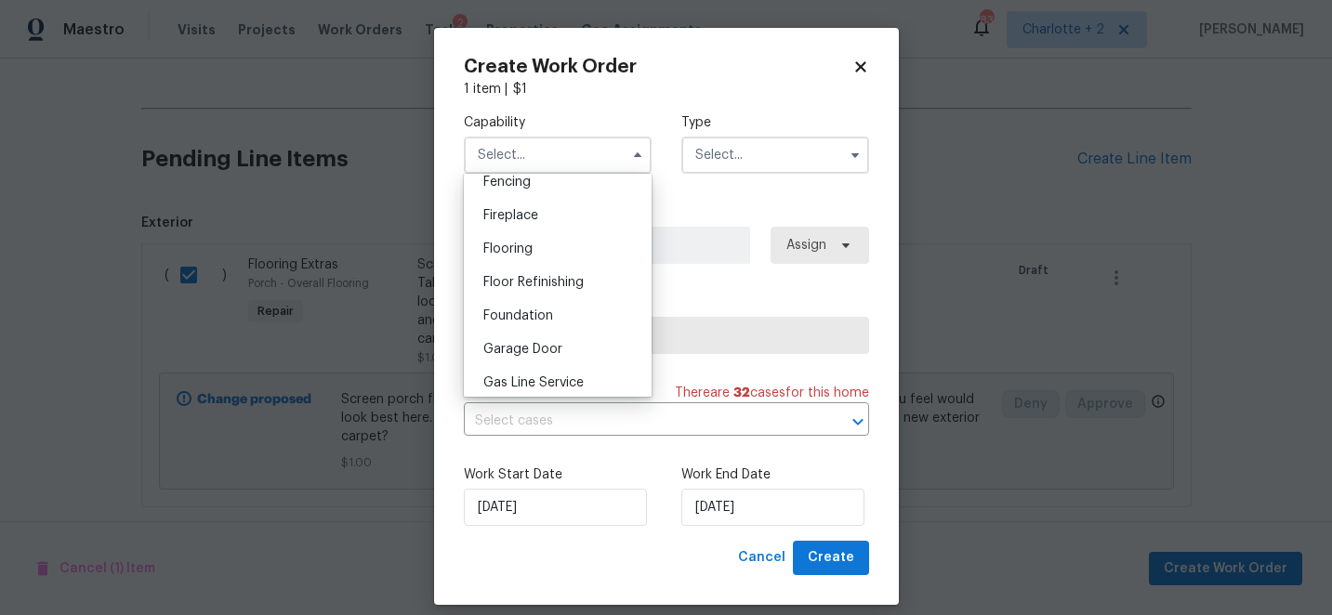
scroll to position [699, 0]
click at [513, 222] on span "Flooring" at bounding box center [507, 217] width 49 height 13
type input "Flooring"
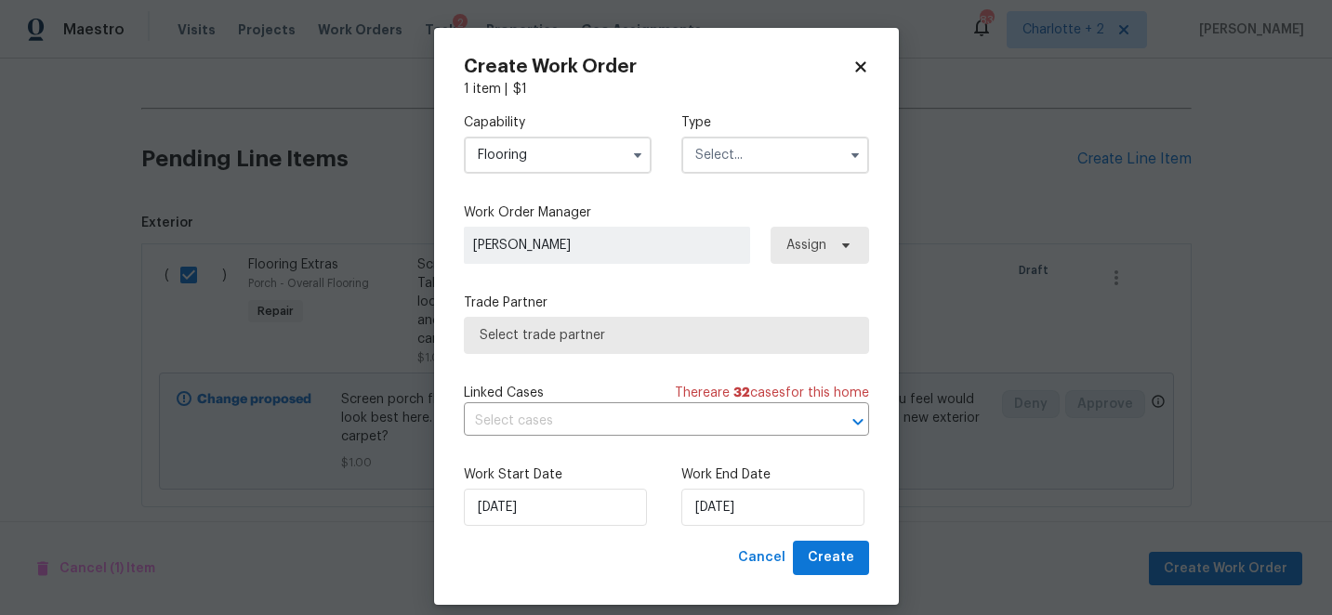
click at [719, 152] on input "text" at bounding box center [775, 155] width 188 height 37
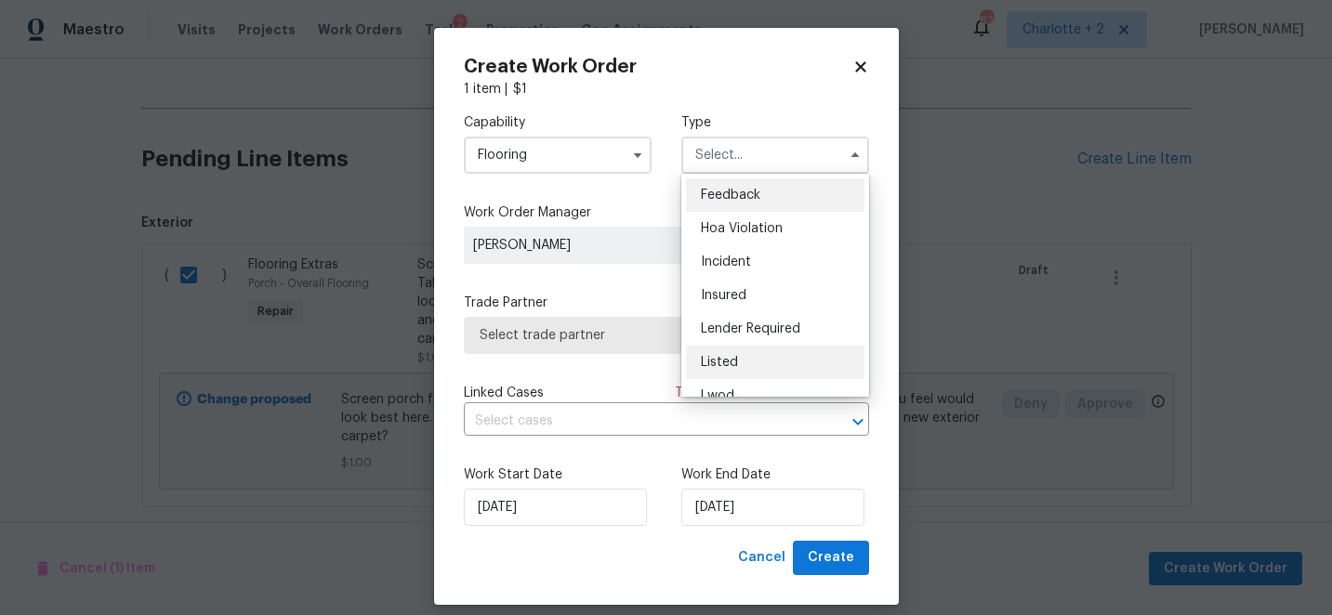
click at [725, 363] on span "Listed" at bounding box center [719, 362] width 37 height 13
type input "Listed"
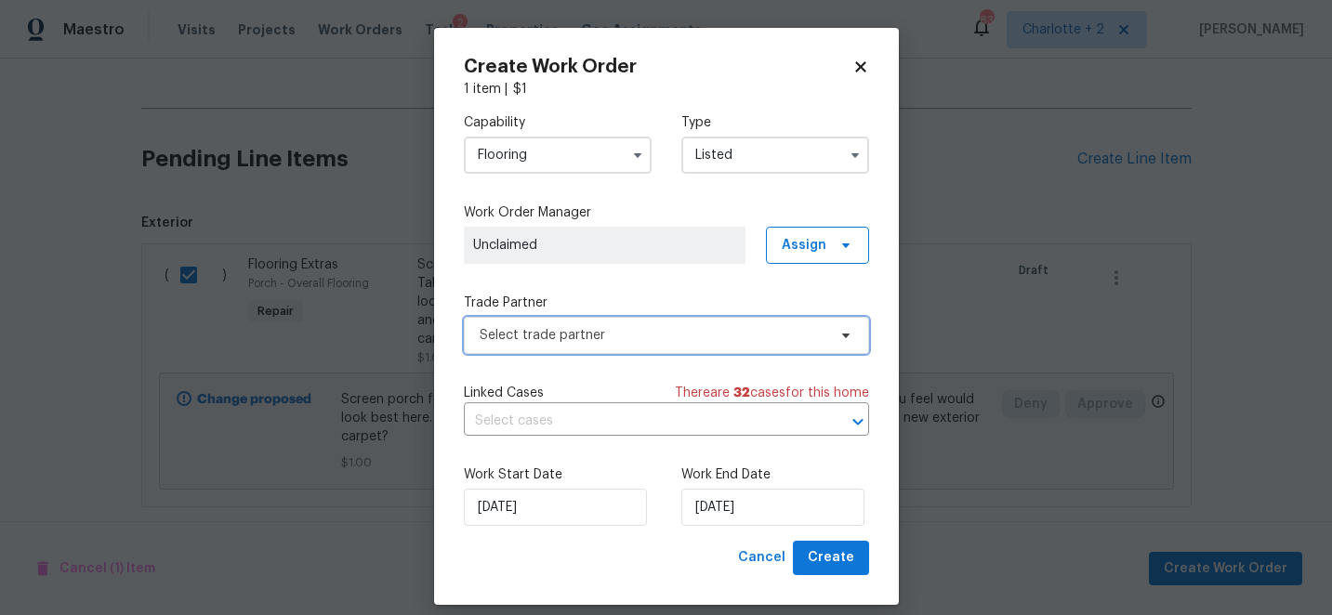
click at [641, 331] on span "Select trade partner" at bounding box center [653, 335] width 347 height 19
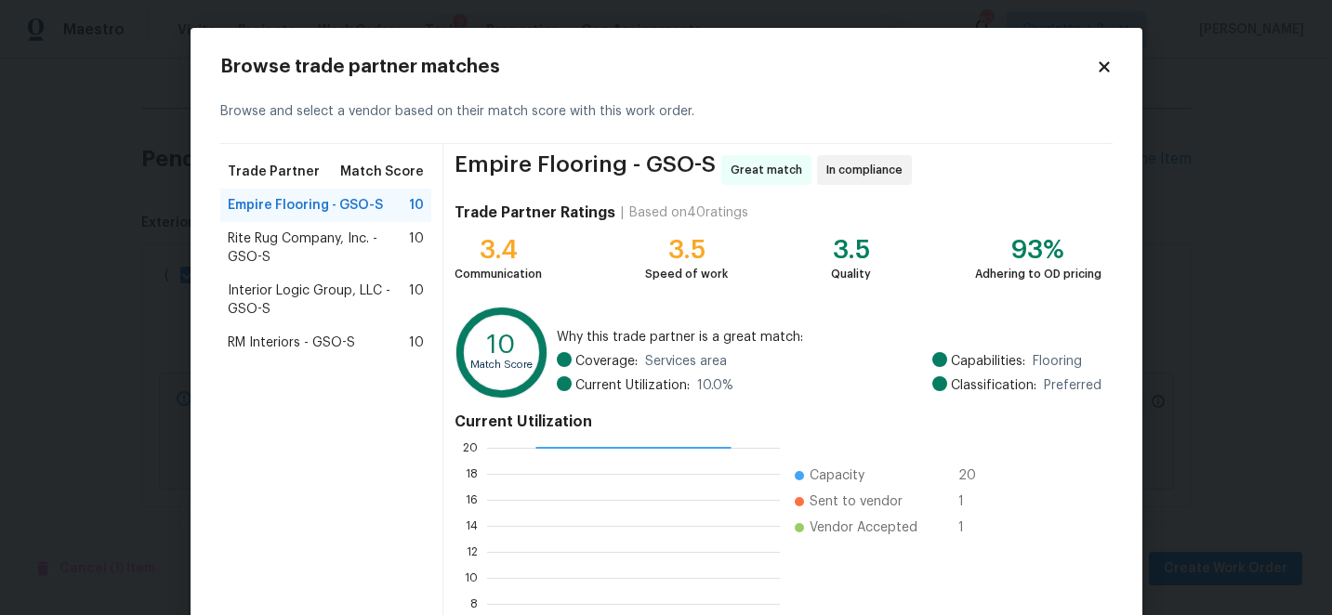
scroll to position [204, 0]
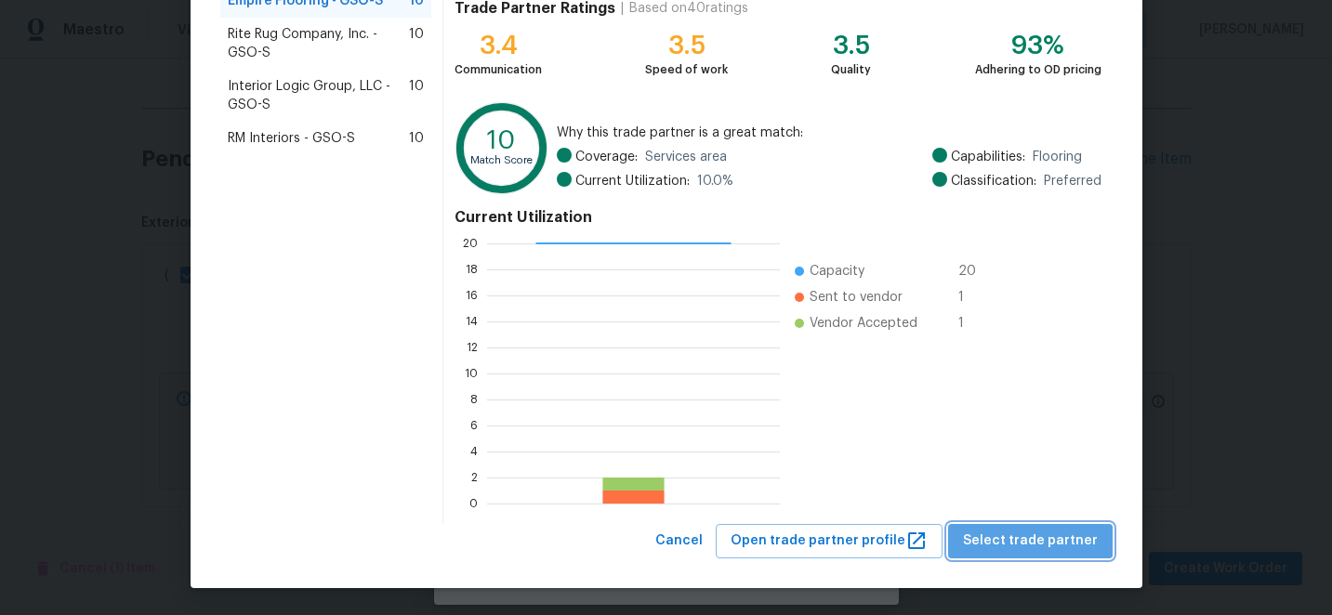
click at [1062, 540] on span "Select trade partner" at bounding box center [1030, 541] width 135 height 23
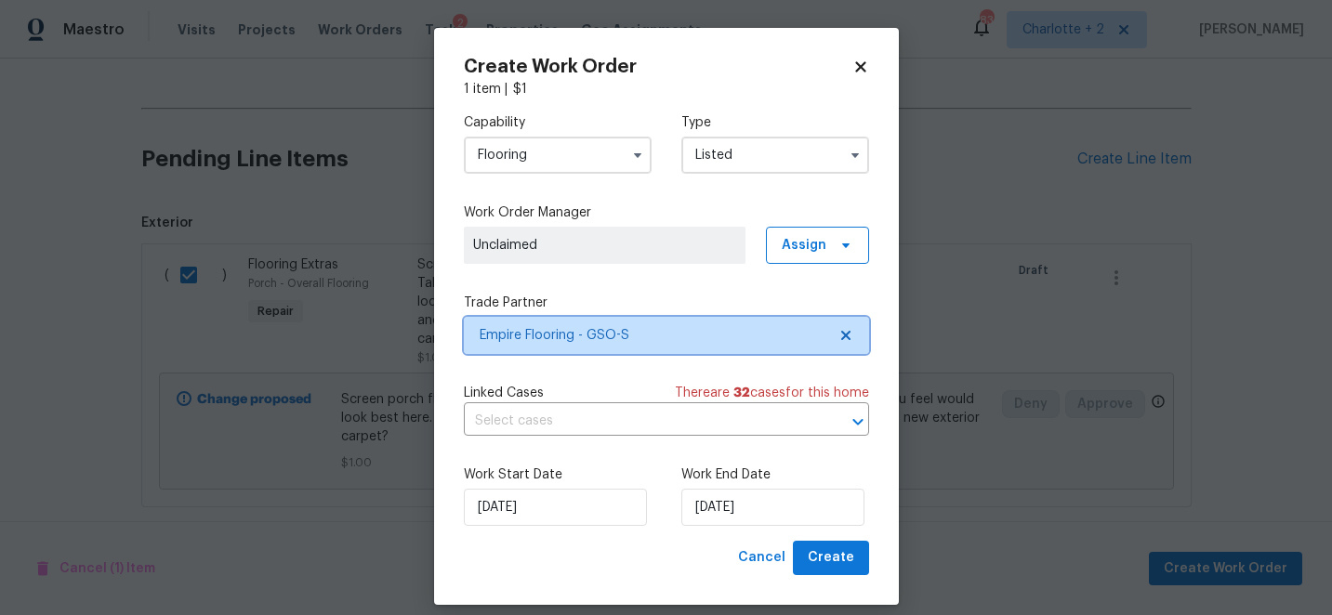
scroll to position [0, 0]
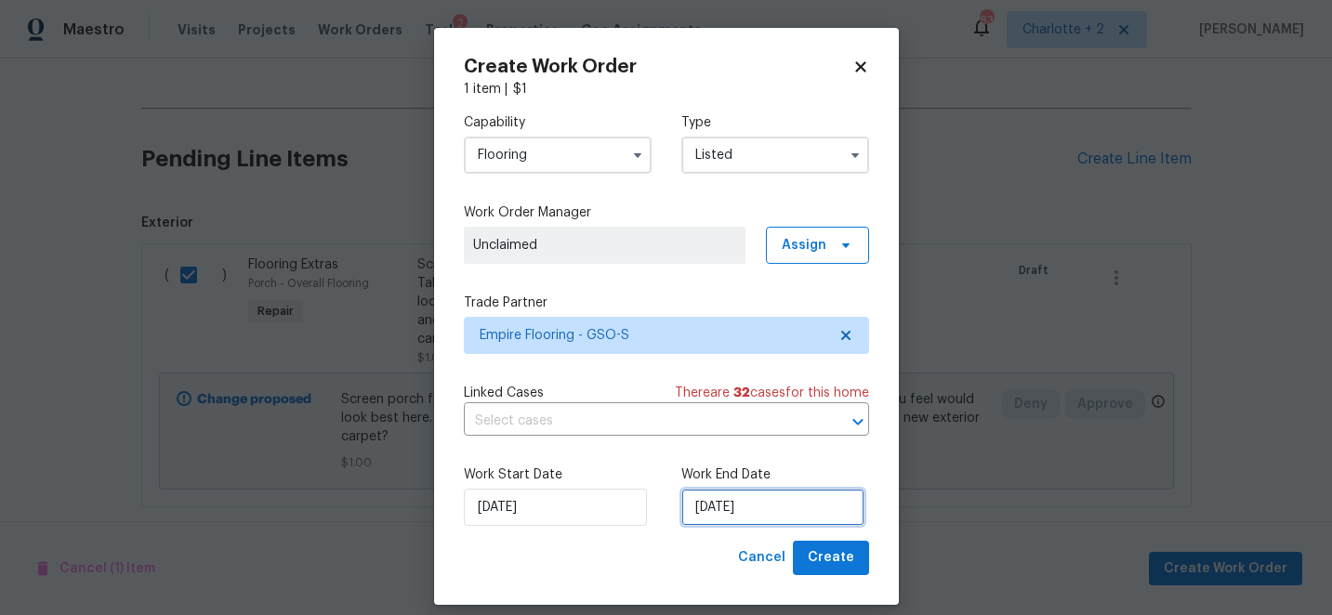
click at [799, 506] on input "[DATE]" at bounding box center [772, 507] width 183 height 37
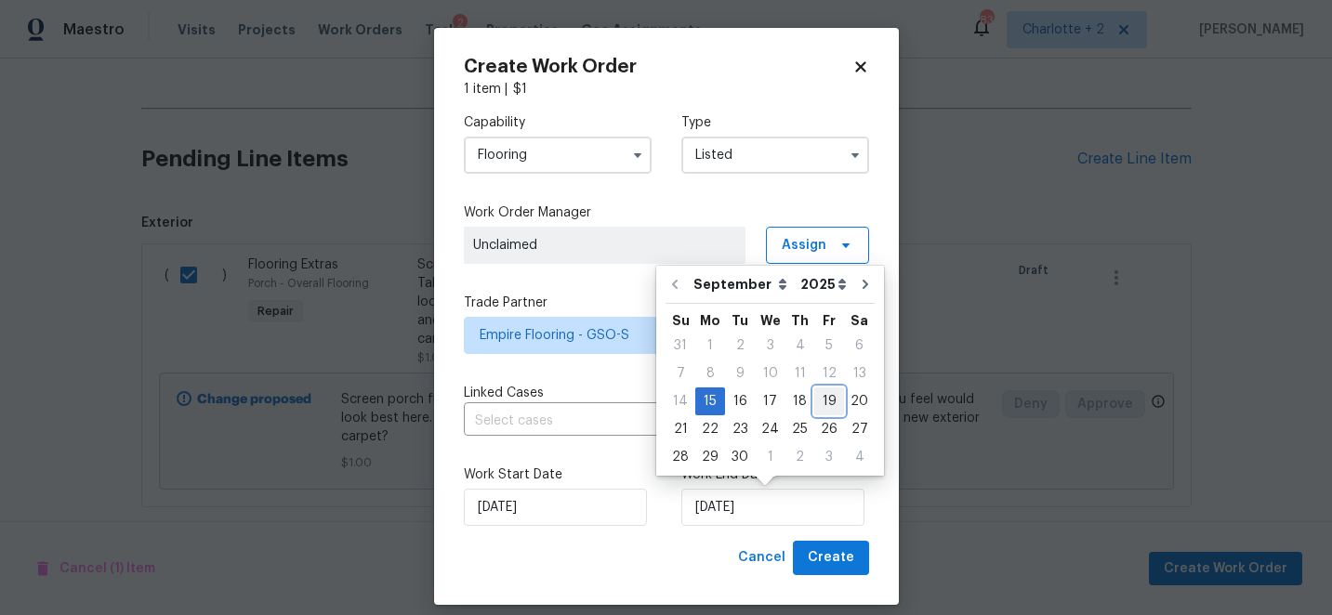
click at [827, 406] on div "19" at bounding box center [829, 402] width 30 height 26
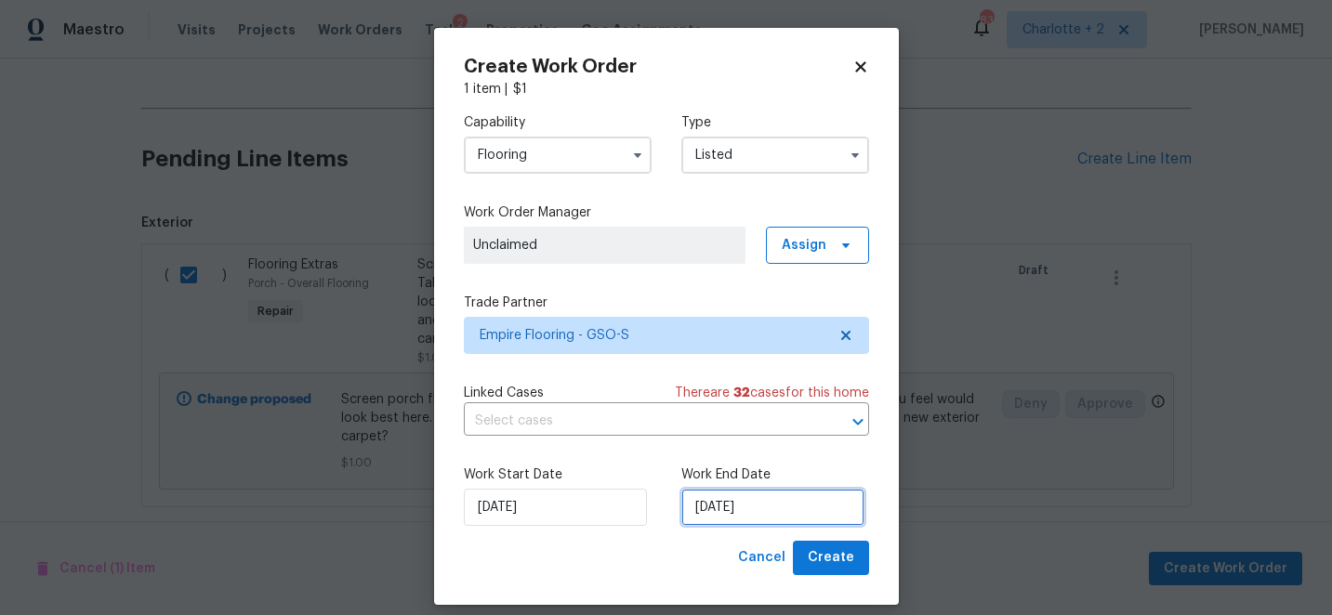
click at [774, 509] on input "9/19/2025" at bounding box center [772, 507] width 183 height 37
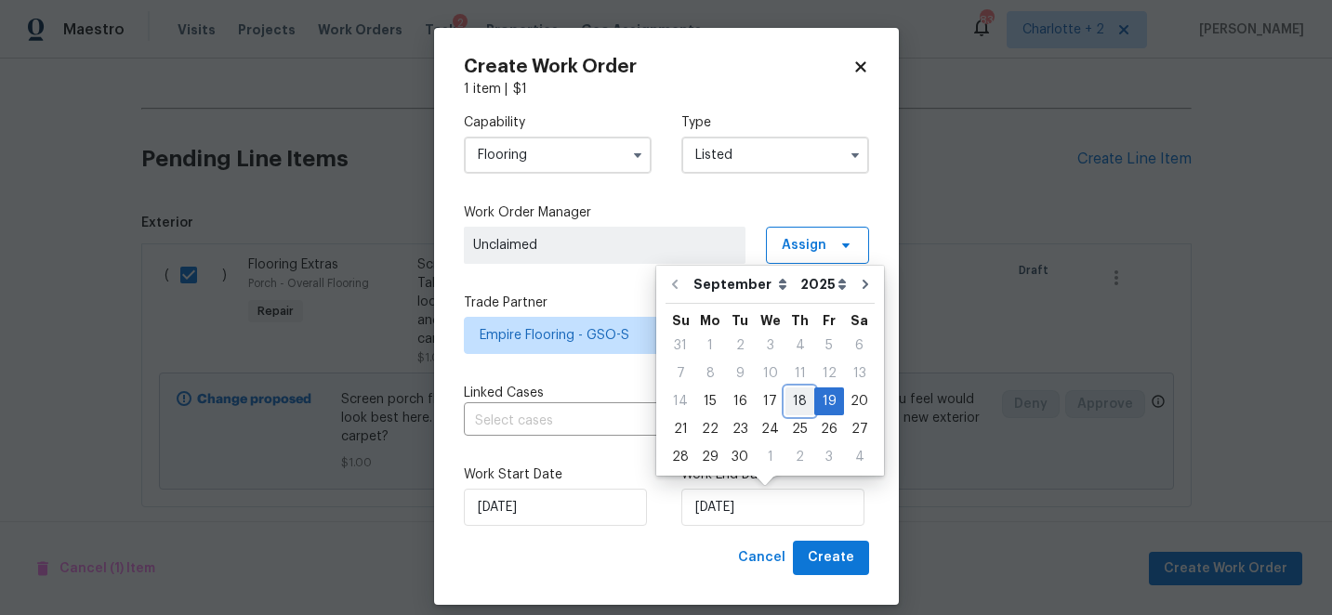
click at [796, 405] on div "18" at bounding box center [799, 402] width 29 height 26
type input "9/18/2025"
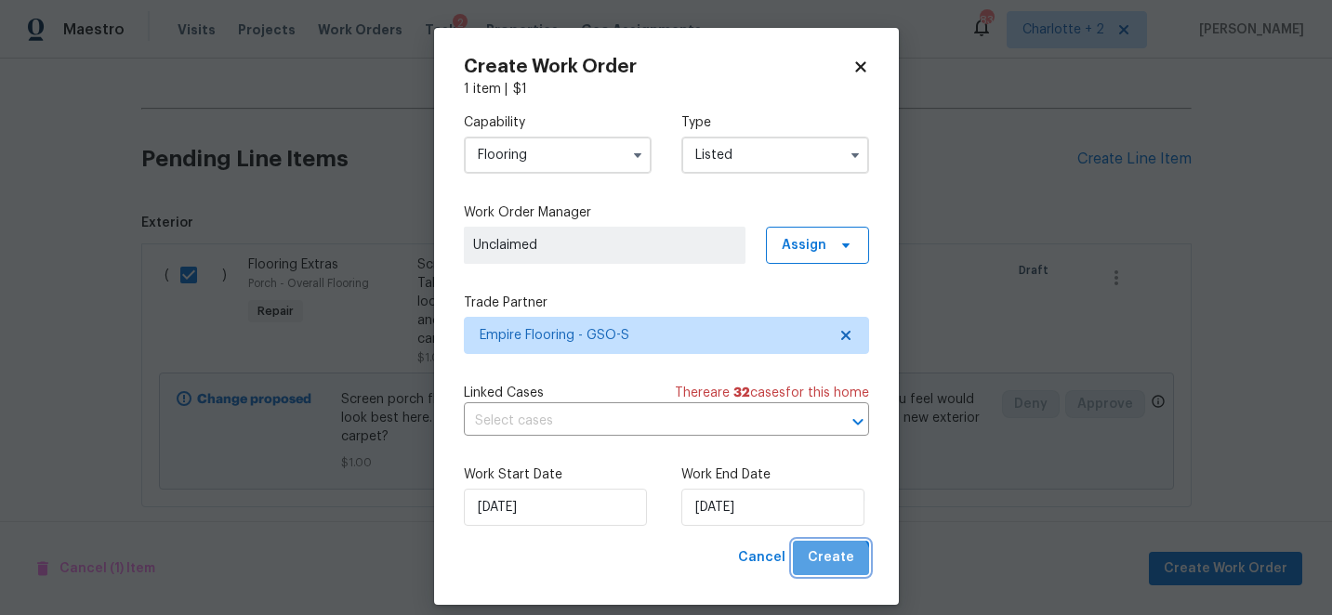
click at [825, 569] on span "Create" at bounding box center [831, 558] width 46 height 23
checkbox input "false"
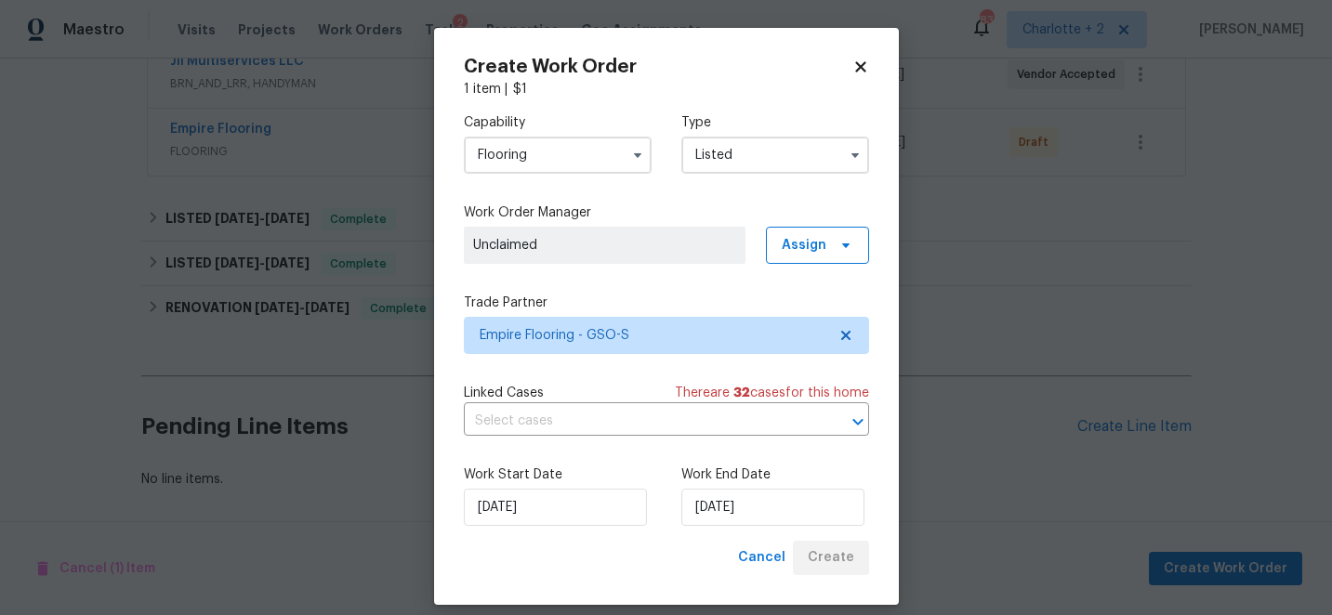
scroll to position [375, 0]
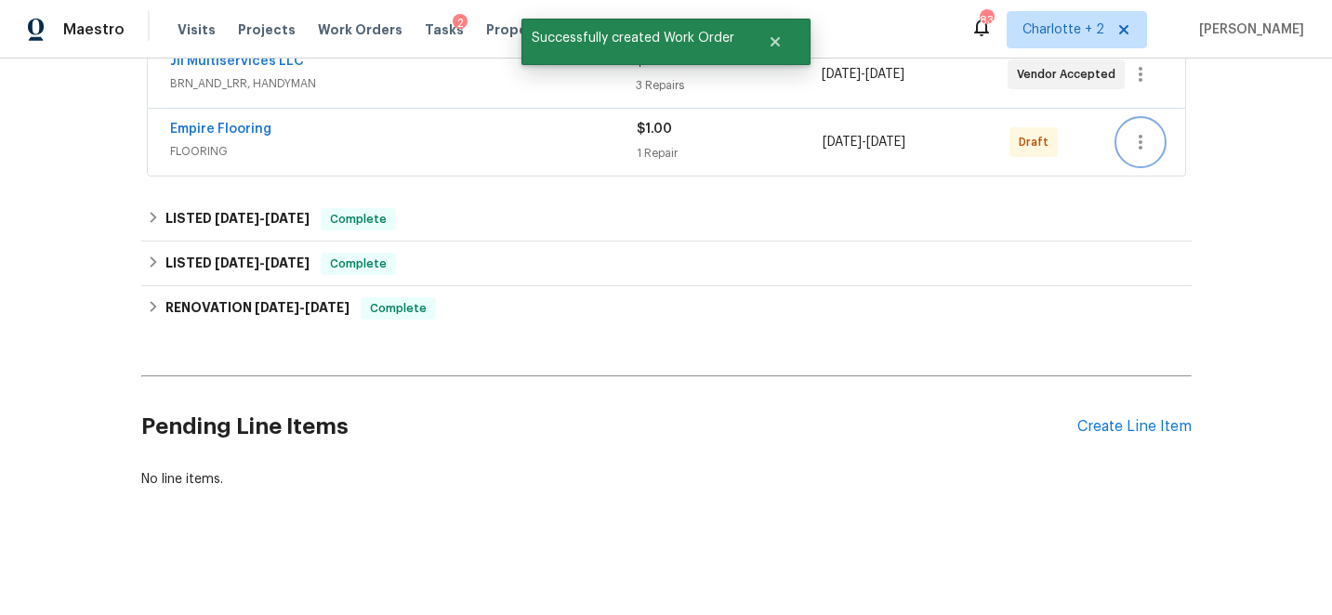
click at [1158, 137] on button "button" at bounding box center [1140, 142] width 45 height 45
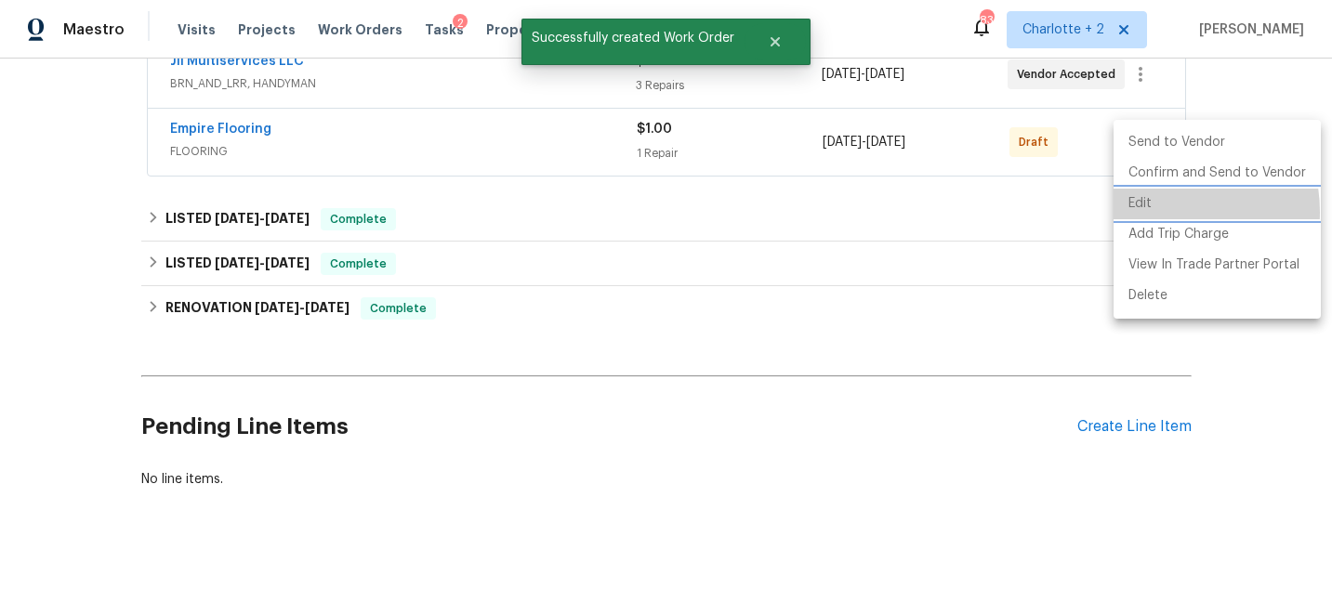
click at [1156, 212] on li "Edit" at bounding box center [1217, 204] width 207 height 31
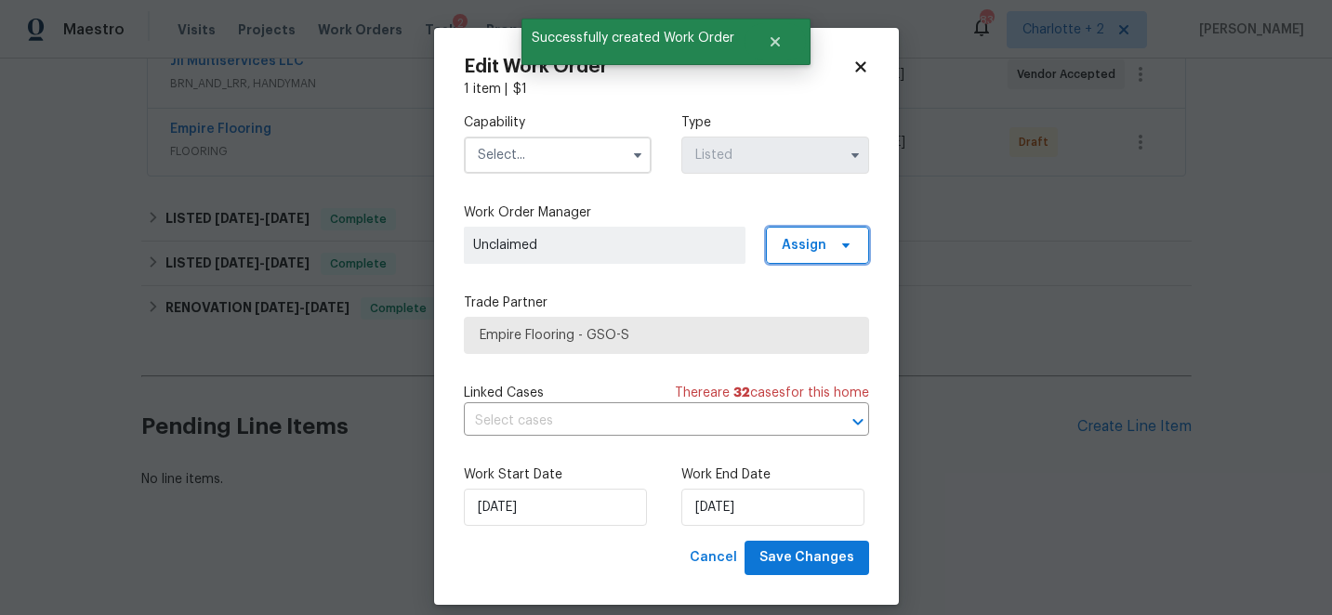
click at [830, 249] on span "Assign" at bounding box center [817, 245] width 103 height 37
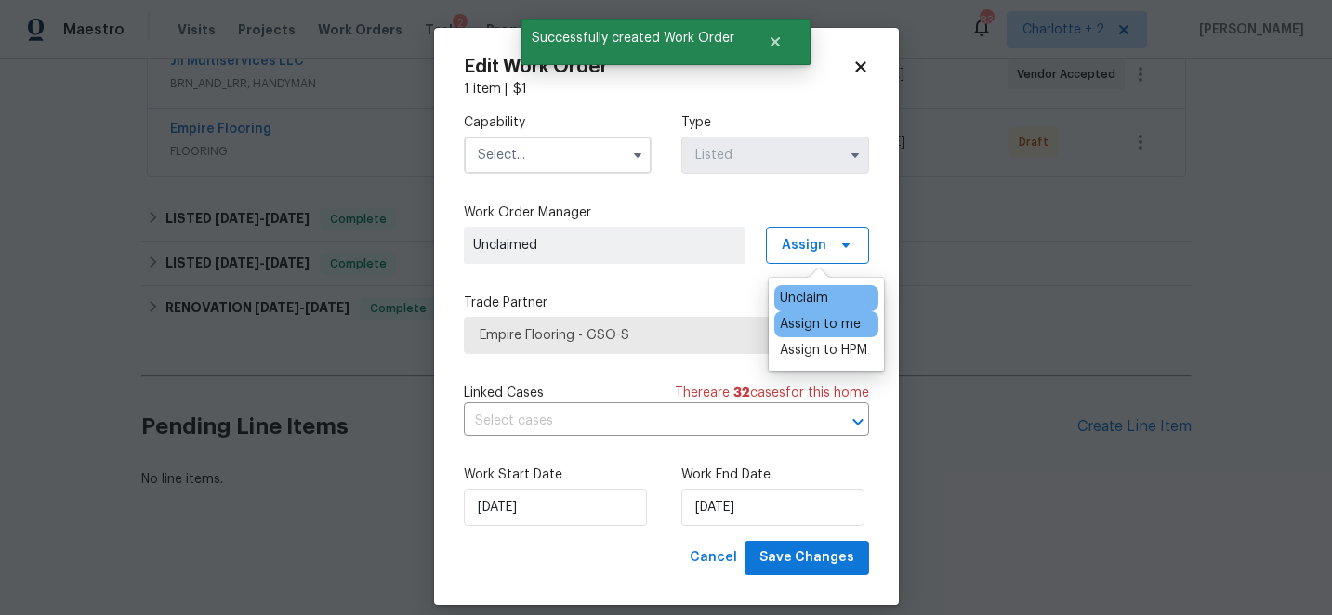
click at [836, 326] on div "Assign to me" at bounding box center [820, 324] width 81 height 19
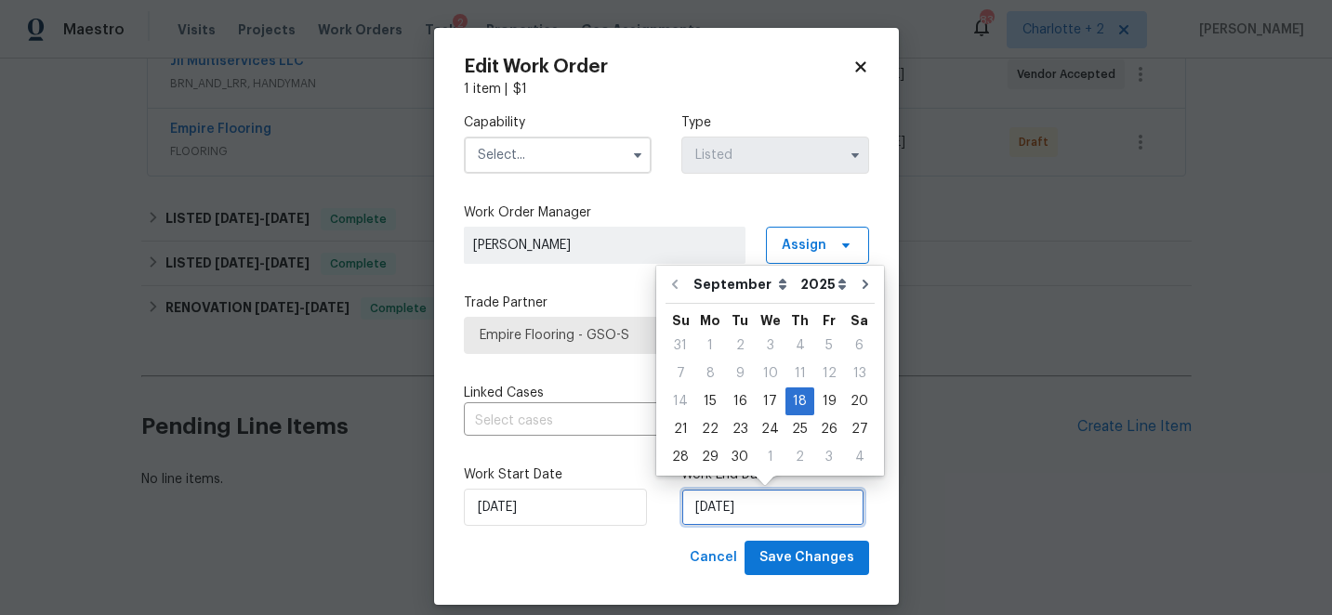
click at [785, 506] on input "9/18/2025" at bounding box center [772, 507] width 183 height 37
click at [825, 402] on div "19" at bounding box center [829, 402] width 30 height 26
type input "9/19/2025"
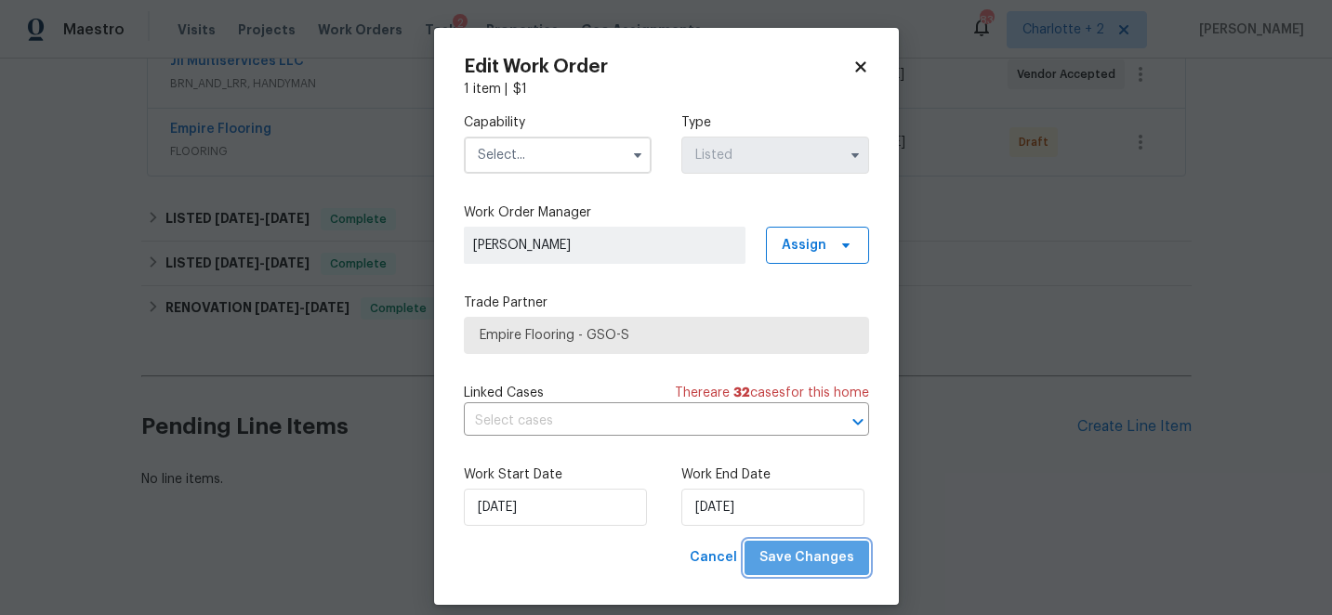
click at [815, 553] on span "Save Changes" at bounding box center [806, 558] width 95 height 23
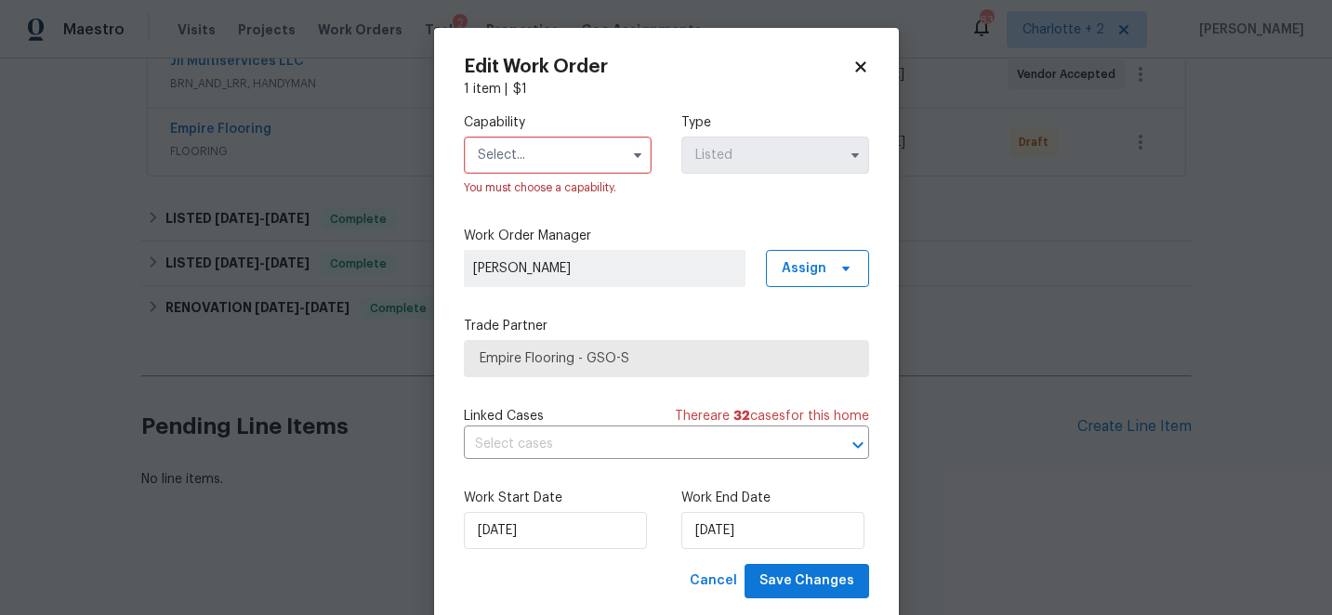
click at [575, 155] on input "text" at bounding box center [558, 155] width 188 height 37
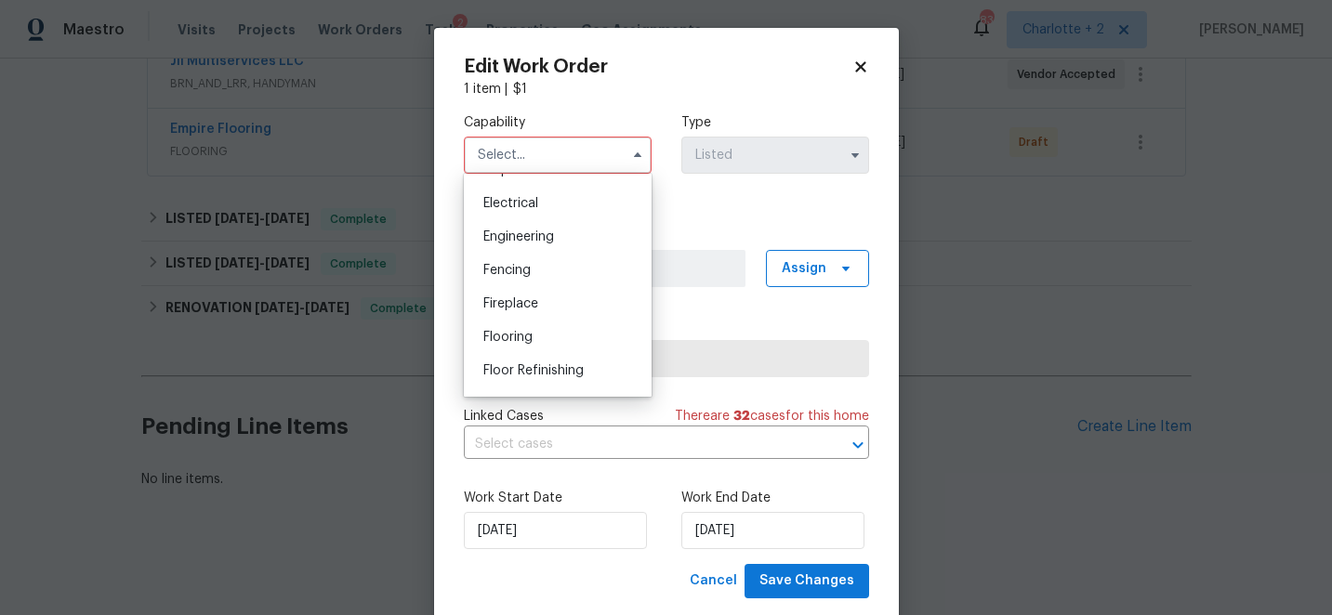
scroll to position [584, 0]
click at [510, 329] on span "Flooring" at bounding box center [507, 332] width 49 height 13
type input "Flooring"
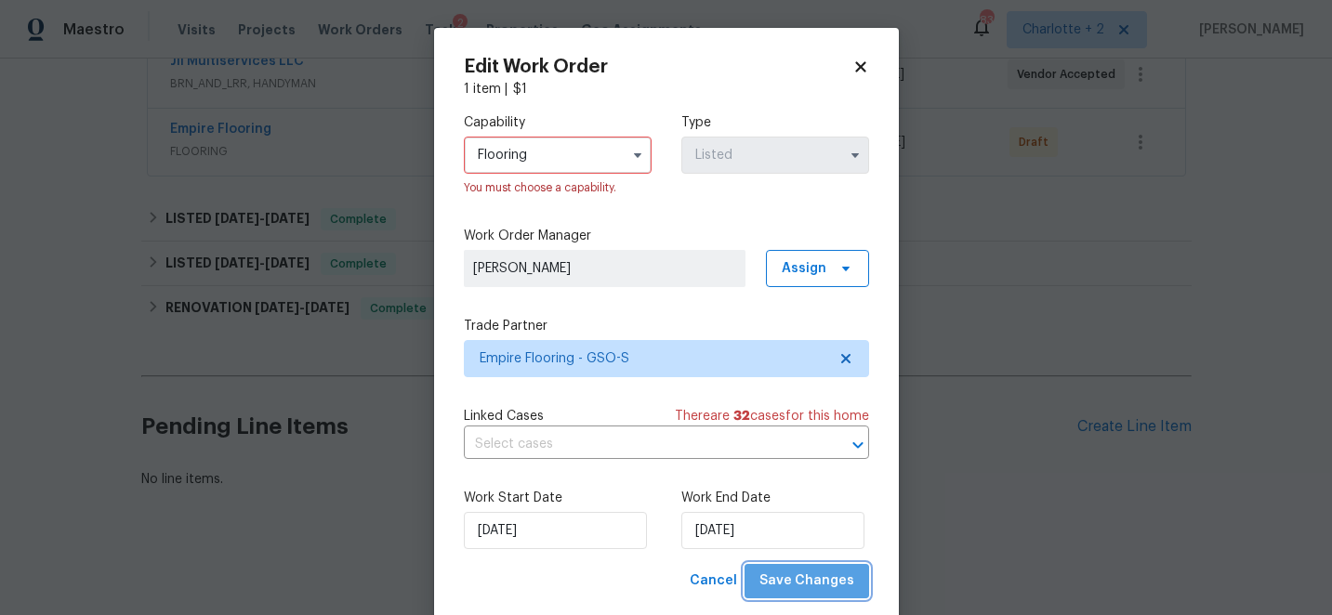
click at [829, 585] on span "Save Changes" at bounding box center [806, 581] width 95 height 23
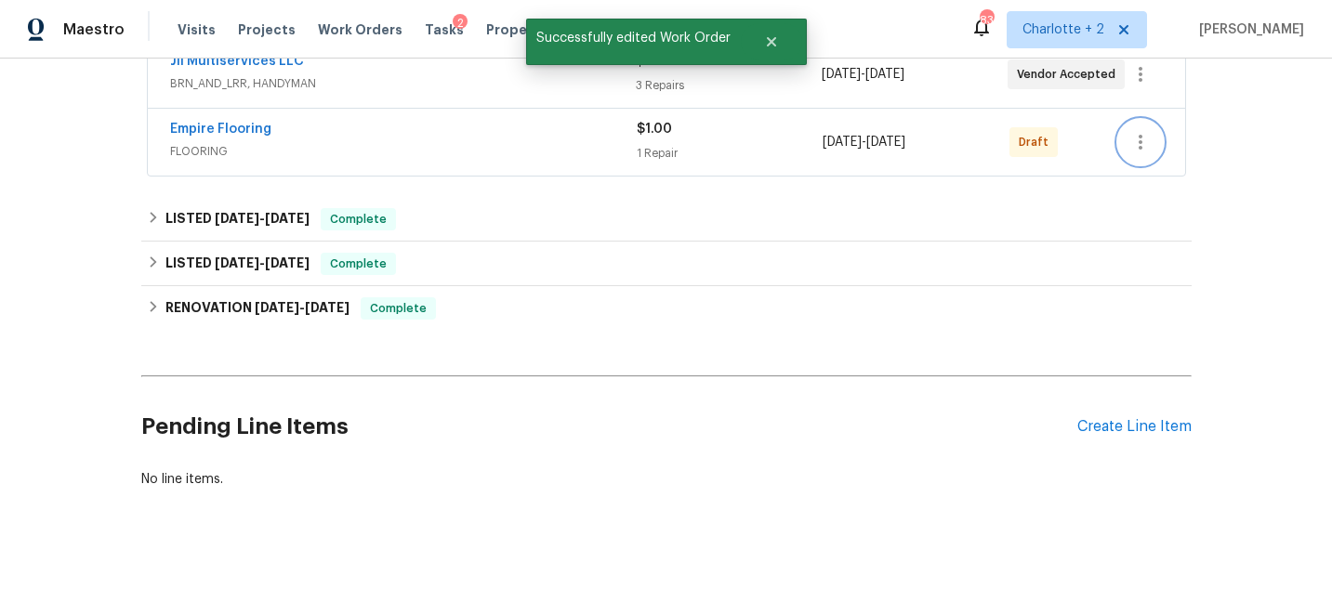
click at [1131, 136] on icon "button" at bounding box center [1140, 142] width 22 height 22
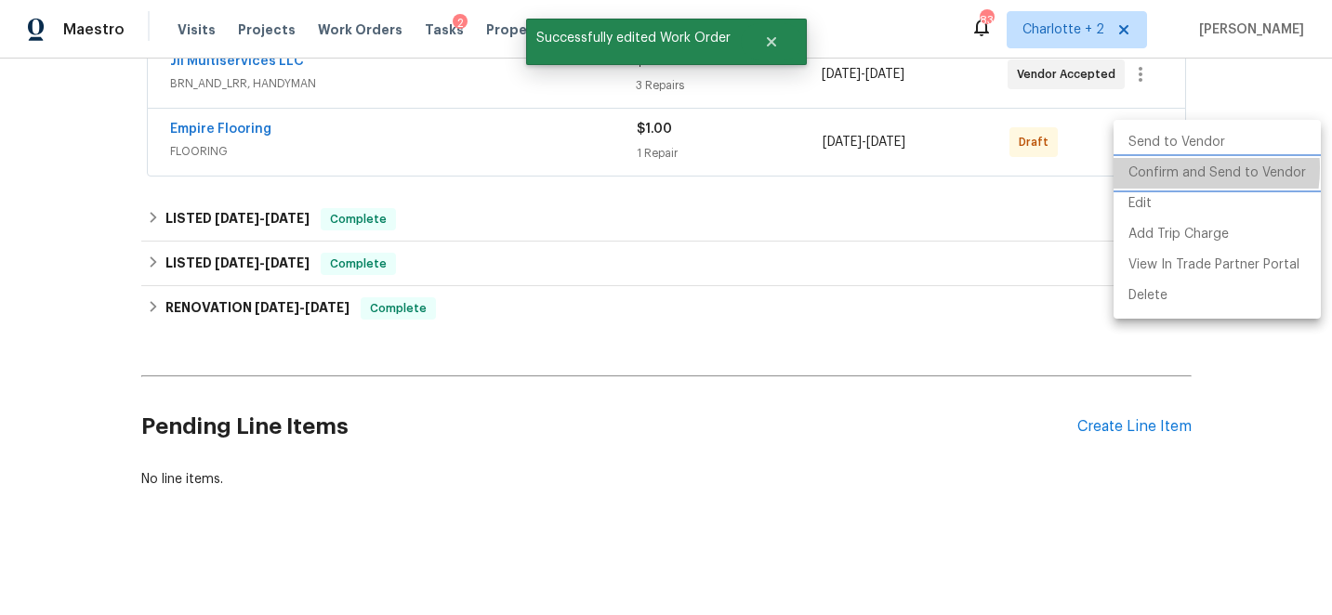
click at [1165, 168] on li "Confirm and Send to Vendor" at bounding box center [1217, 173] width 207 height 31
